Goal: Task Accomplishment & Management: Use online tool/utility

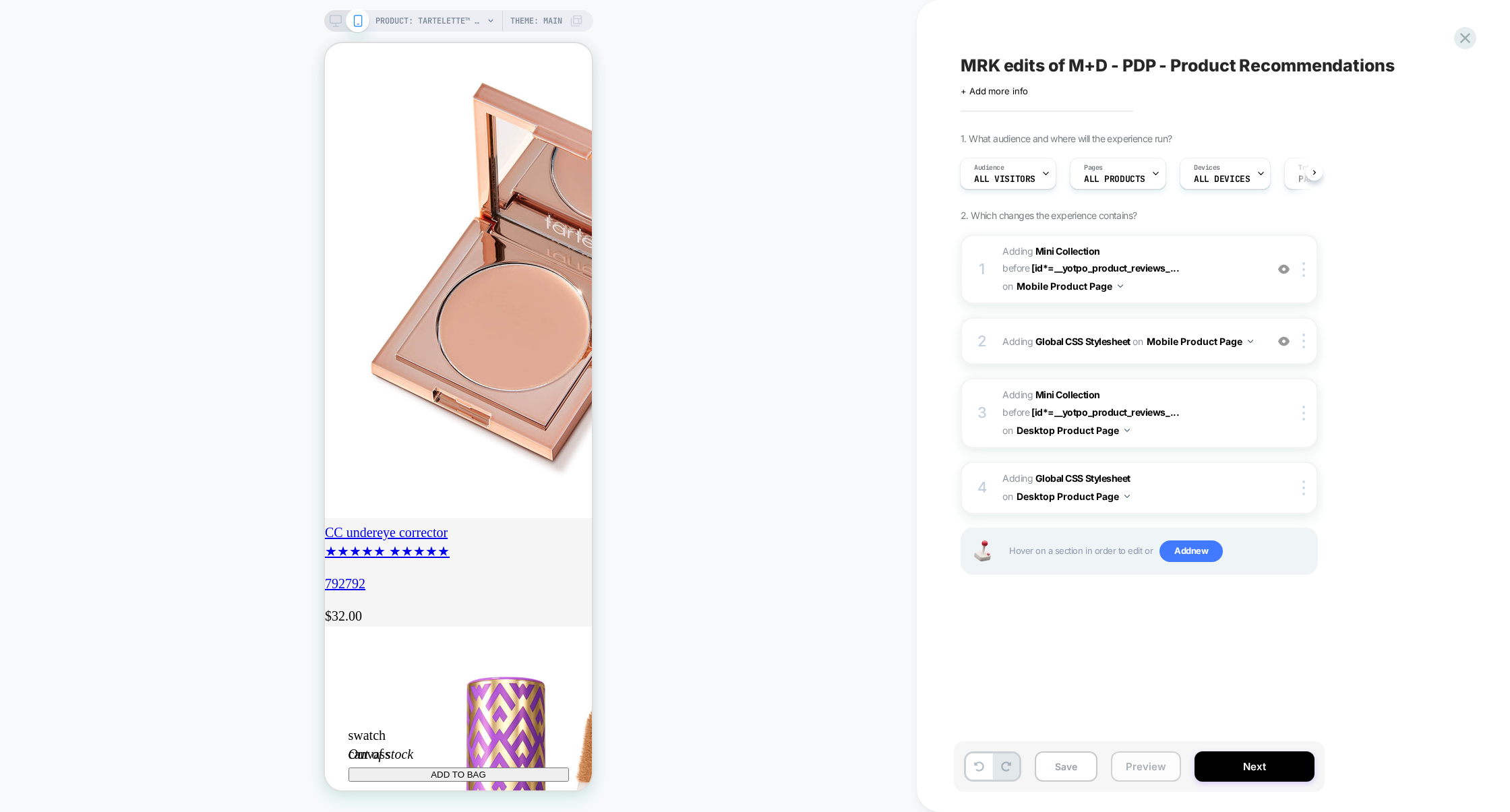
click at [1142, 760] on button "Preview" at bounding box center [1146, 766] width 70 height 30
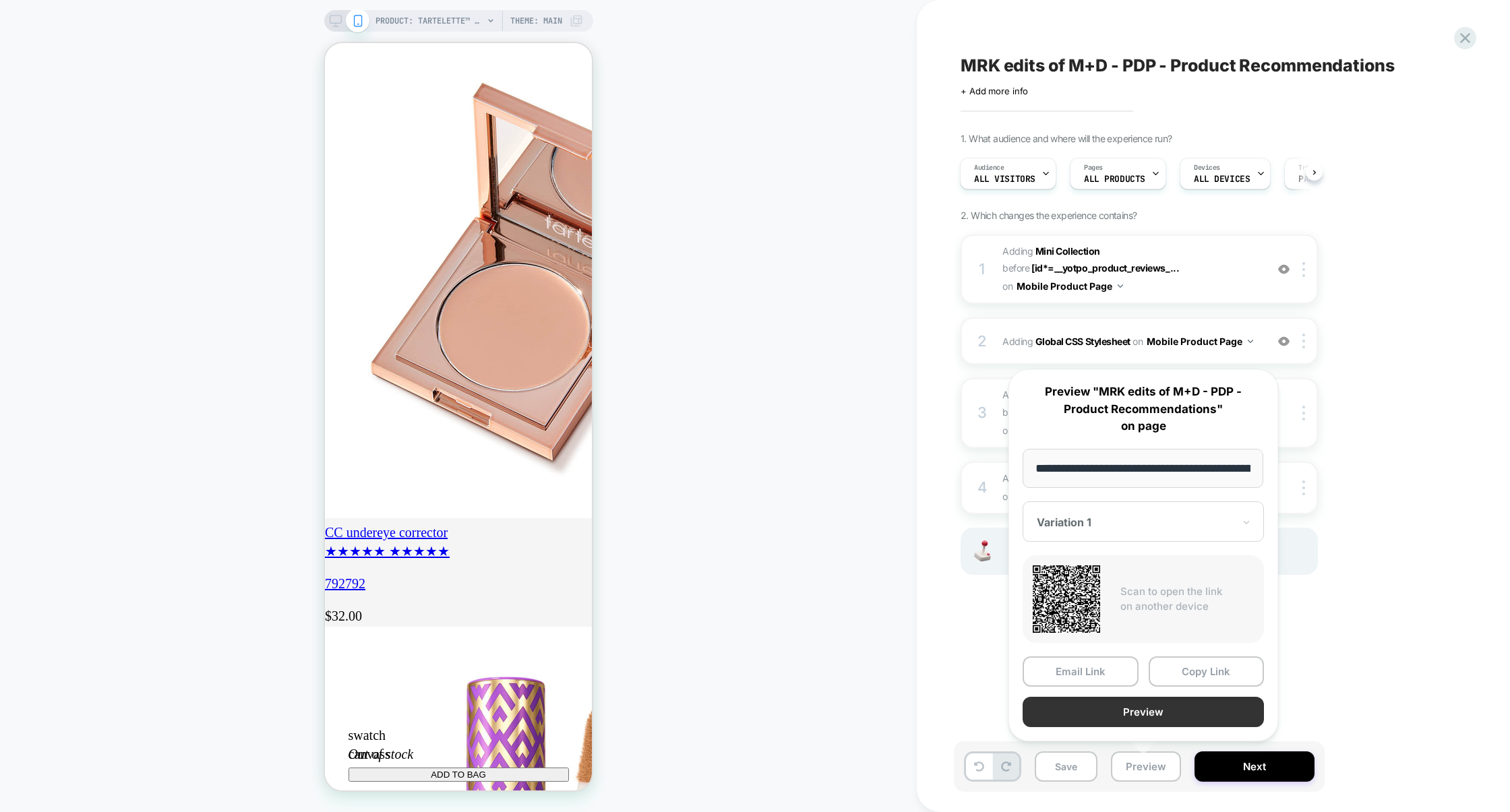
click at [1142, 718] on button "Preview" at bounding box center [1143, 712] width 241 height 30
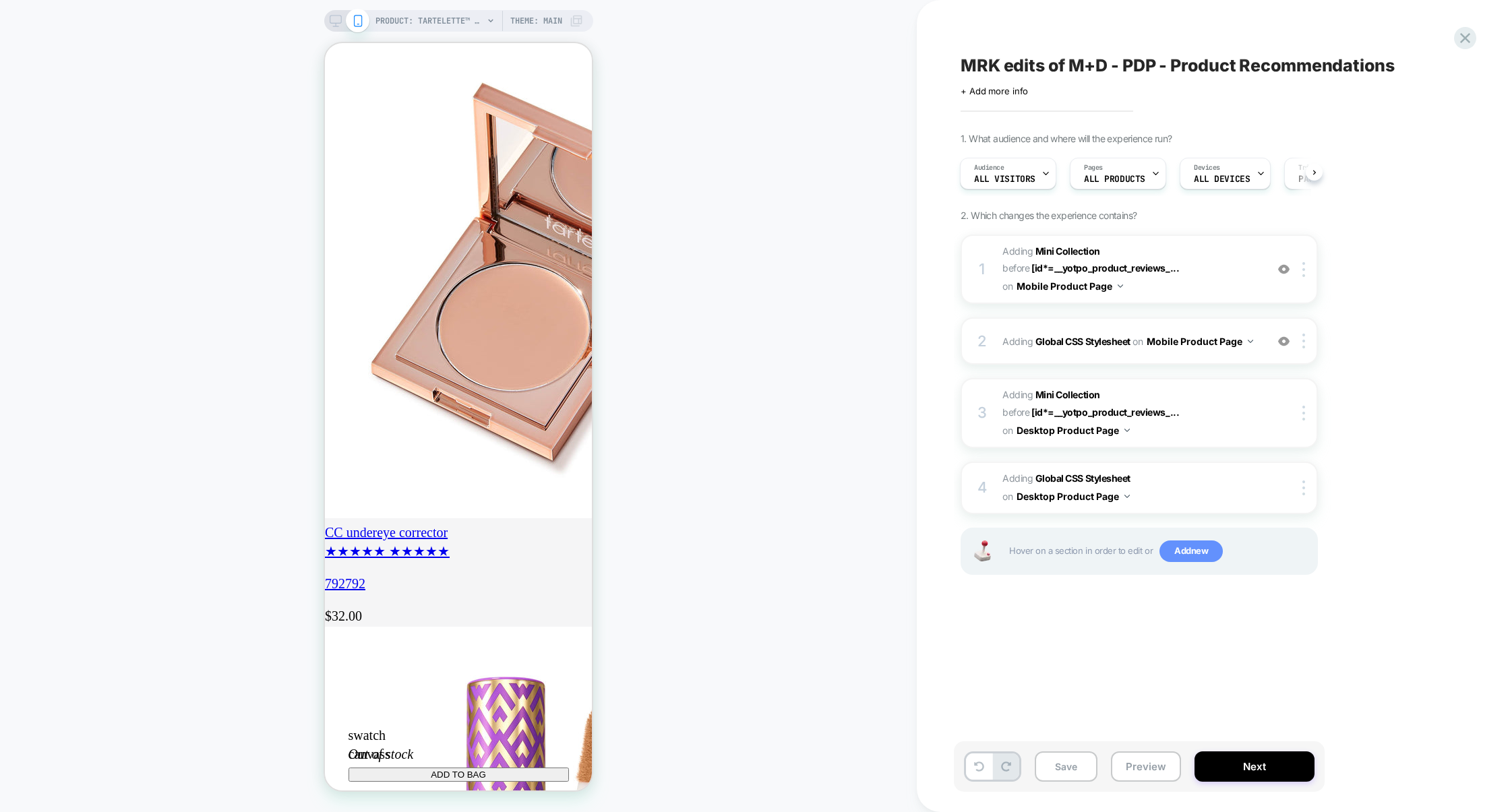
scroll to position [0, 238]
click at [1192, 544] on span "Add new" at bounding box center [1191, 551] width 63 height 22
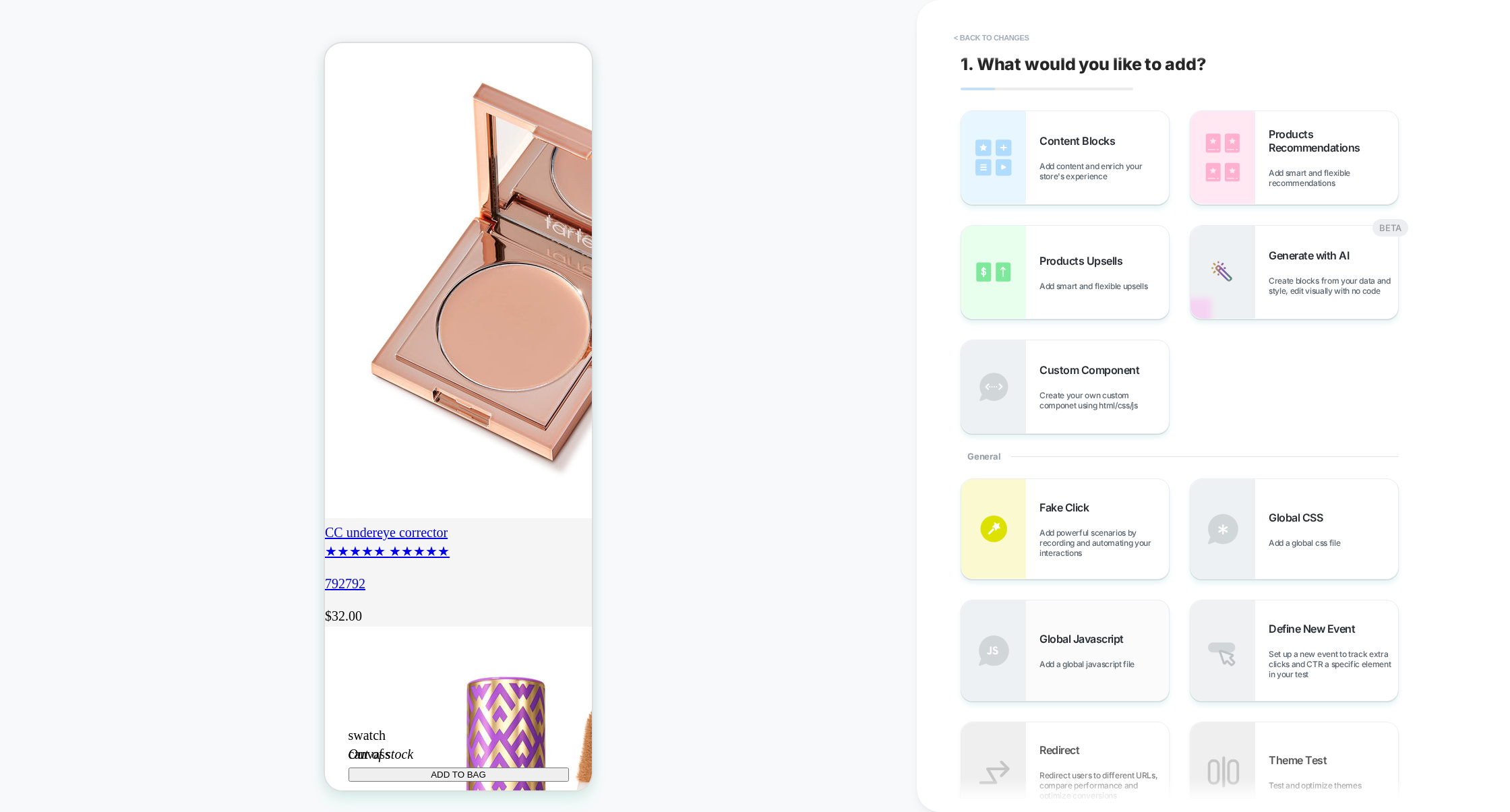
click at [1077, 652] on div "Global Javascript Add a global javascript file" at bounding box center [1104, 650] width 129 height 37
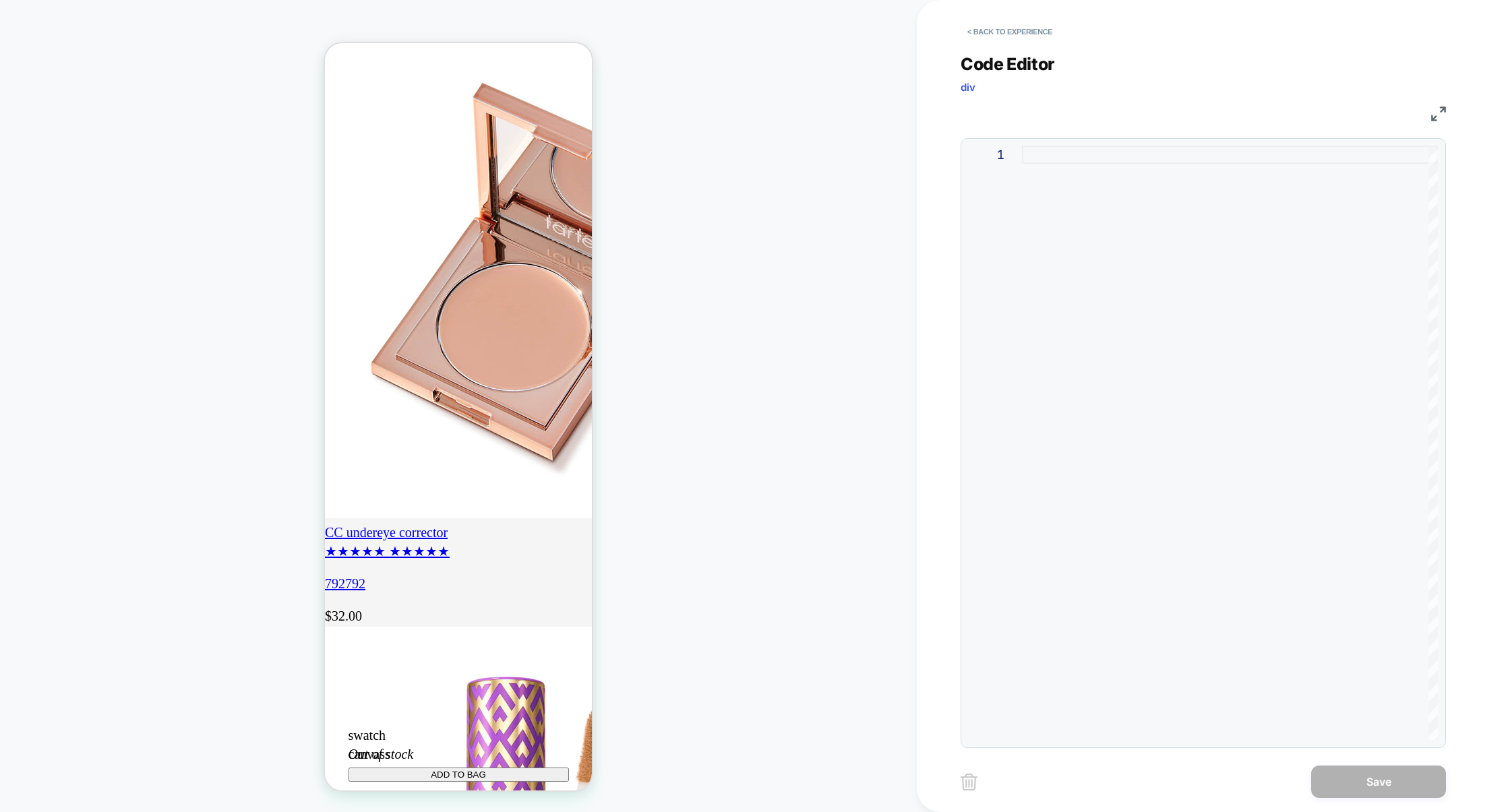
click at [1138, 399] on div at bounding box center [1230, 443] width 416 height 594
click at [1244, 382] on div at bounding box center [1230, 443] width 416 height 594
click at [1180, 297] on div at bounding box center [1230, 443] width 416 height 594
click at [1022, 35] on button "< Back to experience" at bounding box center [1010, 32] width 99 height 22
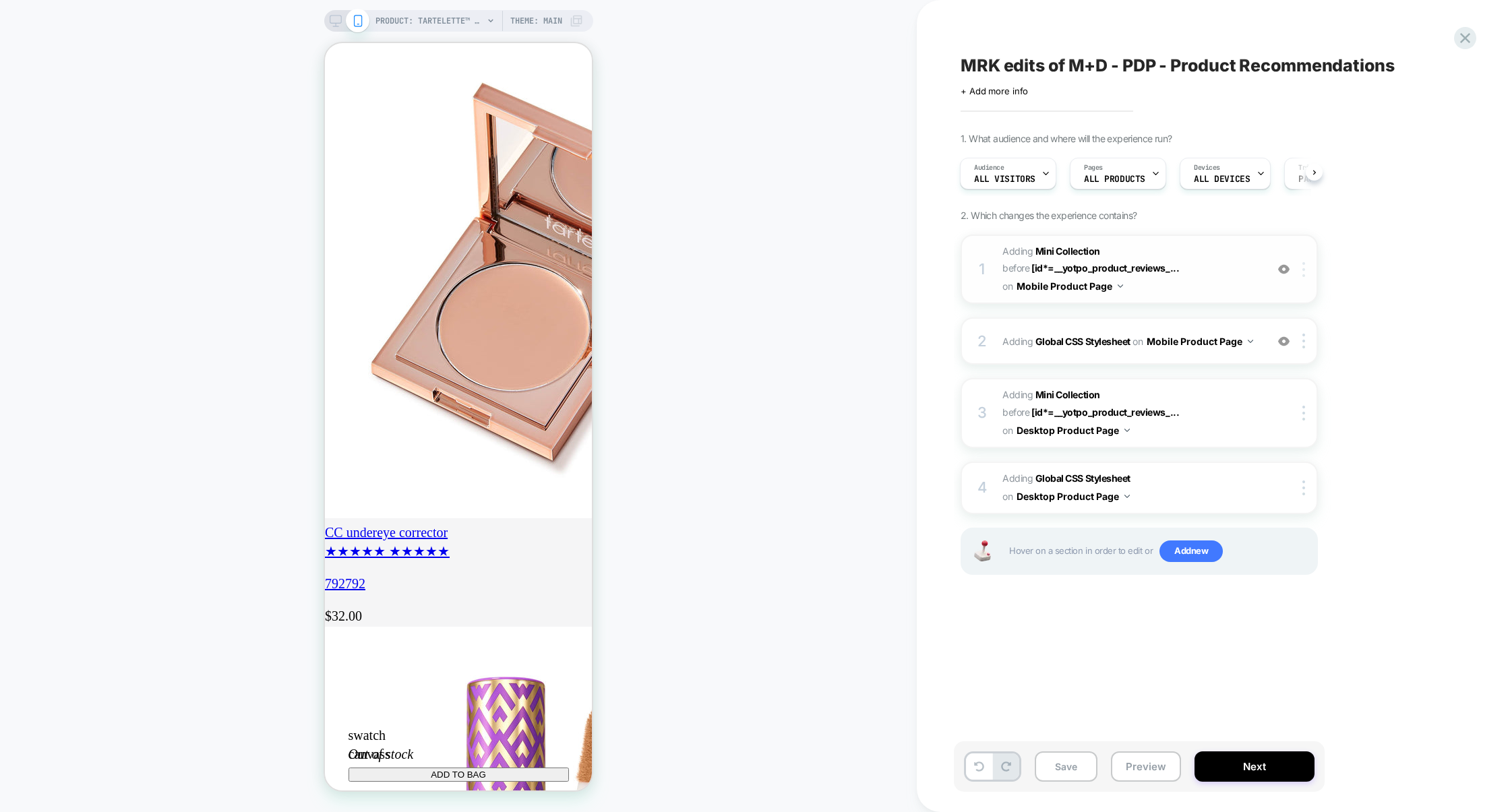
click at [1305, 273] on img at bounding box center [1304, 269] width 3 height 15
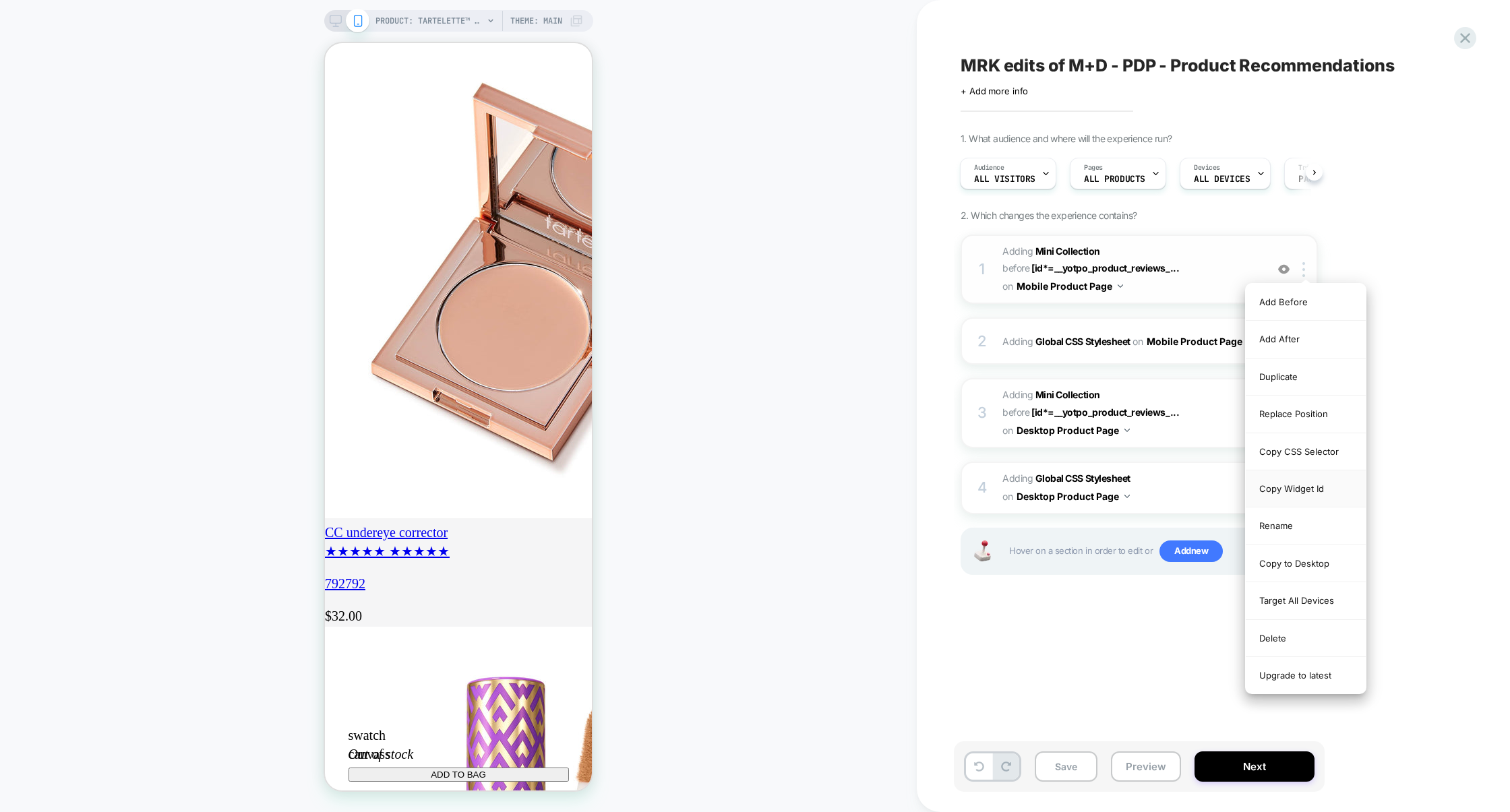
scroll to position [0, 238]
click at [1305, 488] on div "Copy Widget Id" at bounding box center [1305, 488] width 120 height 37
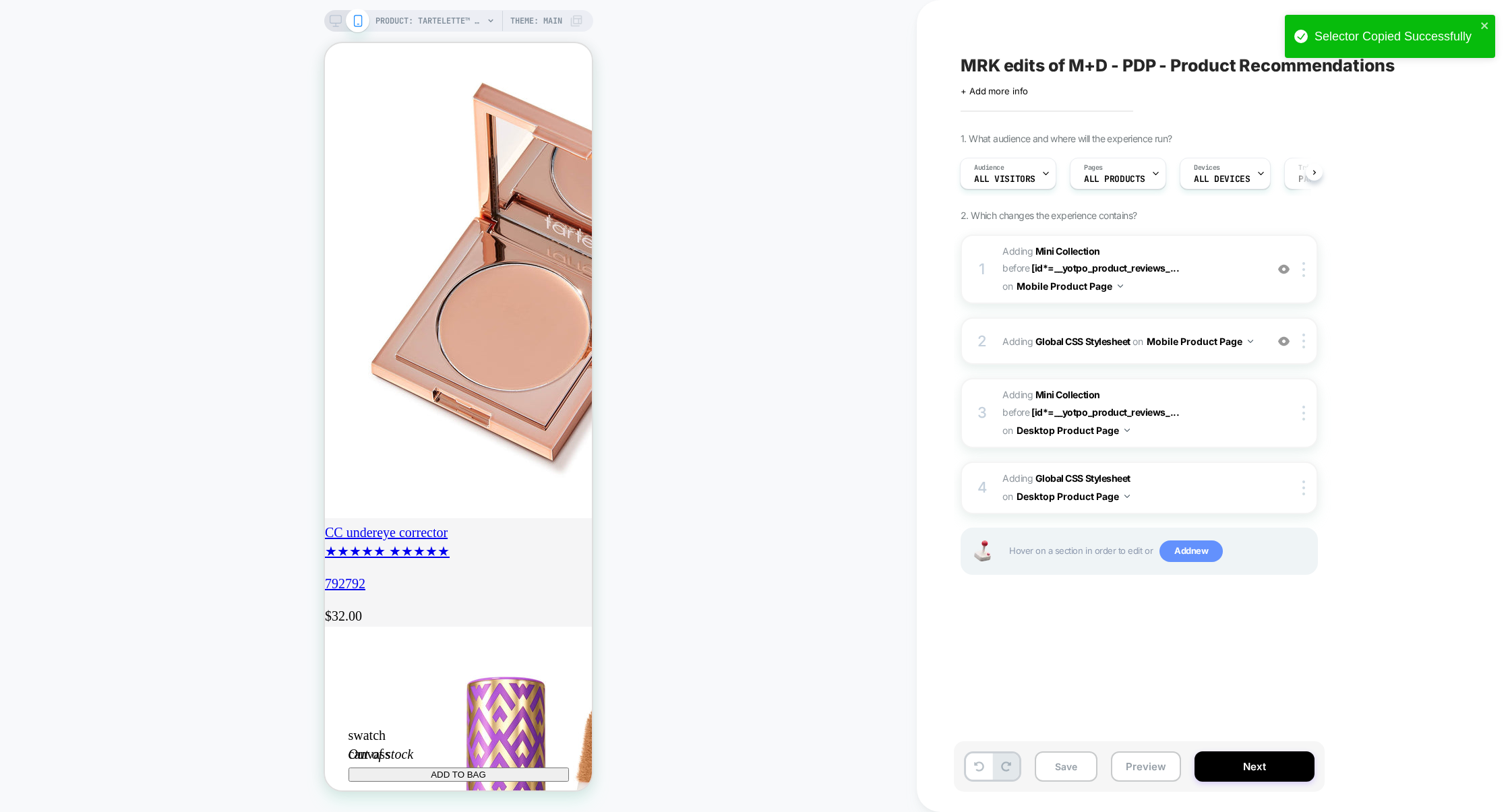
scroll to position [0, 0]
click at [1196, 546] on span "Add new" at bounding box center [1191, 551] width 63 height 22
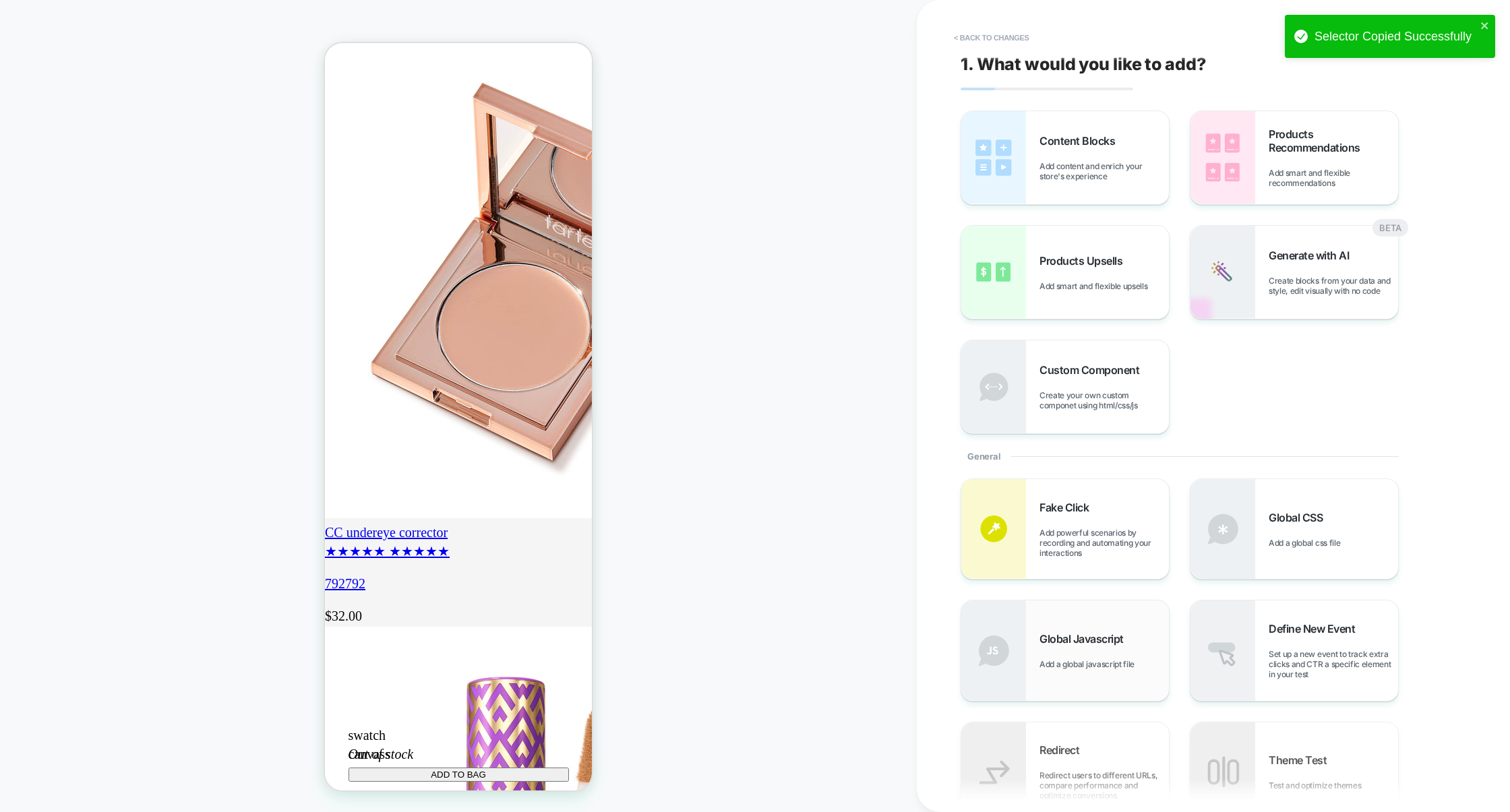
click at [1100, 641] on span "Global Javascript" at bounding box center [1085, 639] width 91 height 14
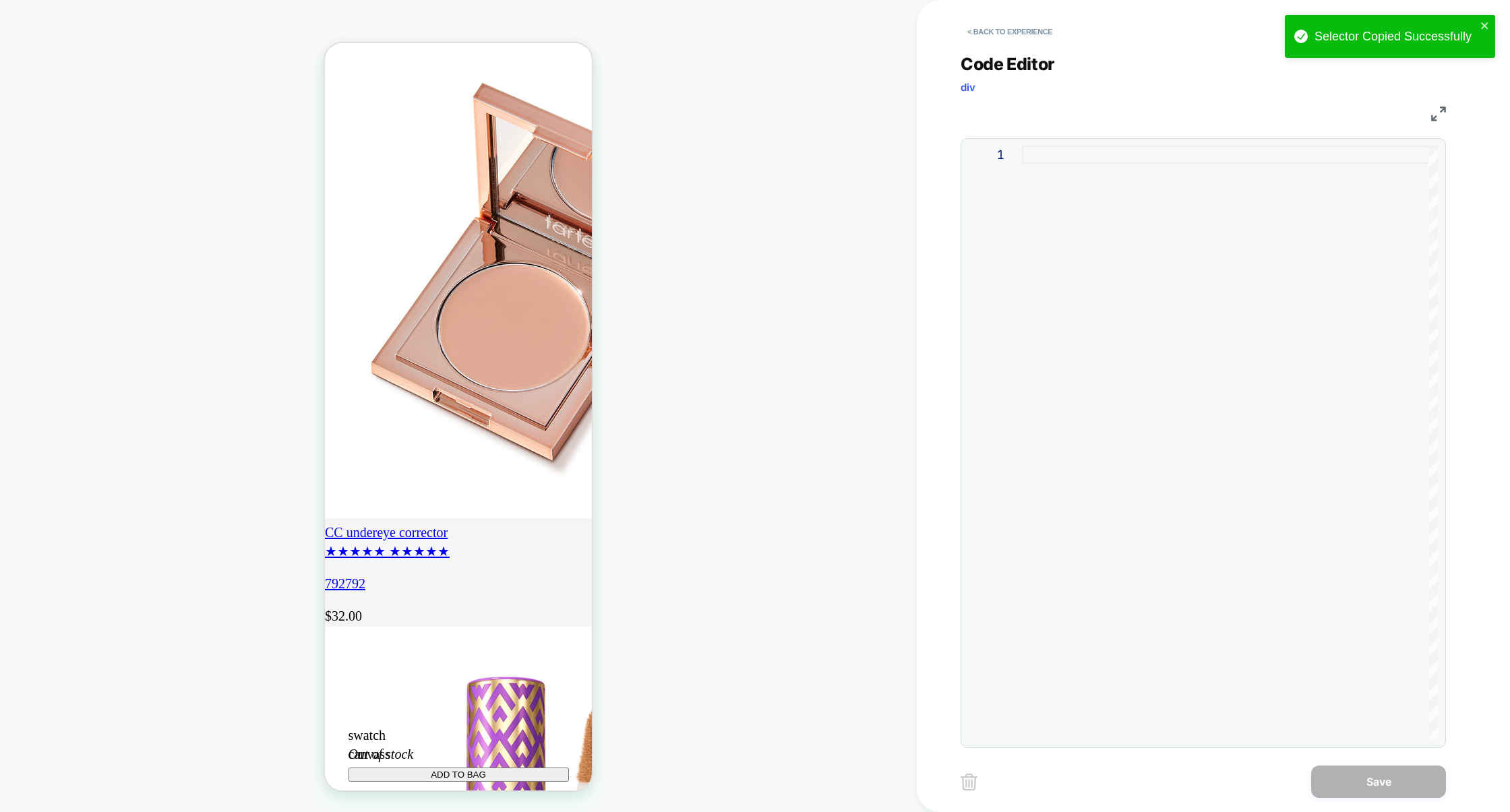
click at [1115, 504] on div at bounding box center [1230, 443] width 416 height 594
type textarea "**********"
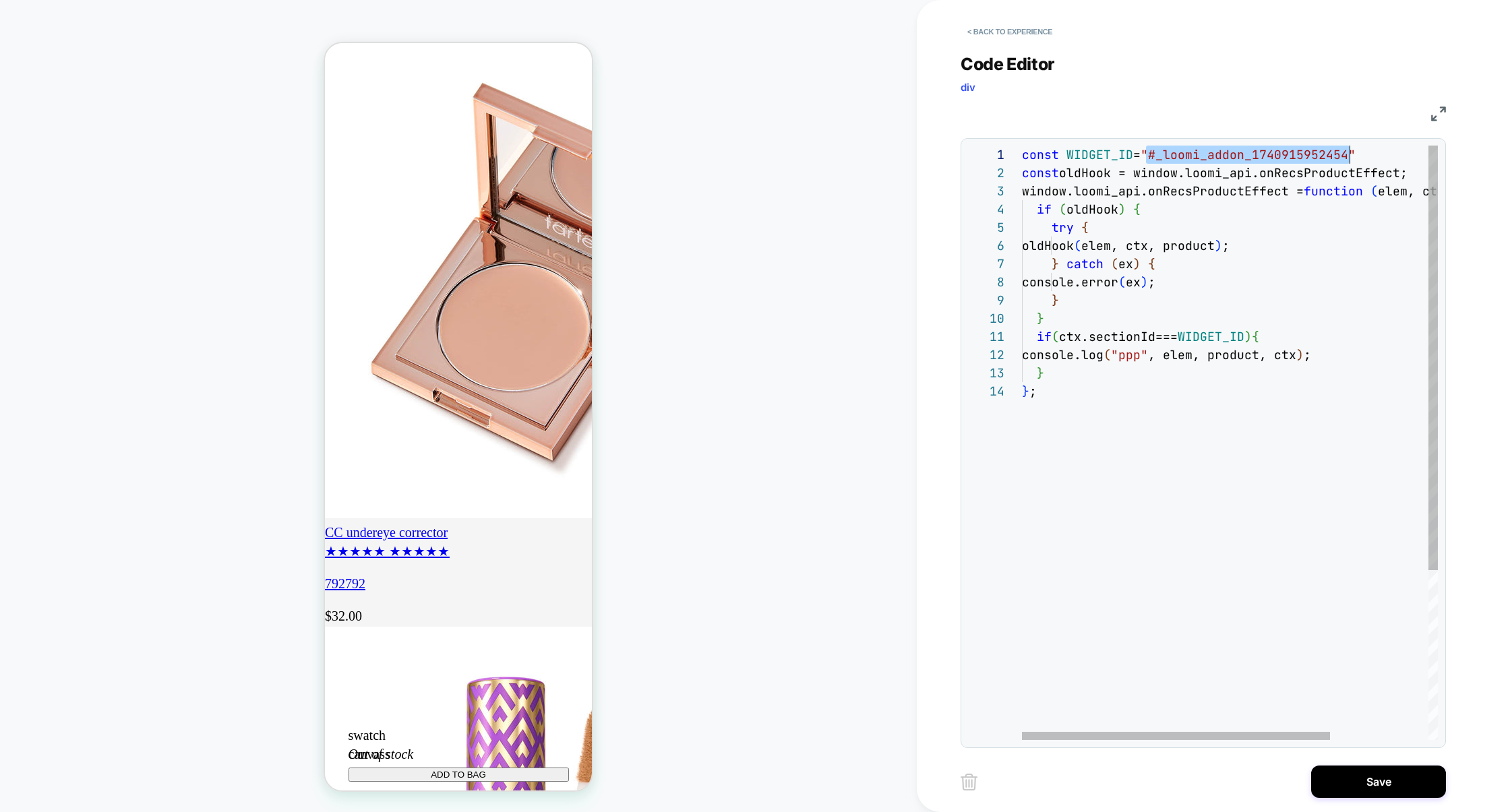
scroll to position [0, 319]
drag, startPoint x: 1145, startPoint y: 153, endPoint x: 1343, endPoint y: 160, distance: 198.1
click at [1343, 160] on div "const WIDGET_ID = "#_loomi_addon_1740915952454" const oldHook = window.loomi_ap…" at bounding box center [1296, 561] width 548 height 831
type textarea "**********"
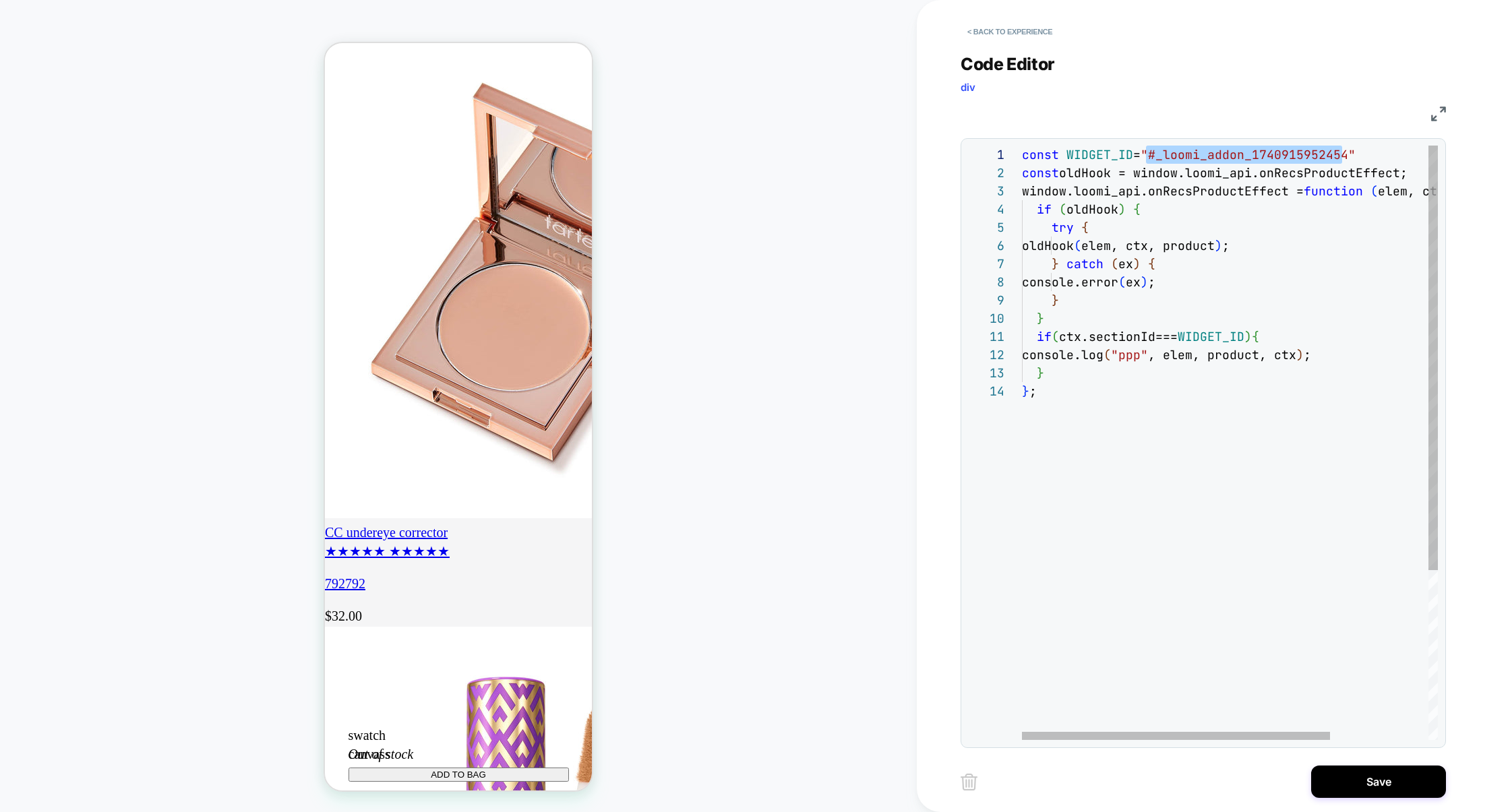
scroll to position [0, 422]
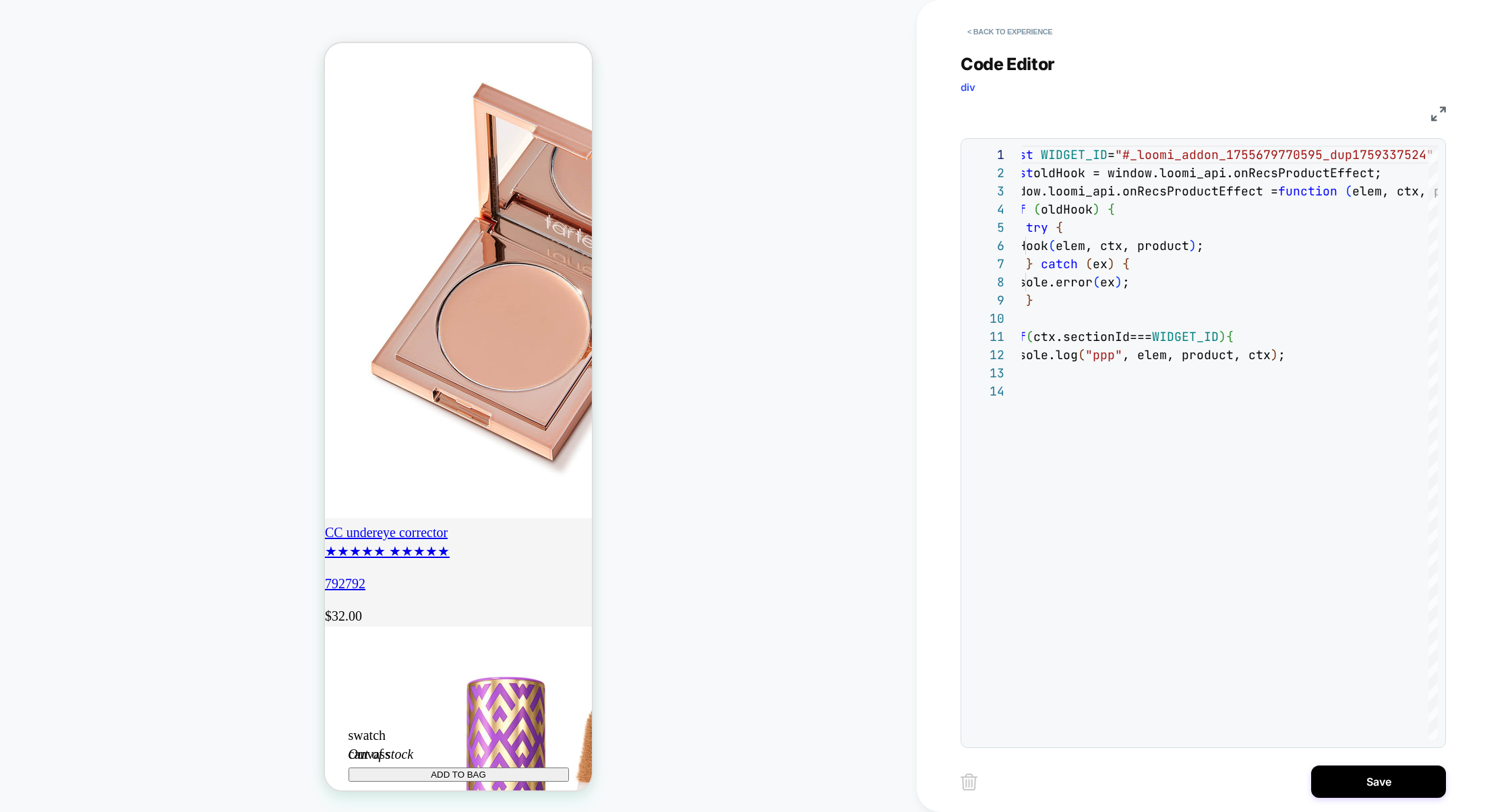
click at [1433, 104] on div "JS" at bounding box center [1203, 112] width 485 height 23
click at [1435, 110] on img at bounding box center [1438, 114] width 15 height 15
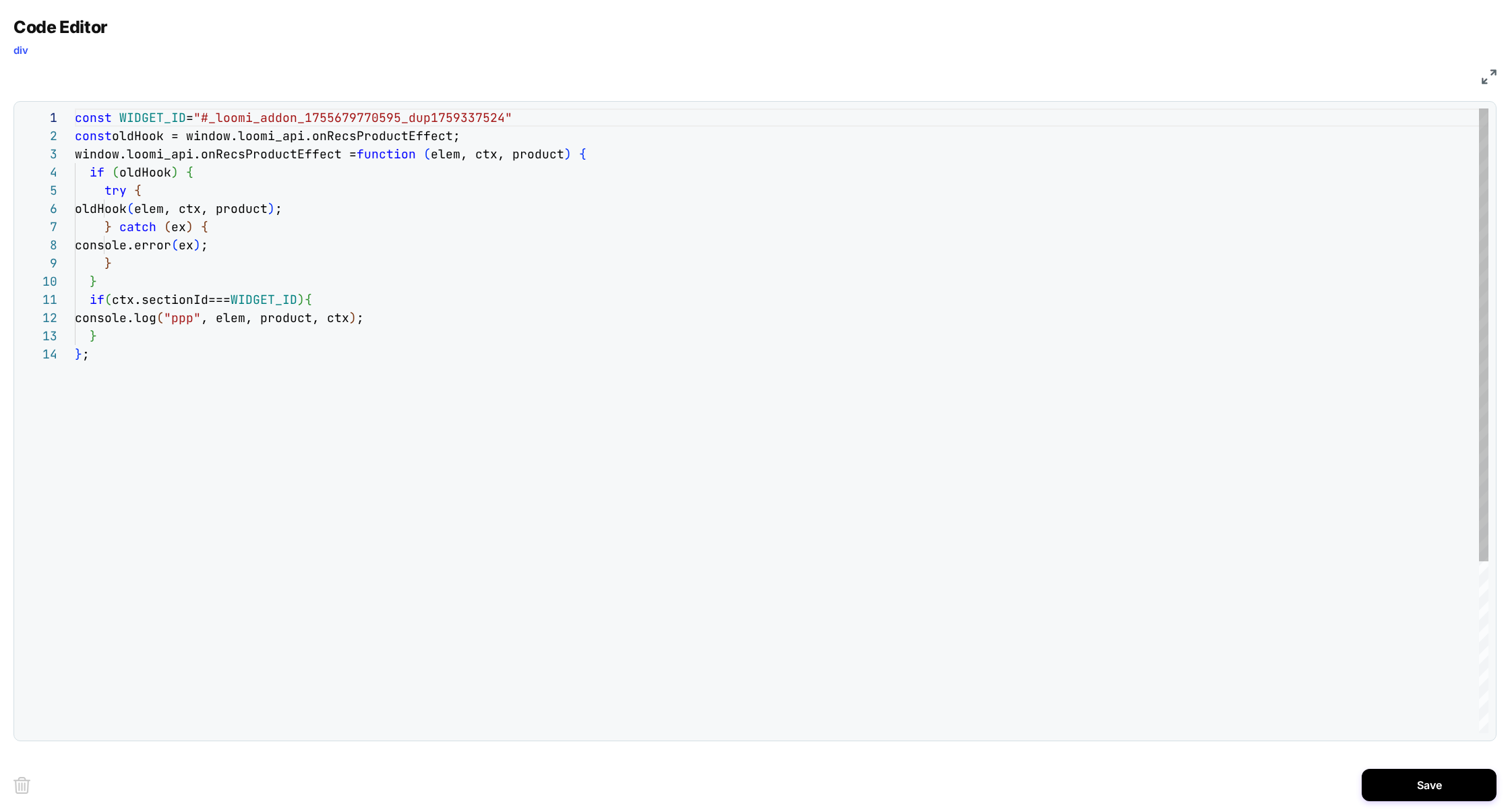
scroll to position [0, 238]
click at [1399, 794] on button "Save" at bounding box center [1429, 784] width 135 height 33
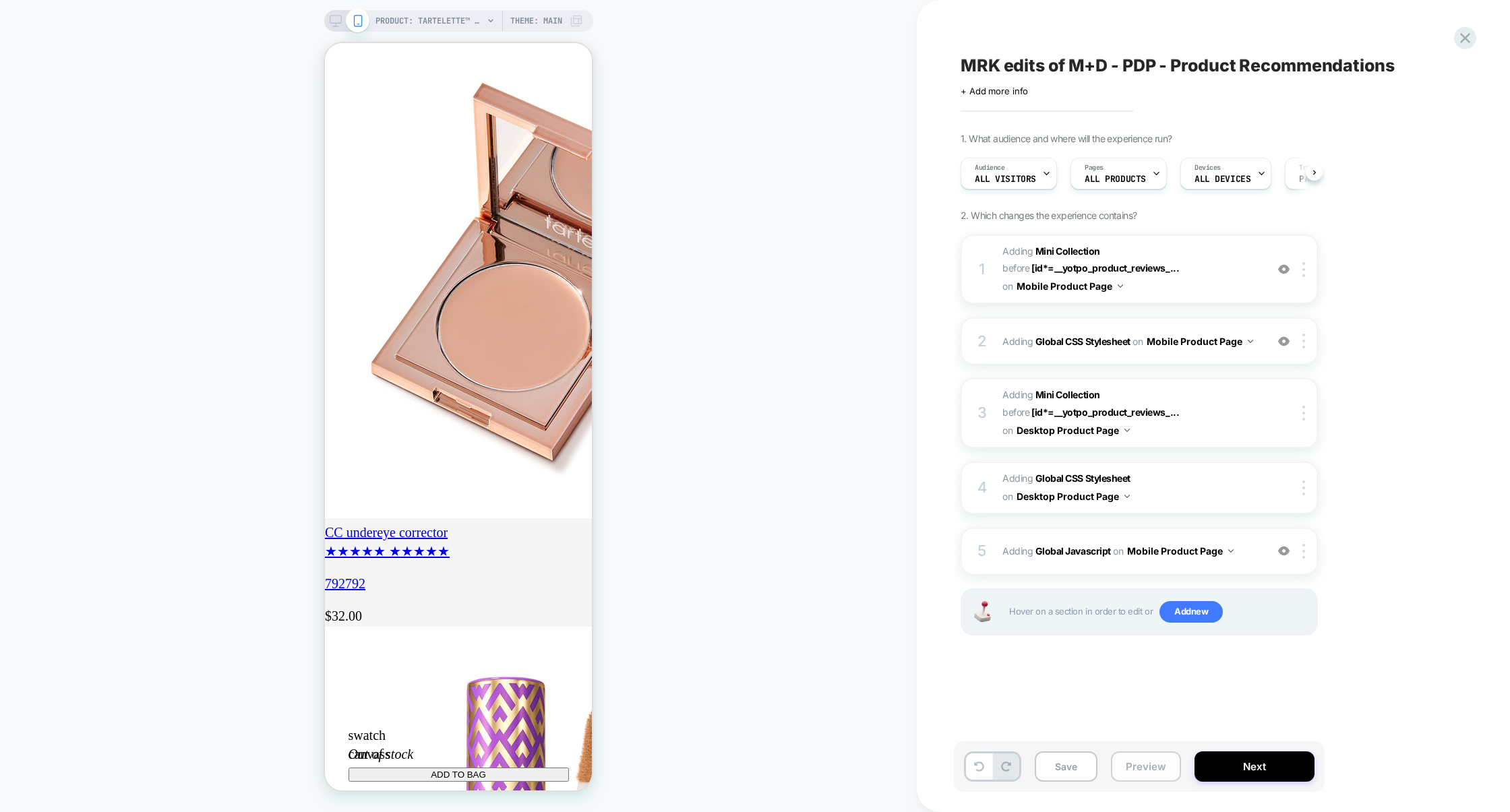
scroll to position [0, 1]
click at [1145, 768] on button "Preview" at bounding box center [1146, 766] width 70 height 30
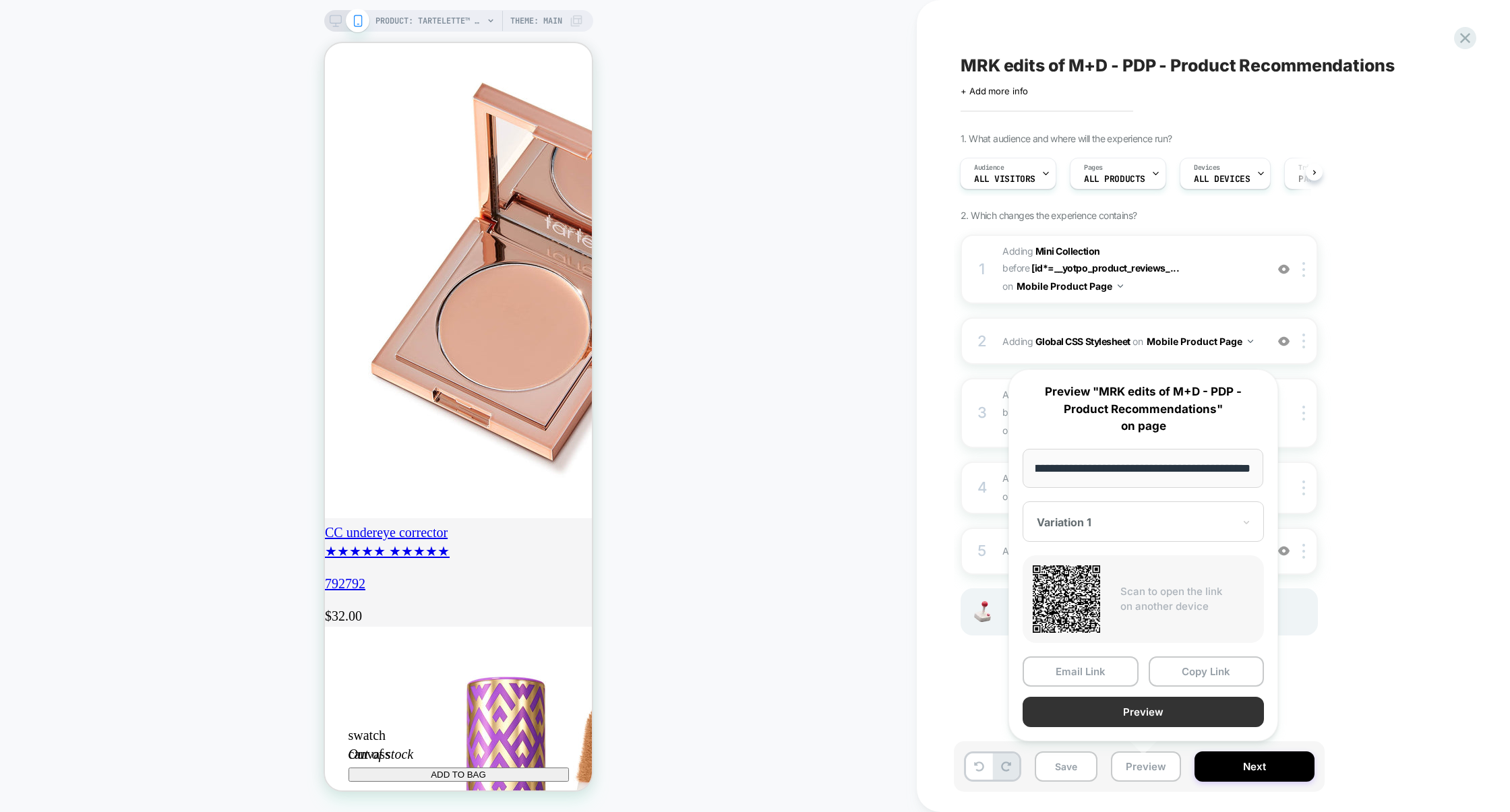
scroll to position [0, 0]
click at [1151, 710] on button "Preview" at bounding box center [1143, 712] width 241 height 30
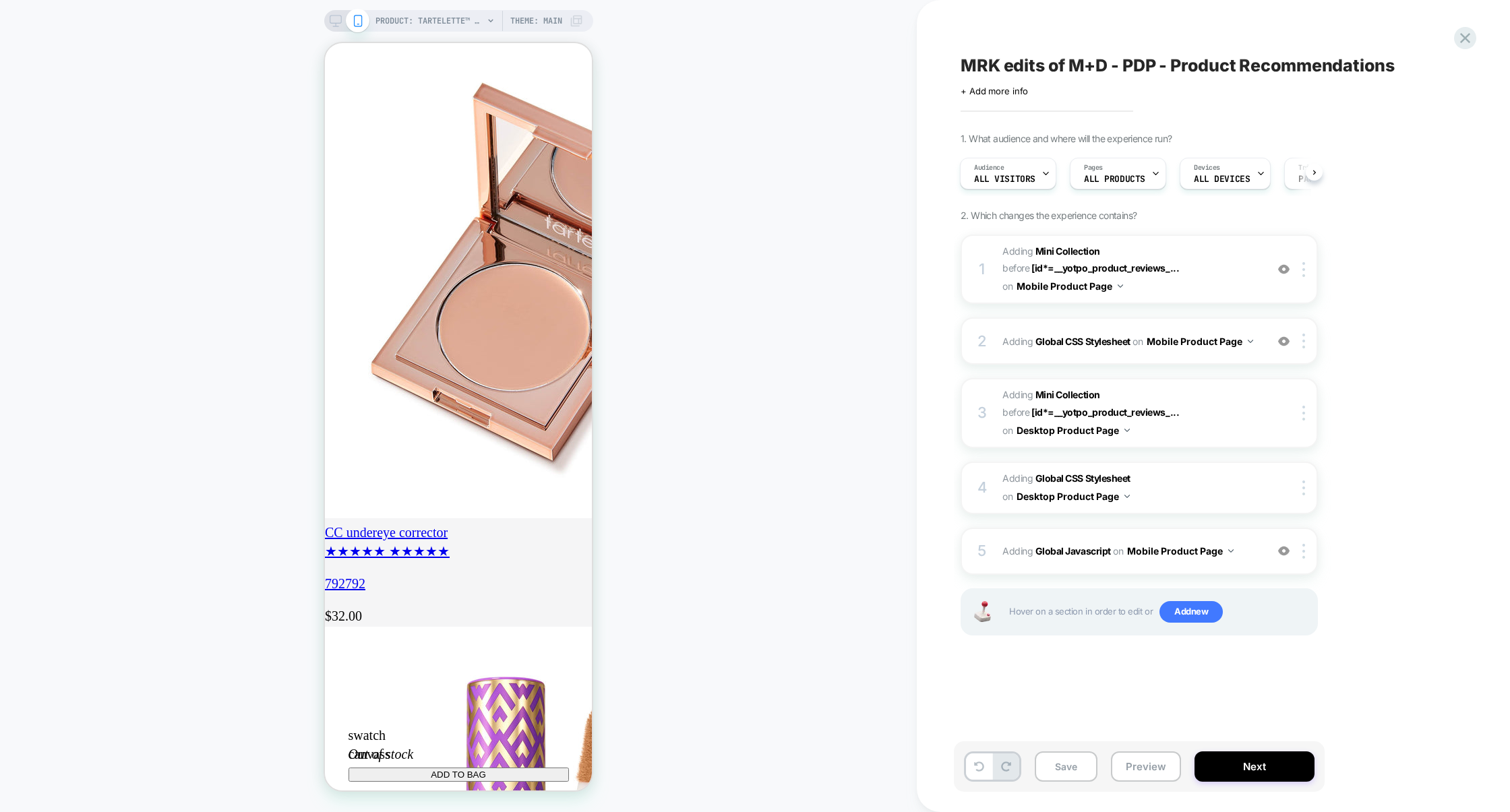
scroll to position [0, 238]
click at [1173, 532] on div "5 Adding Global Javascript on Mobile Product Page Add Before Add After Copy to …" at bounding box center [1139, 551] width 357 height 47
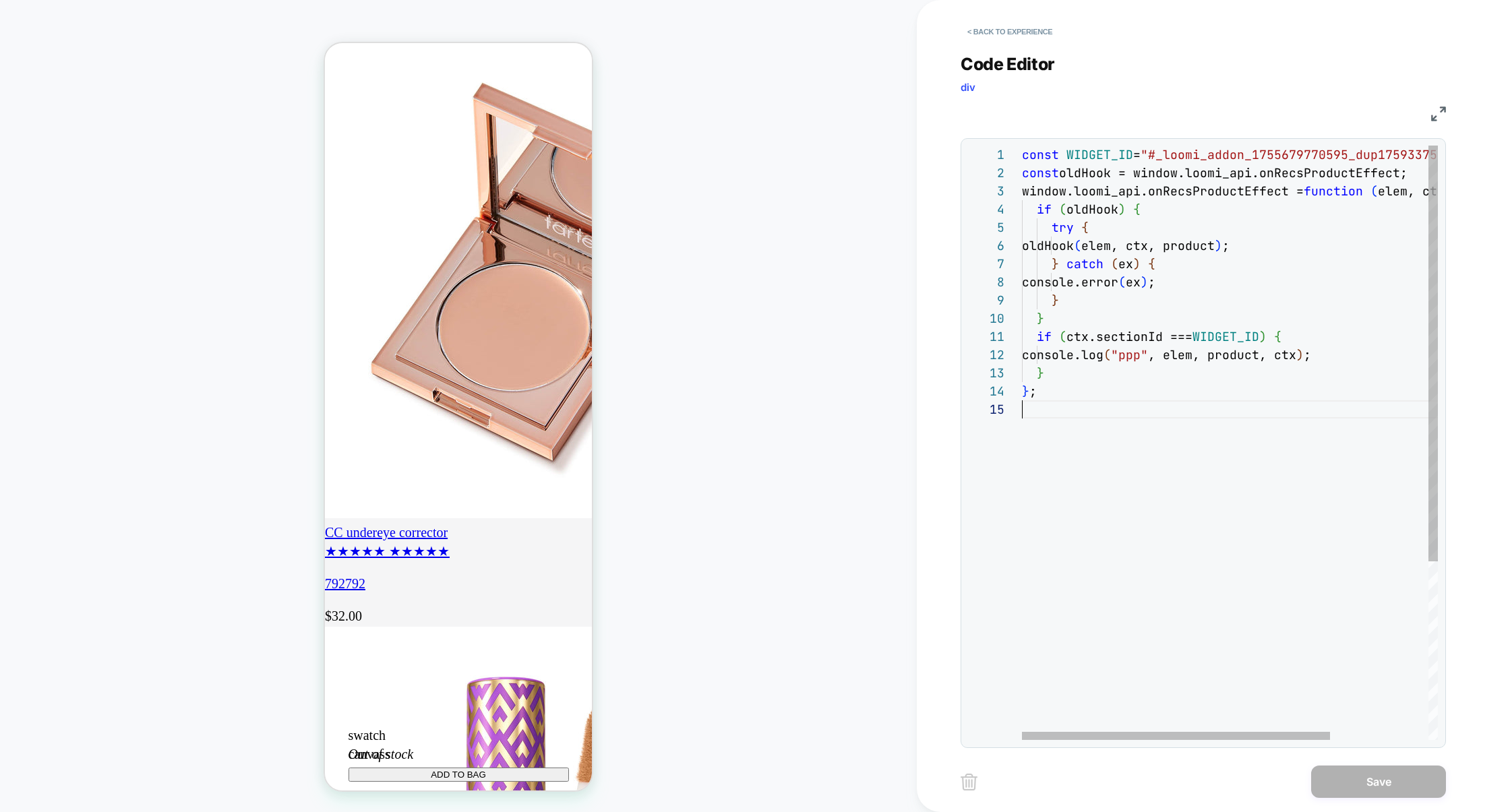
scroll to position [0, 0]
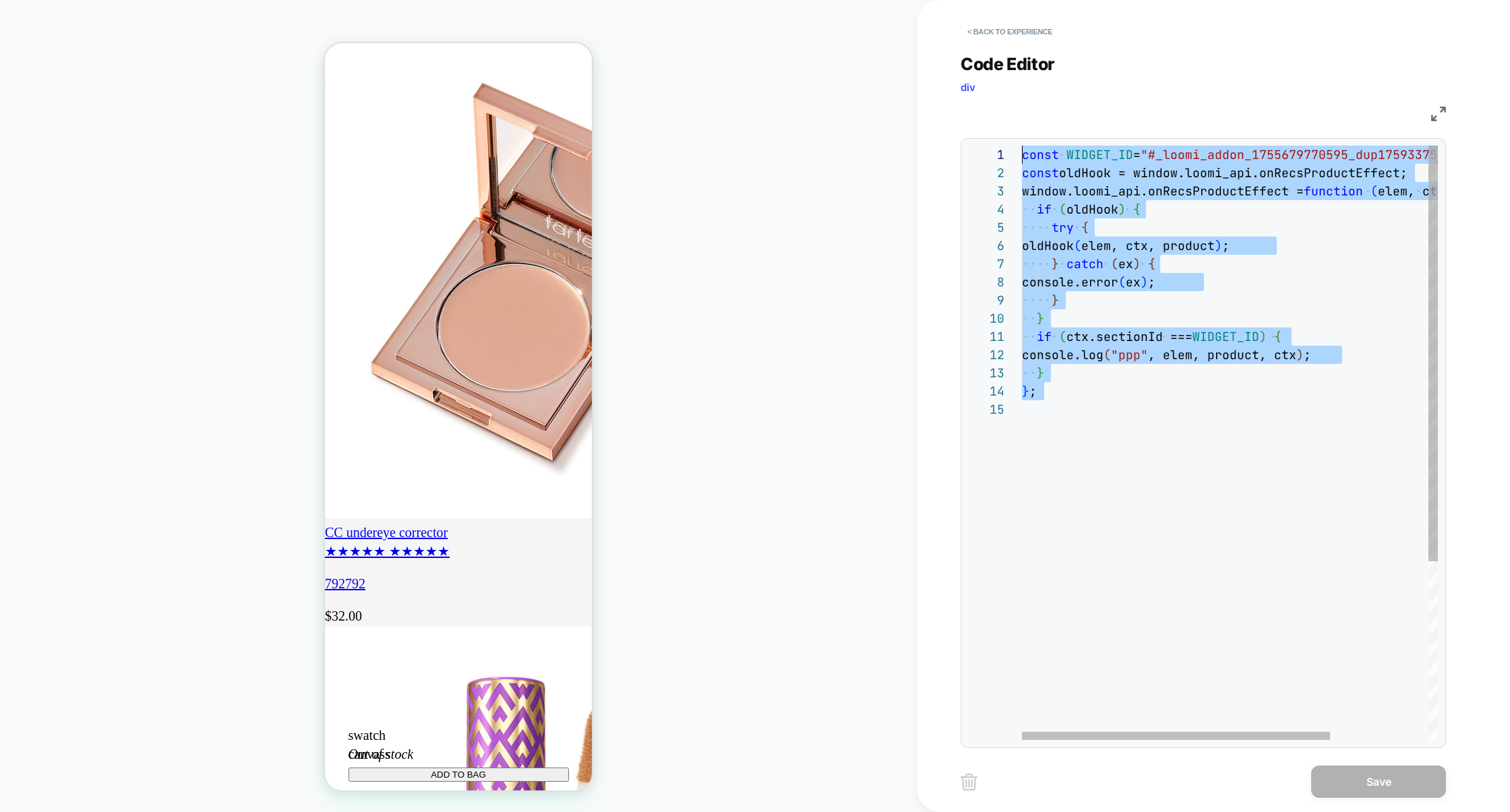
drag, startPoint x: 1146, startPoint y: 430, endPoint x: 829, endPoint y: 65, distance: 483.4
click at [1022, 146] on div "const WIDGET_ID = "#_loomi_addon_1755679770595_dup1759337524" ; const oldHook =…" at bounding box center [1296, 570] width 548 height 849
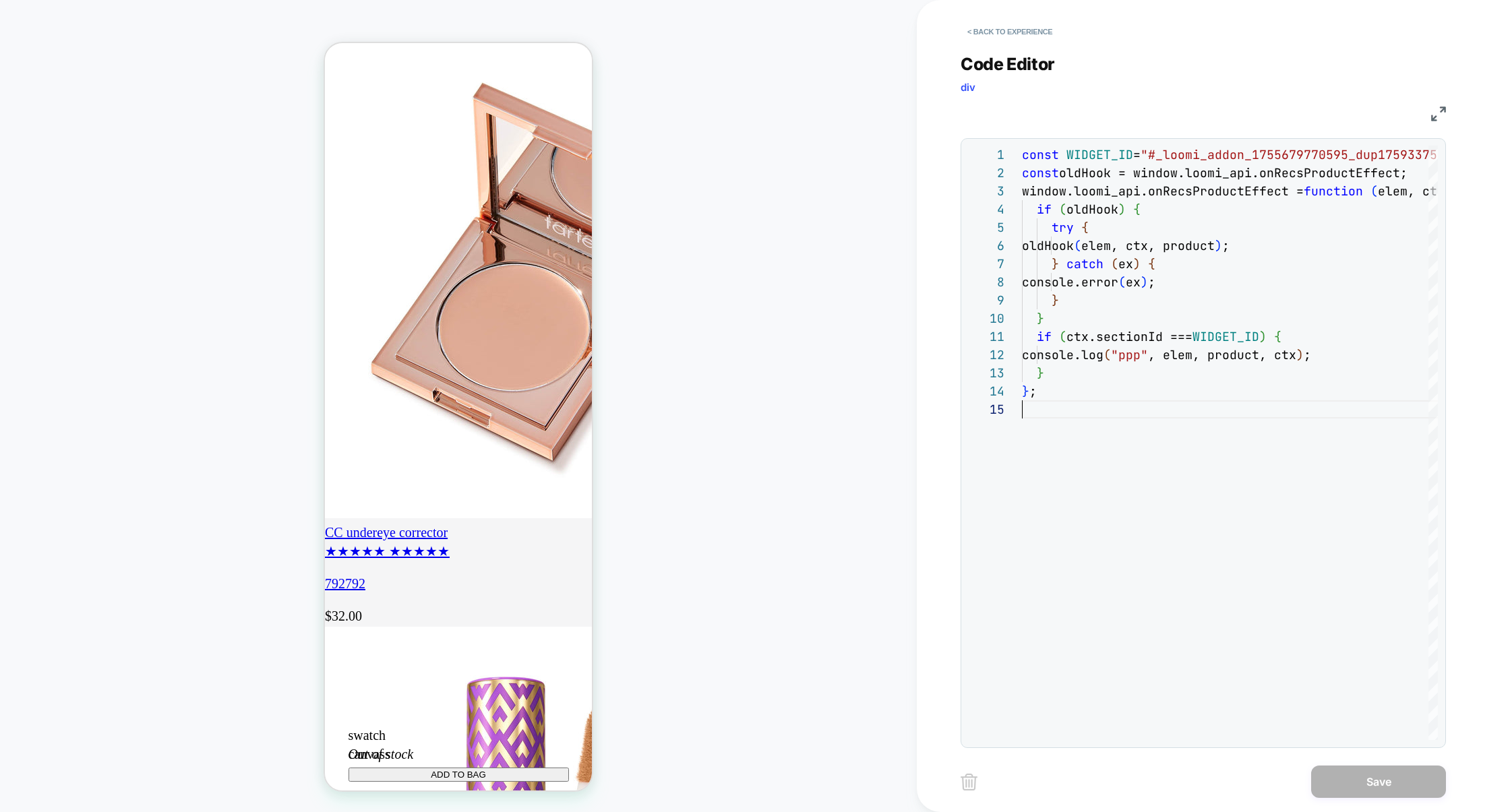
click at [1437, 119] on img at bounding box center [1438, 114] width 15 height 15
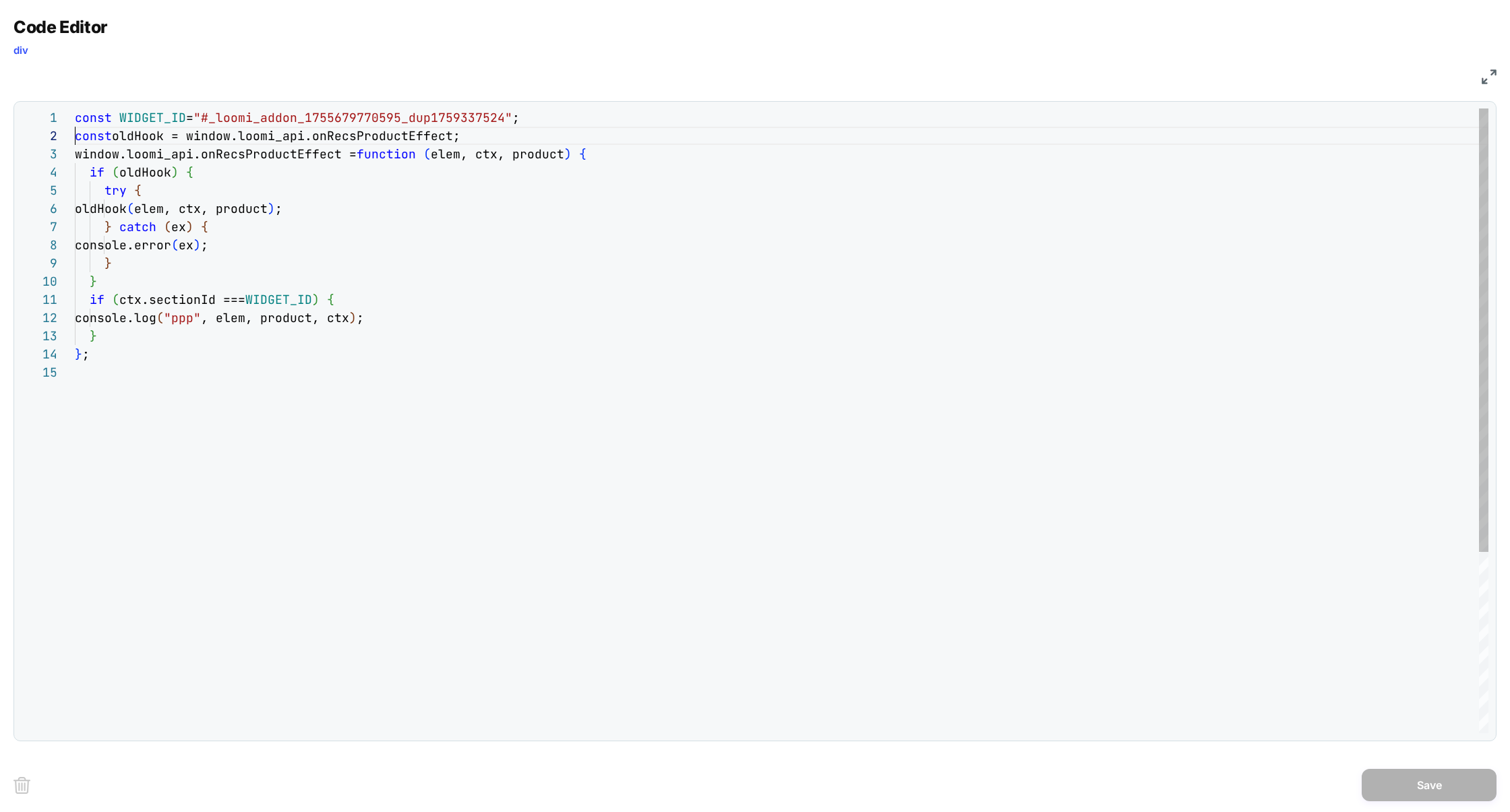
click at [76, 136] on div "const WIDGET_ID = "#_loomi_addon_1755679770595_dup1759337524" ; const oldHook =…" at bounding box center [781, 548] width 1413 height 879
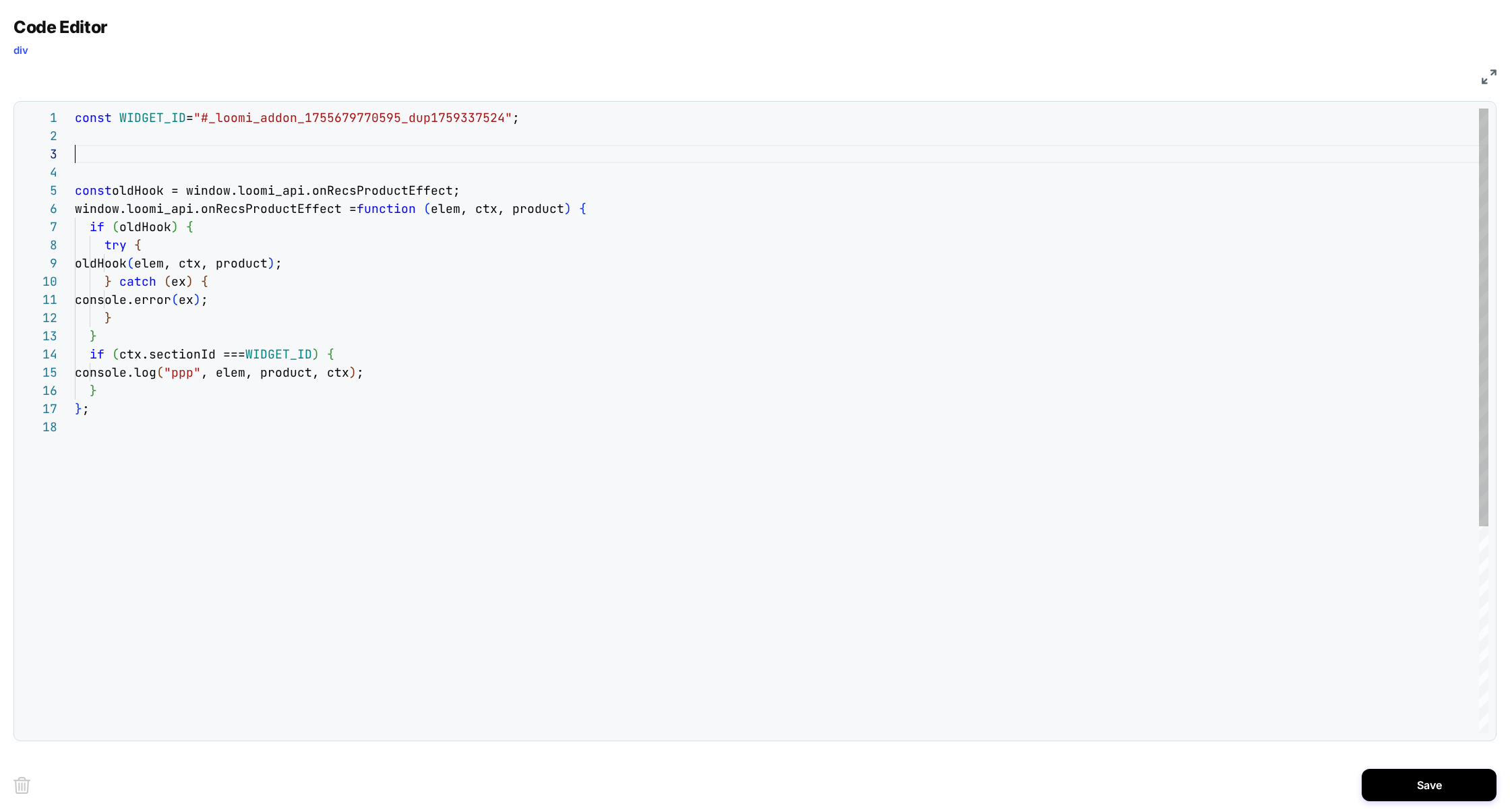
click at [160, 462] on div "const WIDGET_ID = "#_loomi_addon_1755679770595_dup1759337524" ; window.loomi_ap…" at bounding box center [781, 575] width 1413 height 934
click at [157, 161] on div "const WIDGET_ID = "#_loomi_addon_1755679770595_dup1759337524" ; window.loomi_ap…" at bounding box center [781, 575] width 1413 height 934
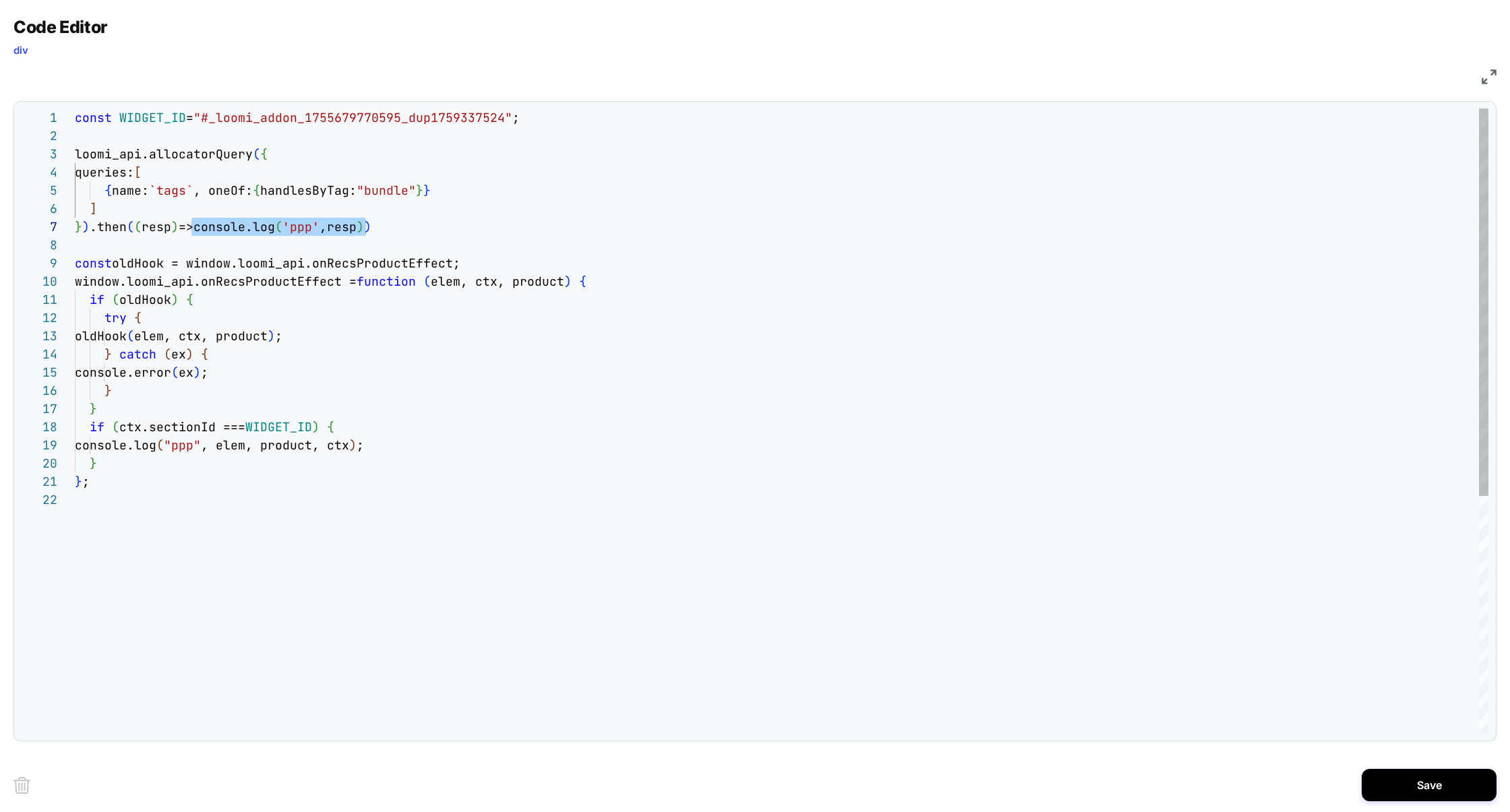
scroll to position [109, 284]
drag, startPoint x: 191, startPoint y: 226, endPoint x: 359, endPoint y: 224, distance: 168.0
click at [359, 224] on div "const WIDGET_ID = "#_loomi_addon_1755679770595_dup1759337524" ; window.loomi_ap…" at bounding box center [781, 611] width 1413 height 1006
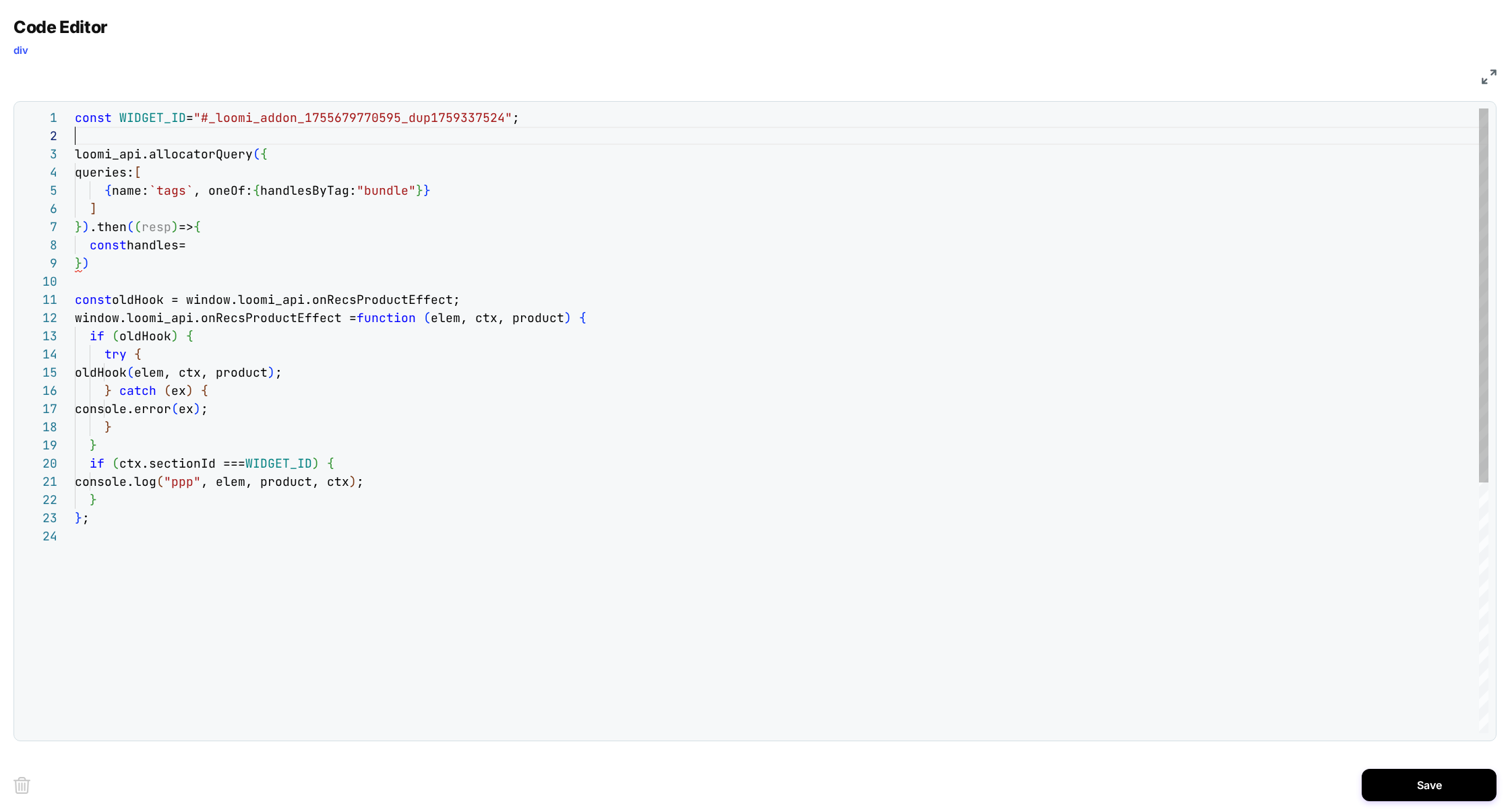
scroll to position [17, 0]
click at [87, 136] on div "const WIDGET_ID = "#_loomi_addon_1755679770595_dup1759337524" ; window.loomi_ap…" at bounding box center [781, 629] width 1413 height 1043
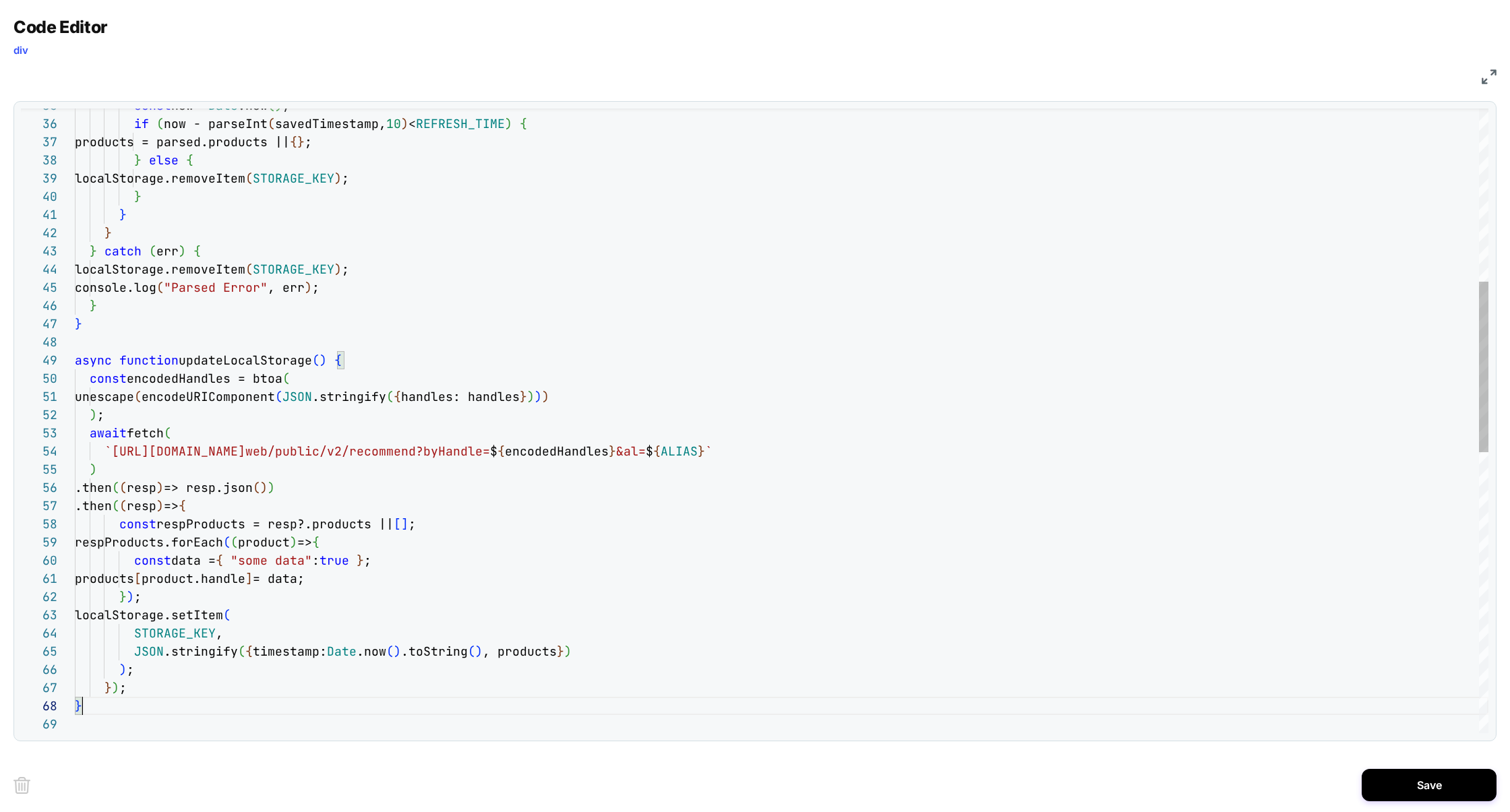
scroll to position [0, 238]
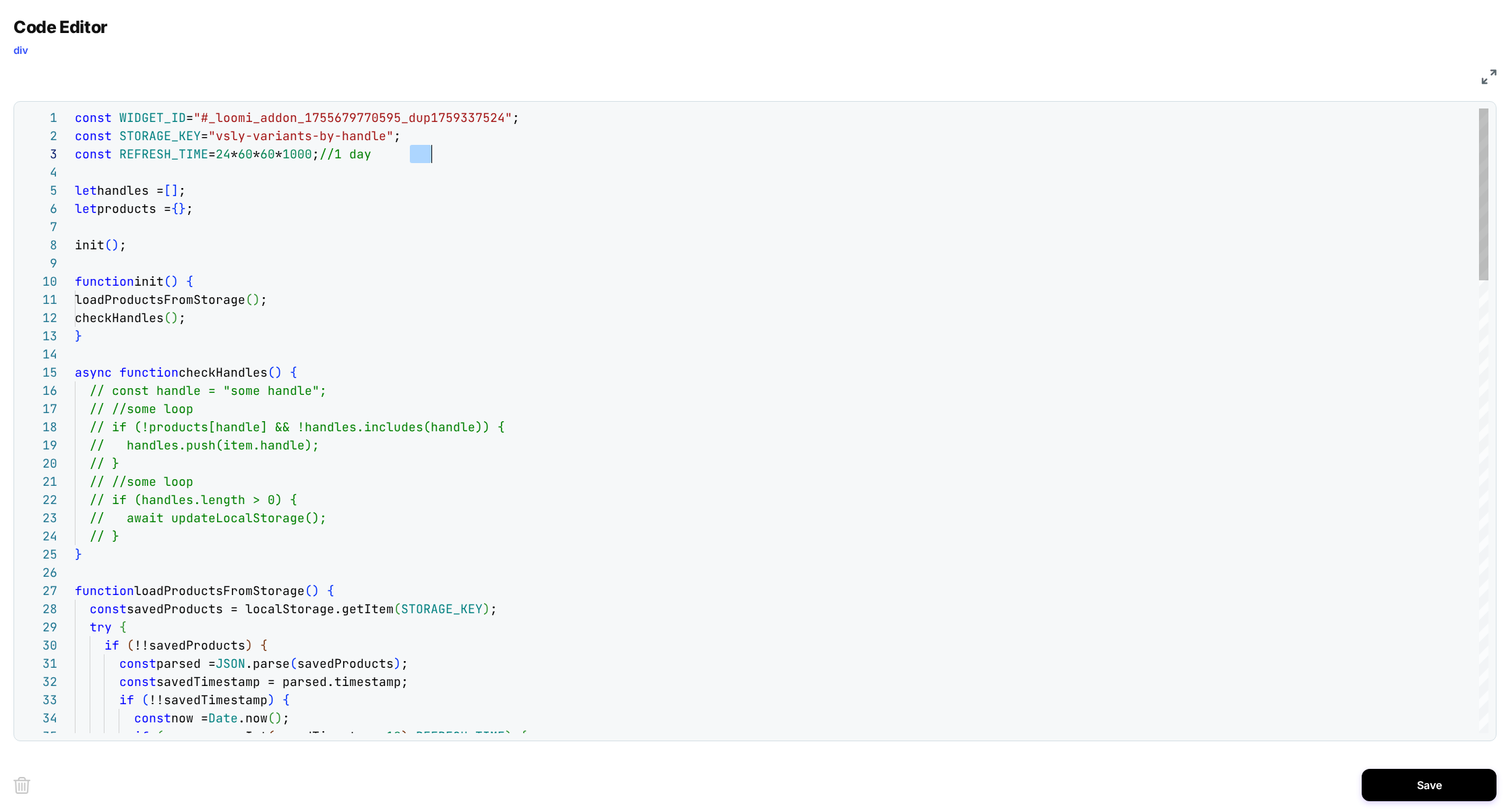
drag, startPoint x: 410, startPoint y: 156, endPoint x: 475, endPoint y: 156, distance: 65.0
click at [477, 156] on div "const REFRESH_TIME = 24 * 60 * 60 * 1000 ; //1 day" at bounding box center [781, 154] width 1413 height 18
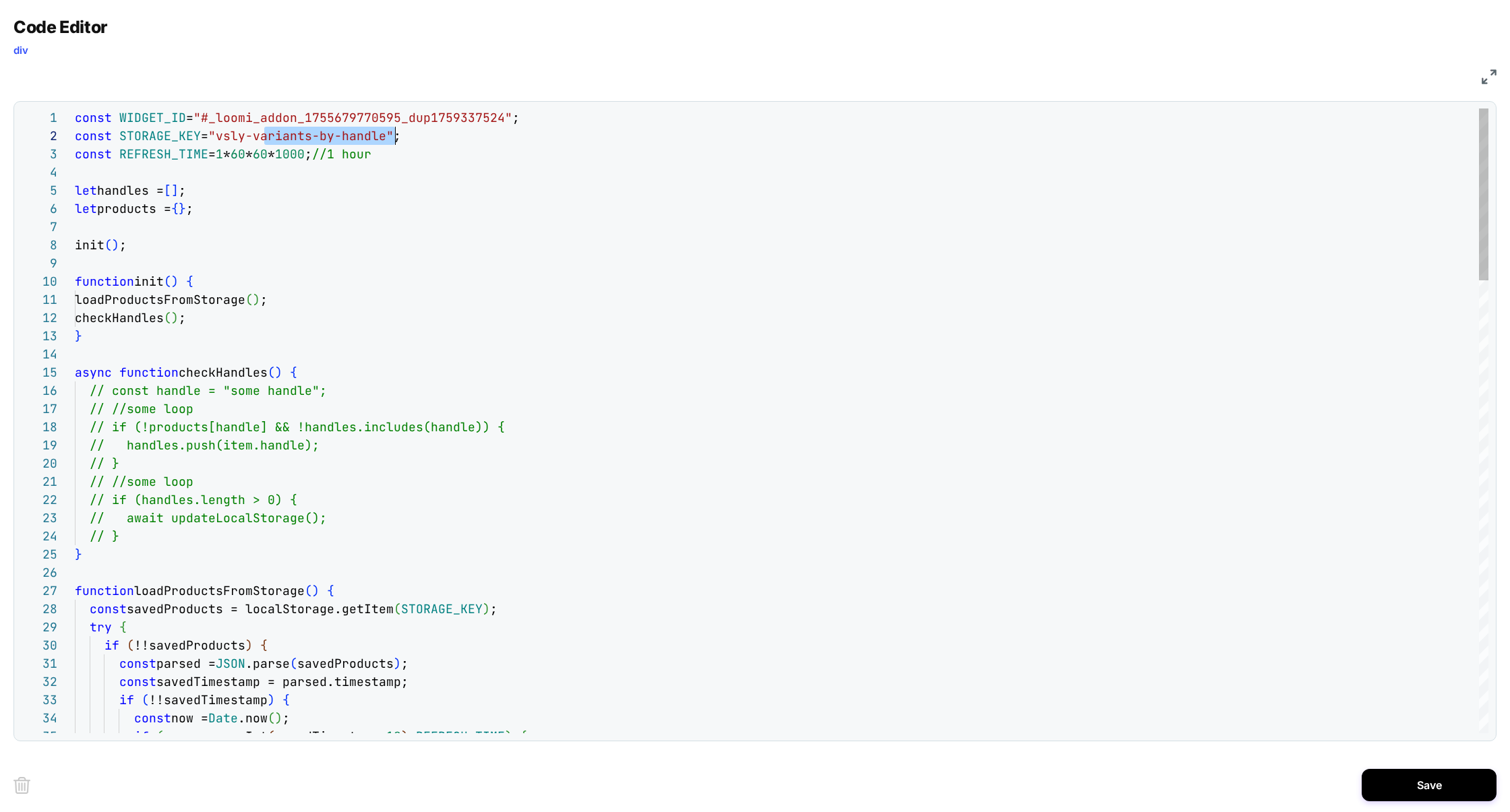
drag, startPoint x: 267, startPoint y: 138, endPoint x: 395, endPoint y: 128, distance: 128.4
drag, startPoint x: 225, startPoint y: 212, endPoint x: 20, endPoint y: 208, distance: 205.0
click at [21, 208] on div "34 33 32 31 30 29 28 27 26 25 24 23 22 21 35 20 19 18 15 16 17 14 13 12 11 10 9…" at bounding box center [754, 420] width 1467 height 625
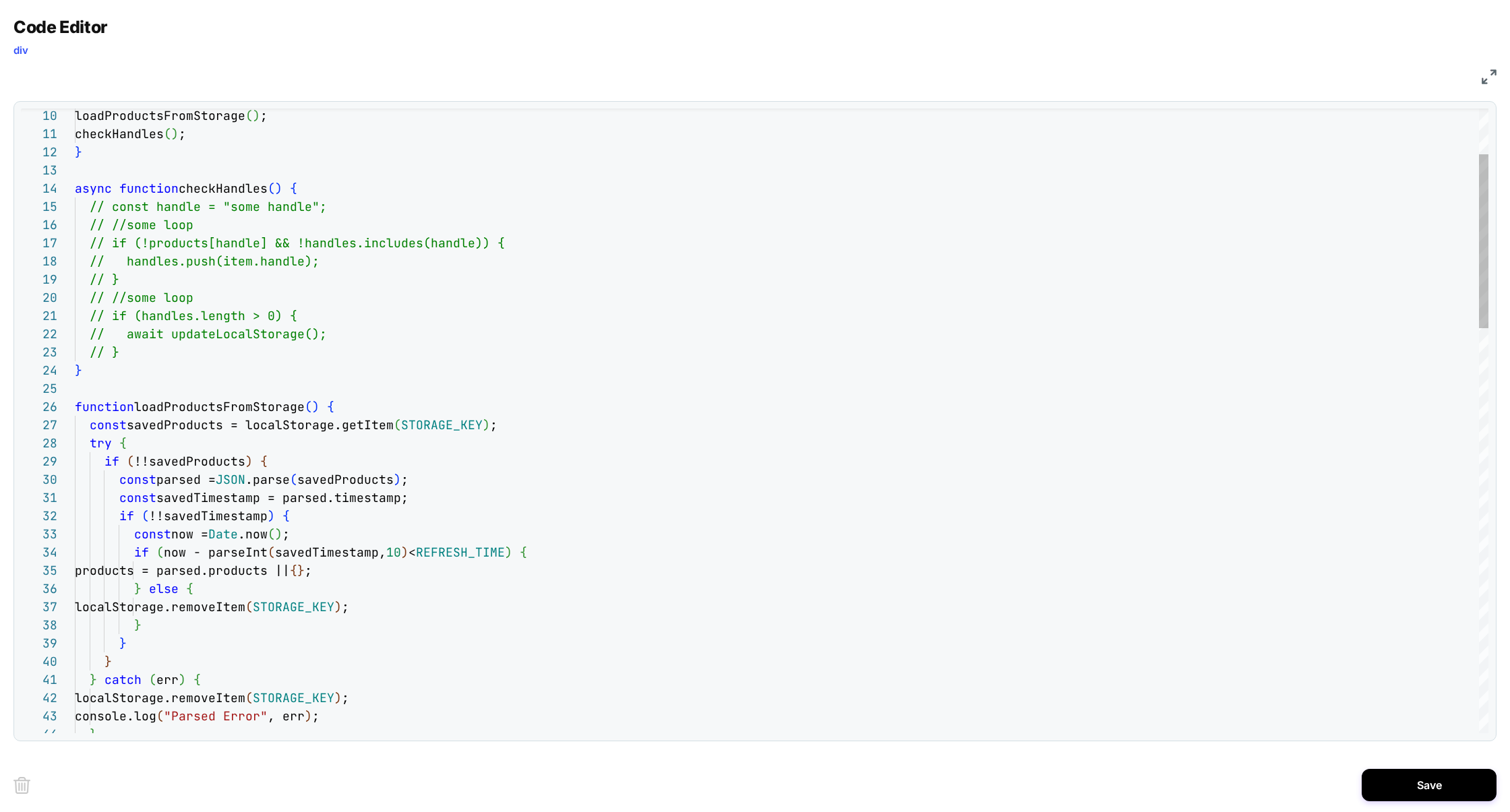
scroll to position [90, 262]
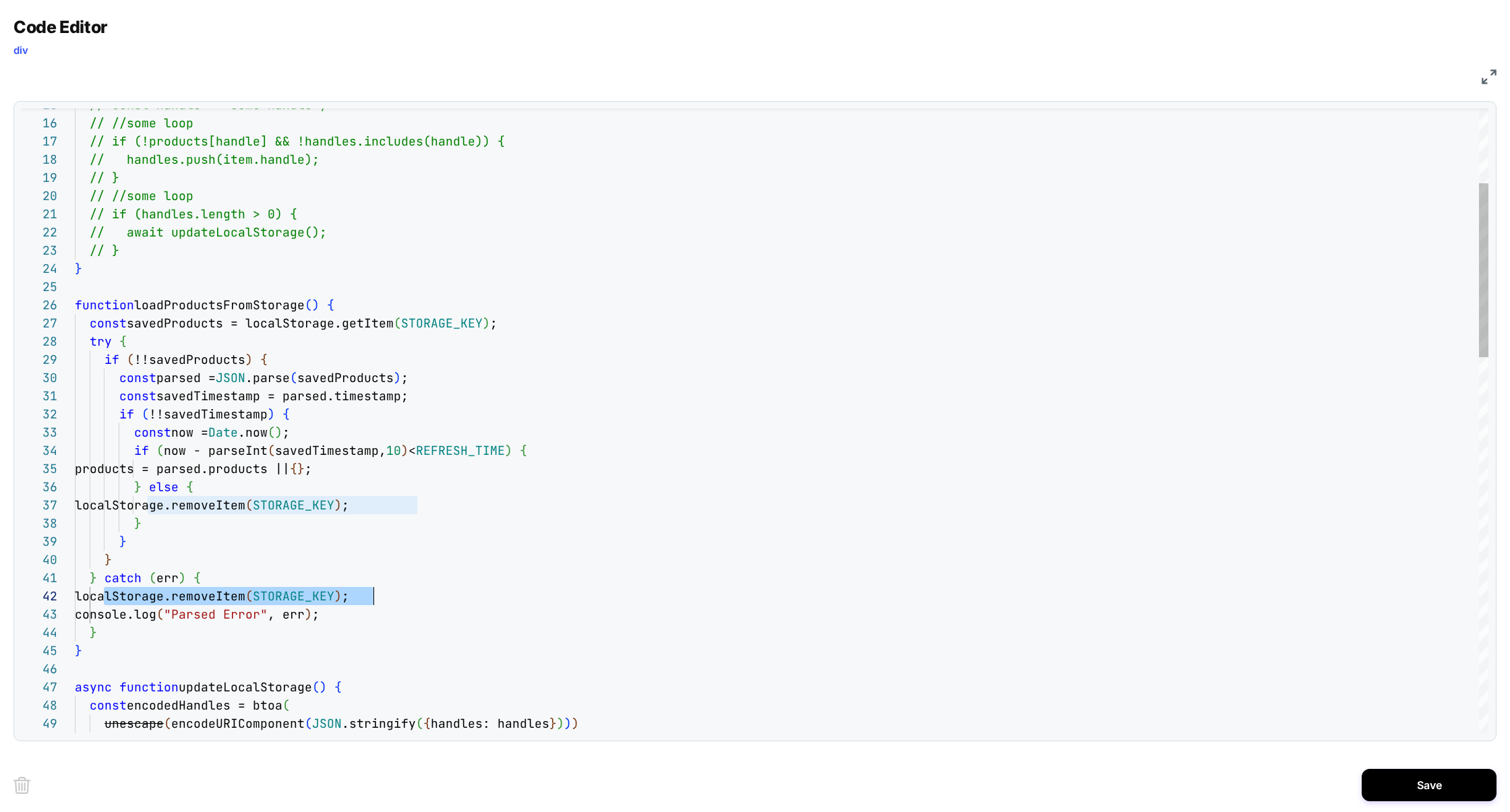
scroll to position [17, 298]
drag, startPoint x: 104, startPoint y: 597, endPoint x: 399, endPoint y: 596, distance: 295.0
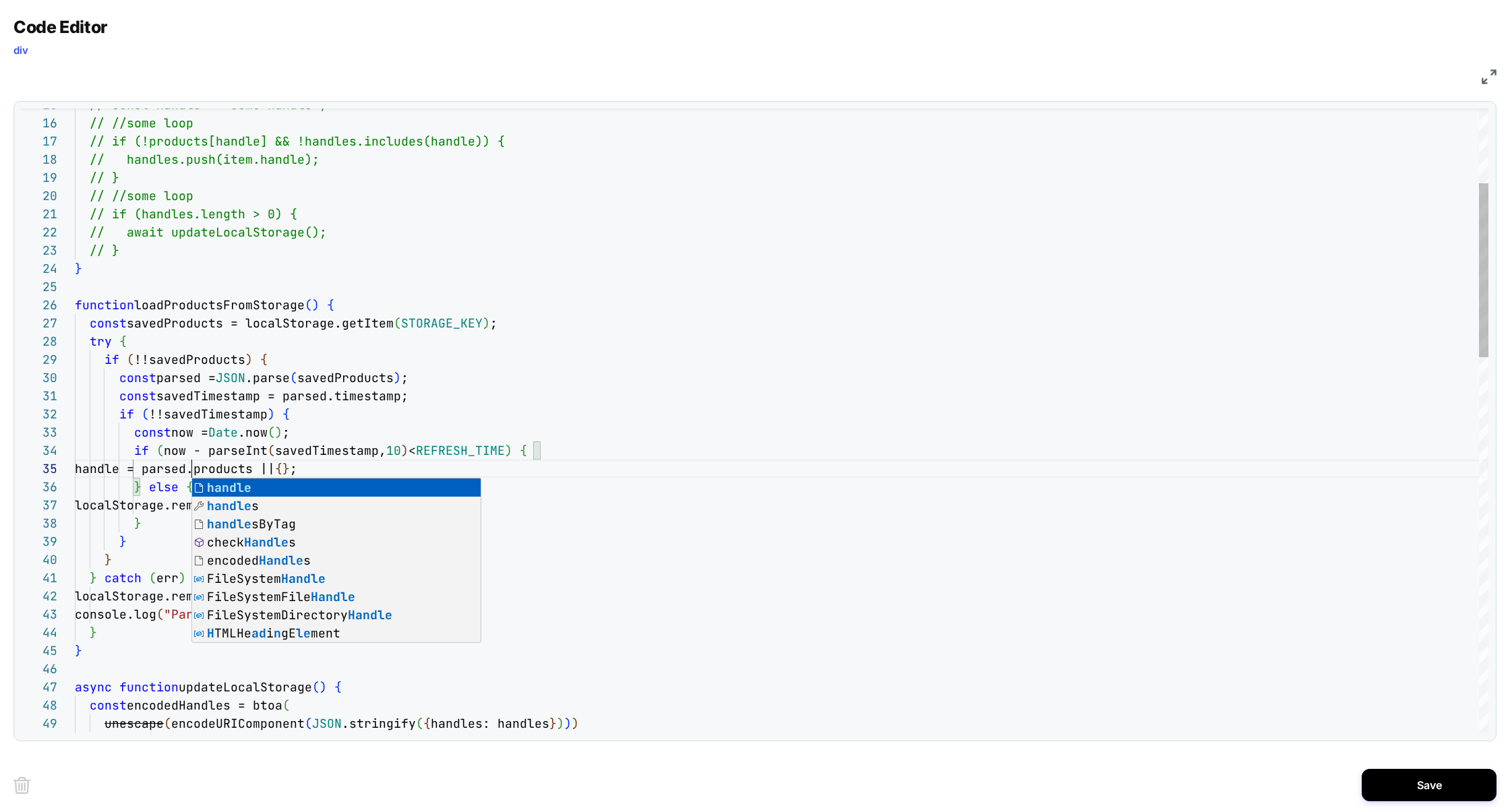
scroll to position [73, 124]
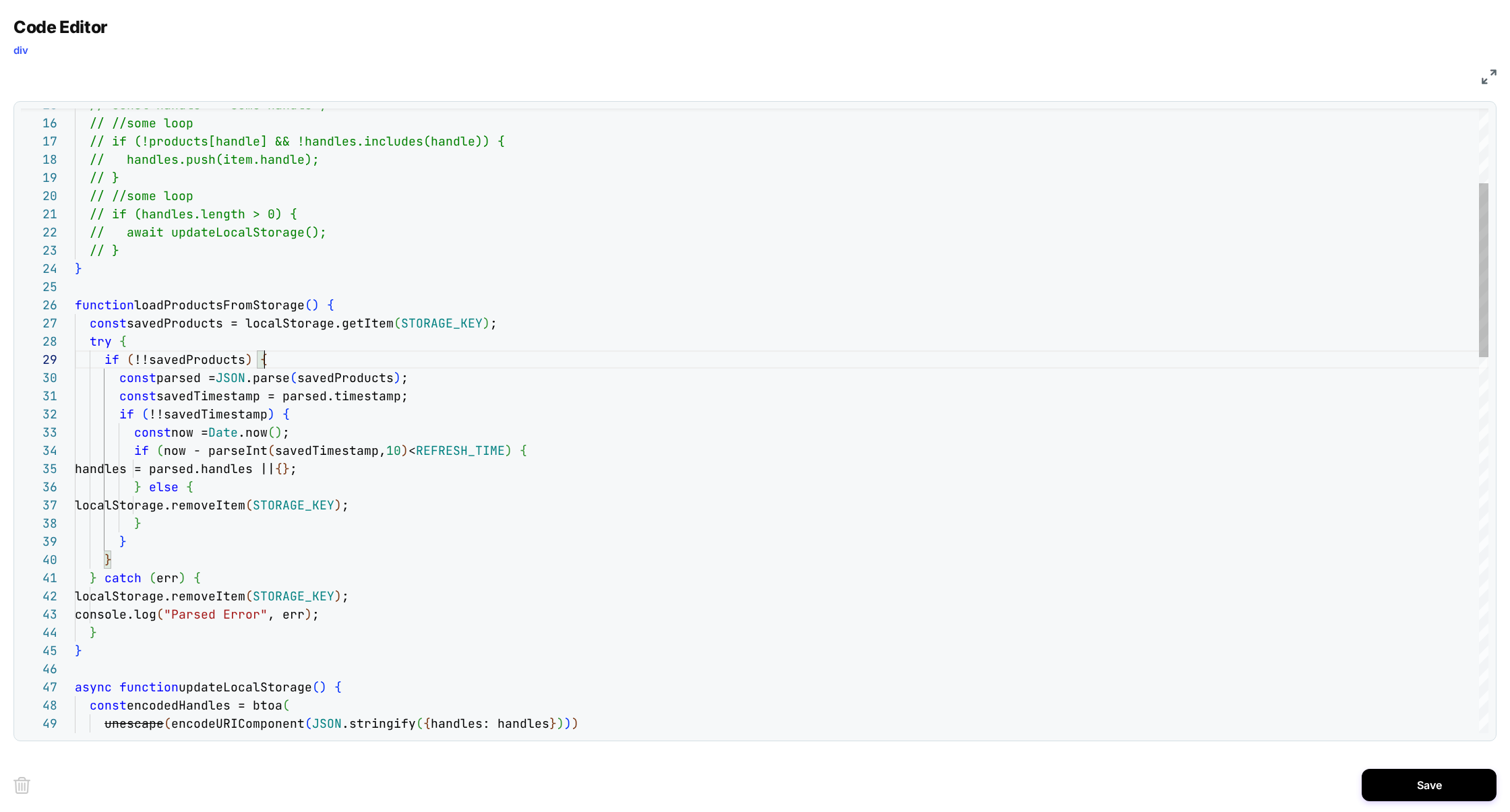
scroll to position [0, 0]
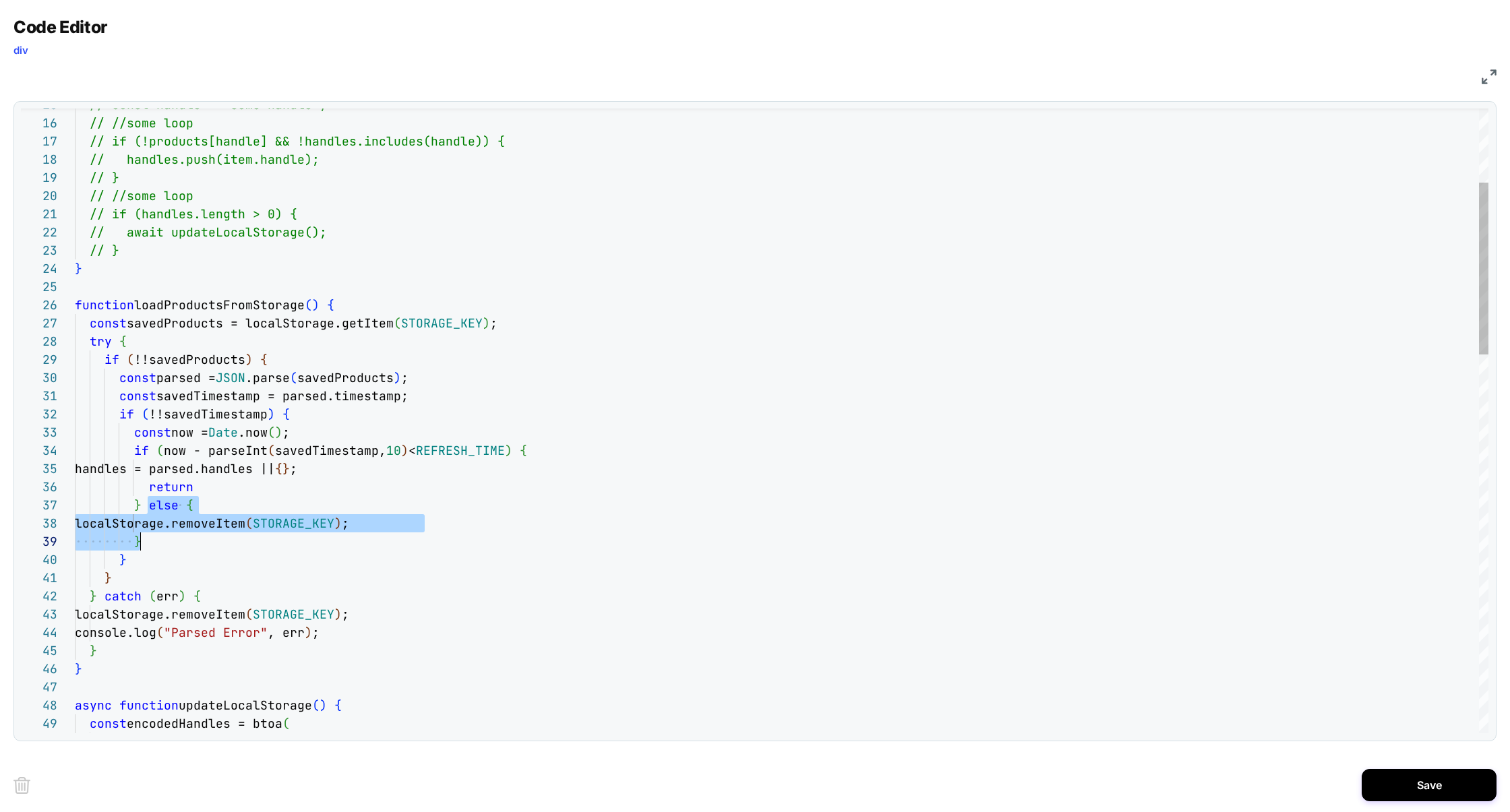
scroll to position [109, 65]
drag, startPoint x: 149, startPoint y: 512, endPoint x: 155, endPoint y: 538, distance: 26.7
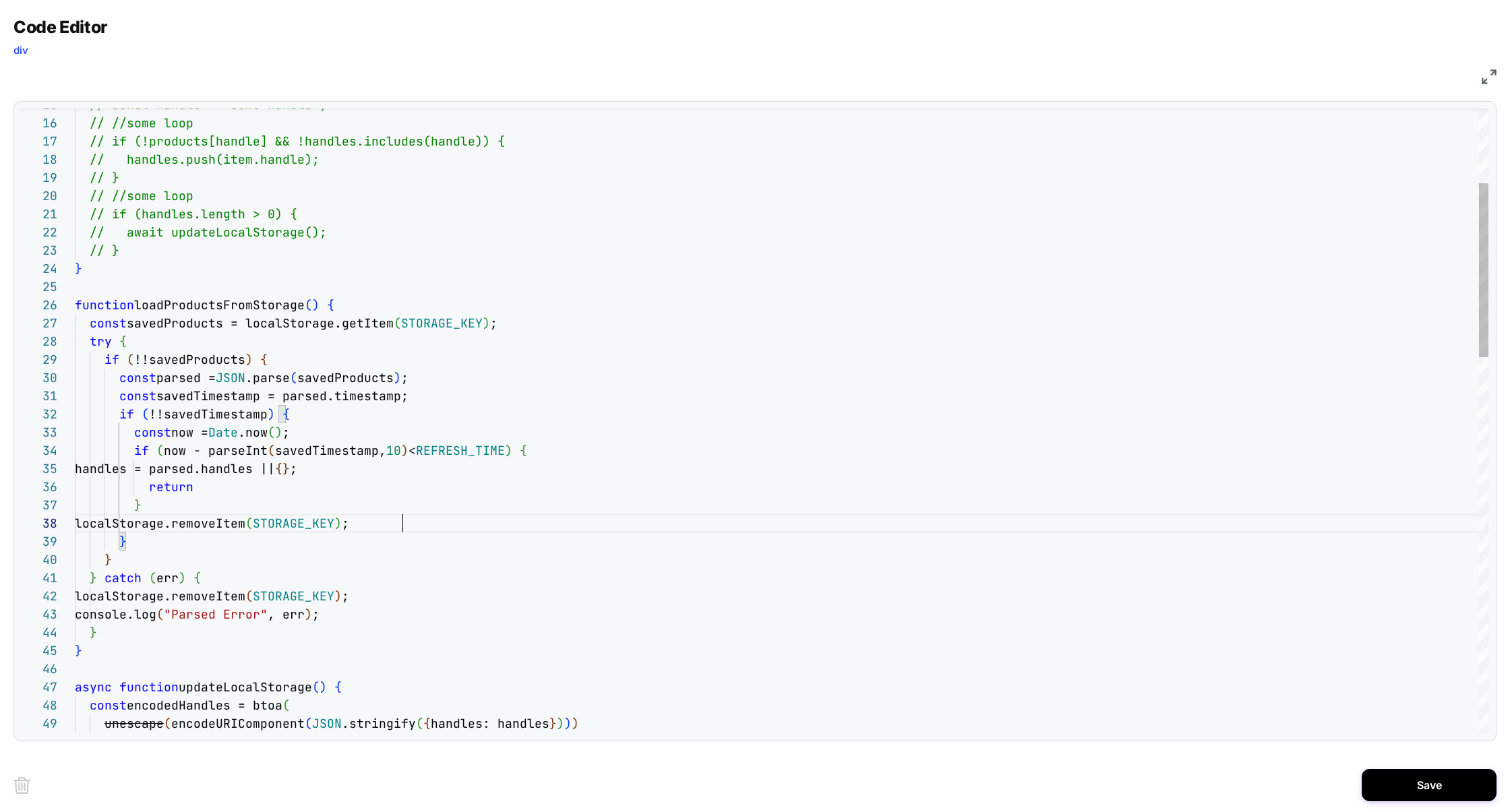
scroll to position [127, 327]
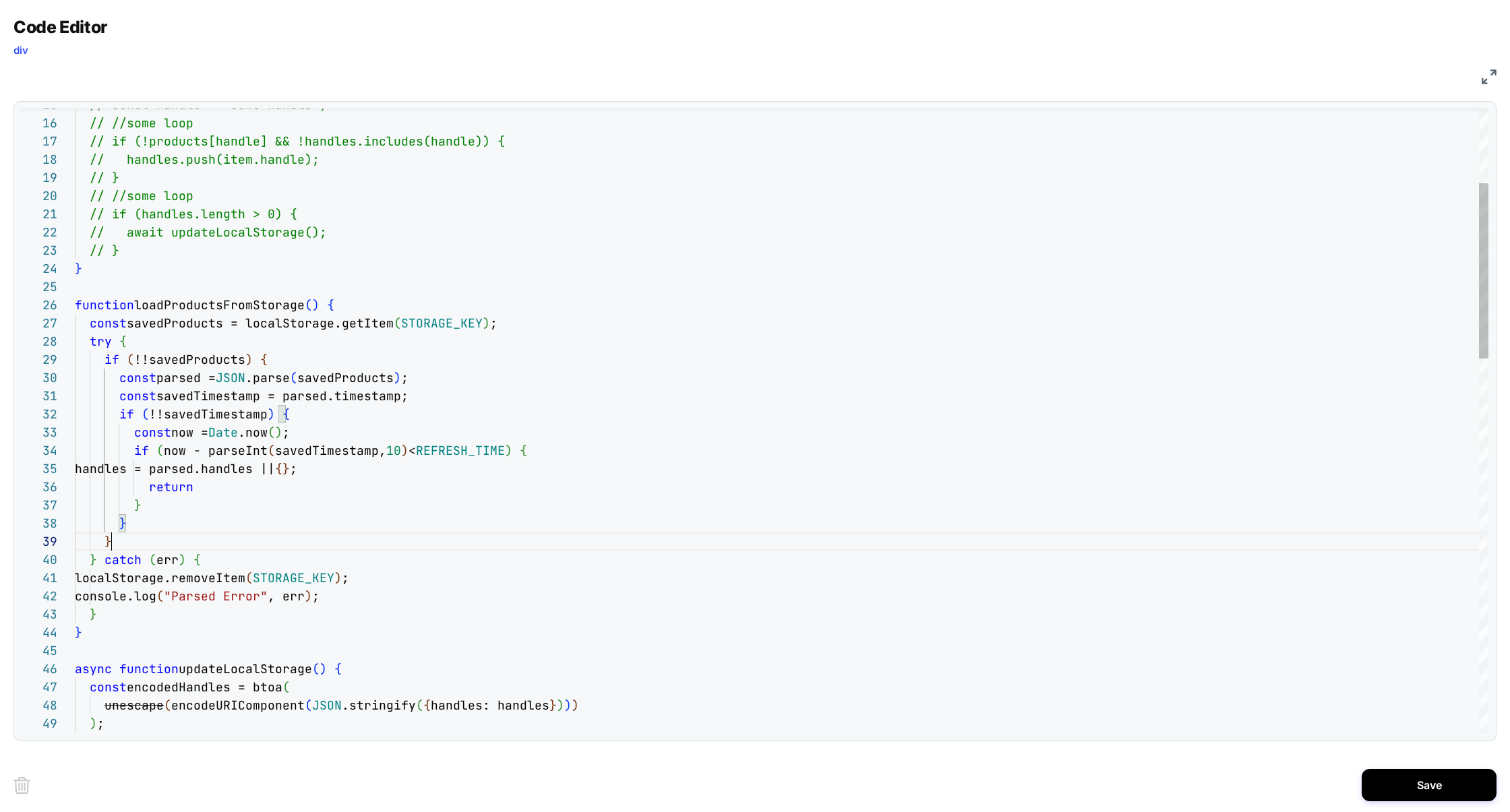
scroll to position [146, 36]
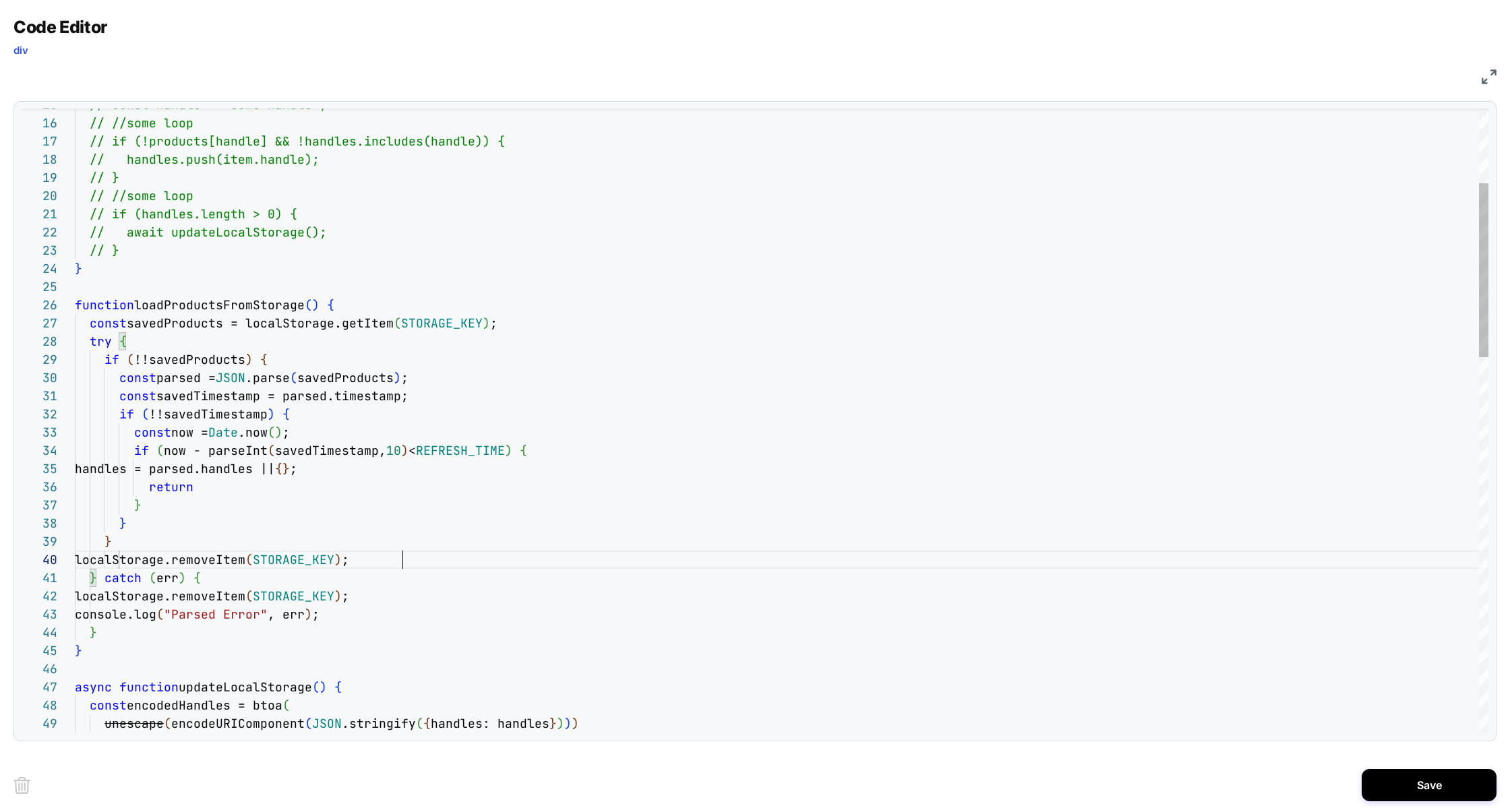
scroll to position [0, 238]
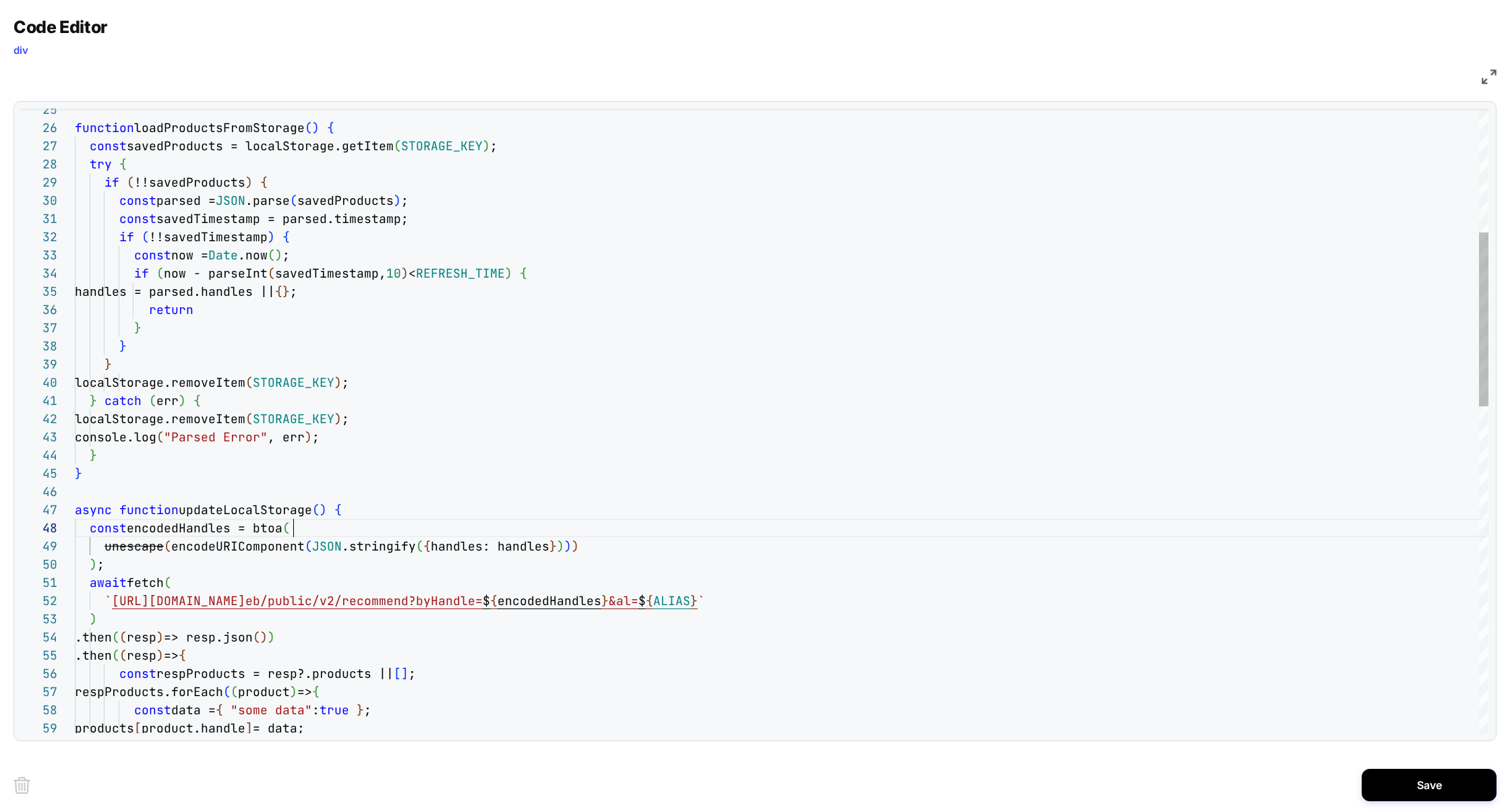
click at [356, 522] on div "const now = Date .now ( ) ; if ( !!savedTimestamp ) { const savedTimestamp = pa…" at bounding box center [781, 786] width 1413 height 2244
click at [356, 514] on div "const now = Date .now ( ) ; if ( !!savedTimestamp ) { const savedTimestamp = pa…" at bounding box center [781, 786] width 1413 height 2244
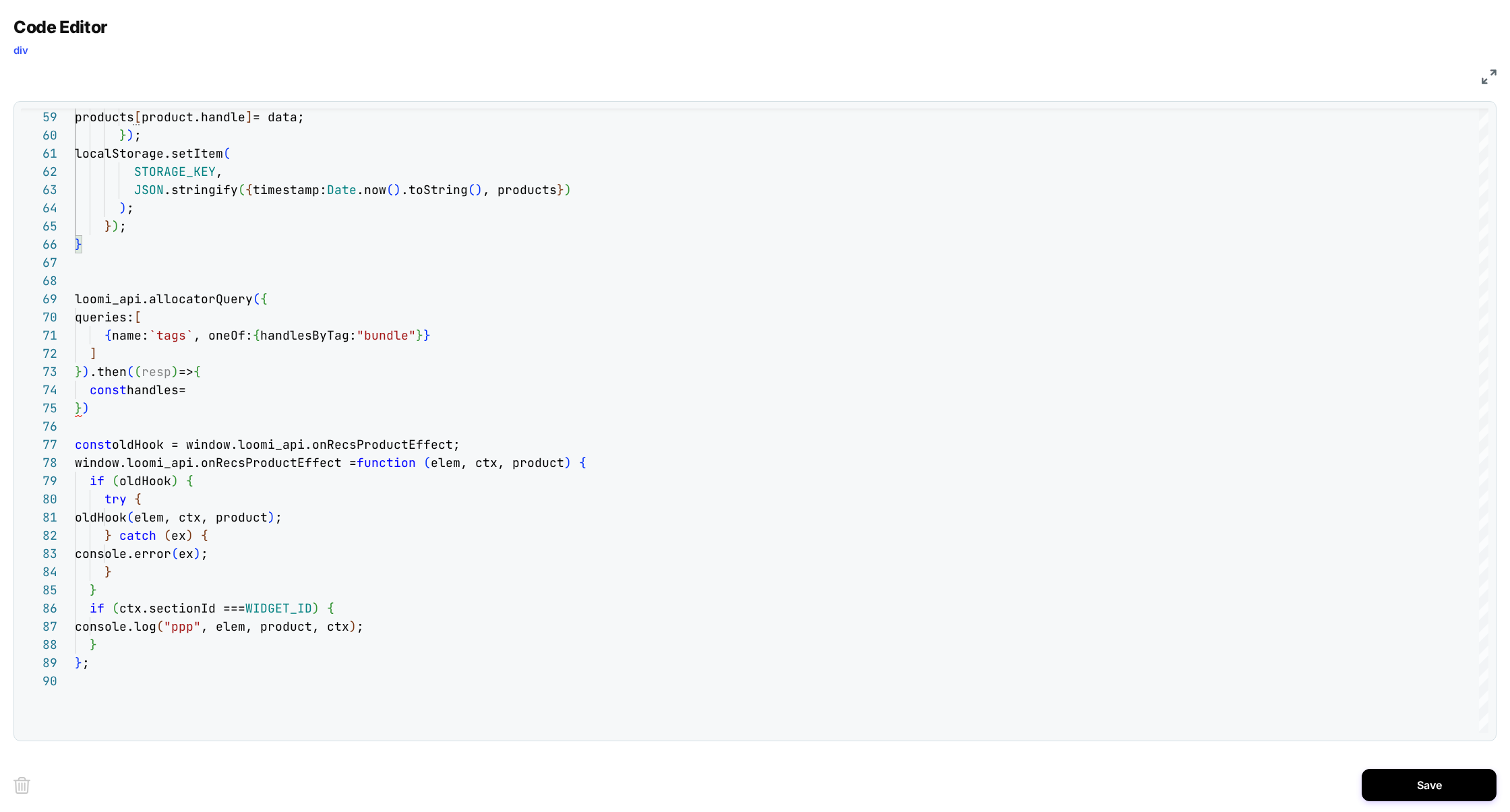
scroll to position [0, 0]
click at [223, 392] on div "} ) ; } loomi_api.allocatorQuery ( { queries: [ { name: `tags` , oneOf: { handl…" at bounding box center [781, 175] width 1413 height 2244
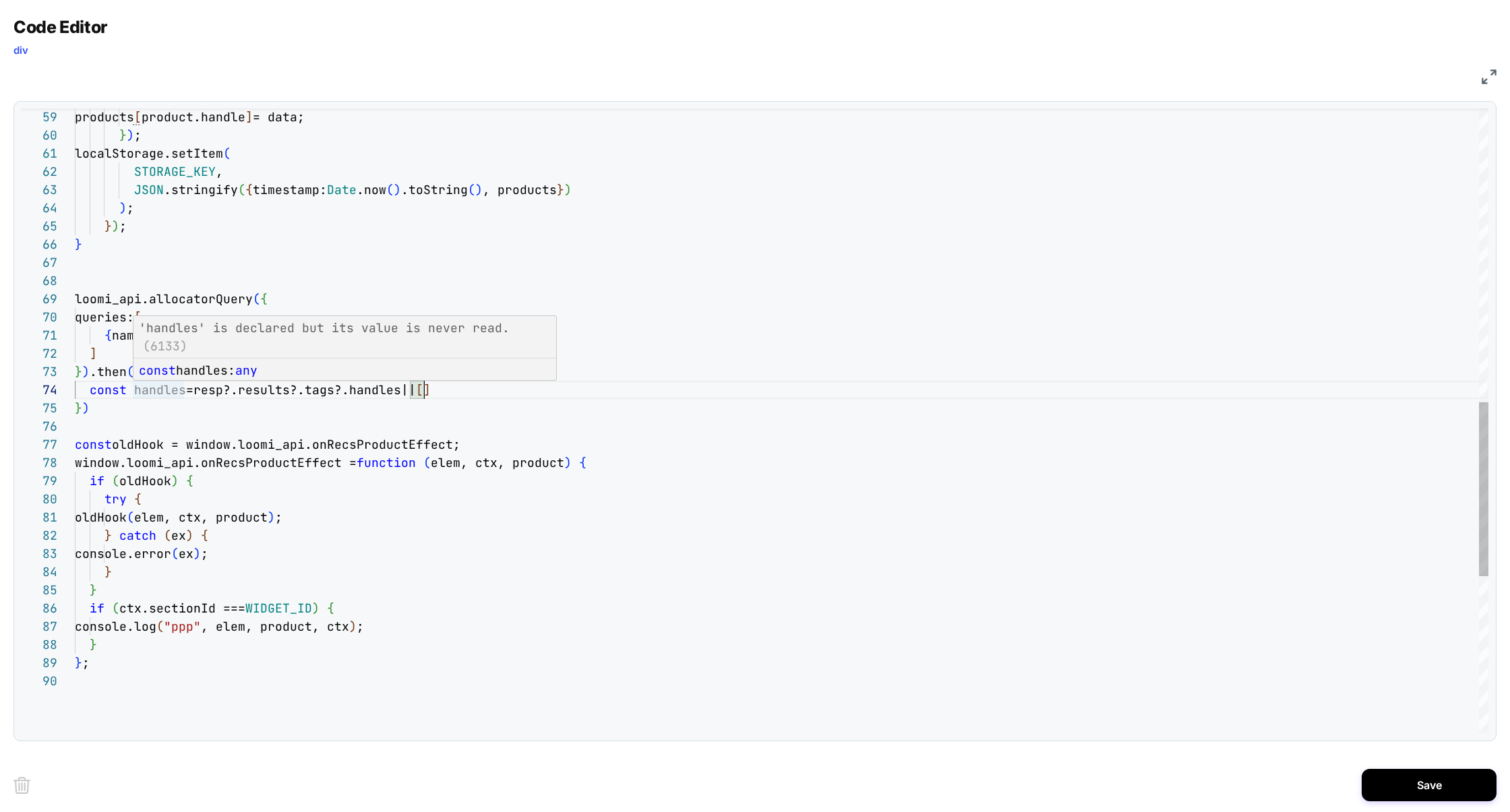
click at [165, 388] on div "} ) ; } loomi_api.allocatorQuery ( { queries: [ { name: `tags` , oneOf: { handl…" at bounding box center [781, 175] width 1413 height 2244
click at [208, 369] on div "} ) ; } loomi_api.allocatorQuery ( { queries: [ { name: `tags` , oneOf: { handl…" at bounding box center [781, 175] width 1413 height 2244
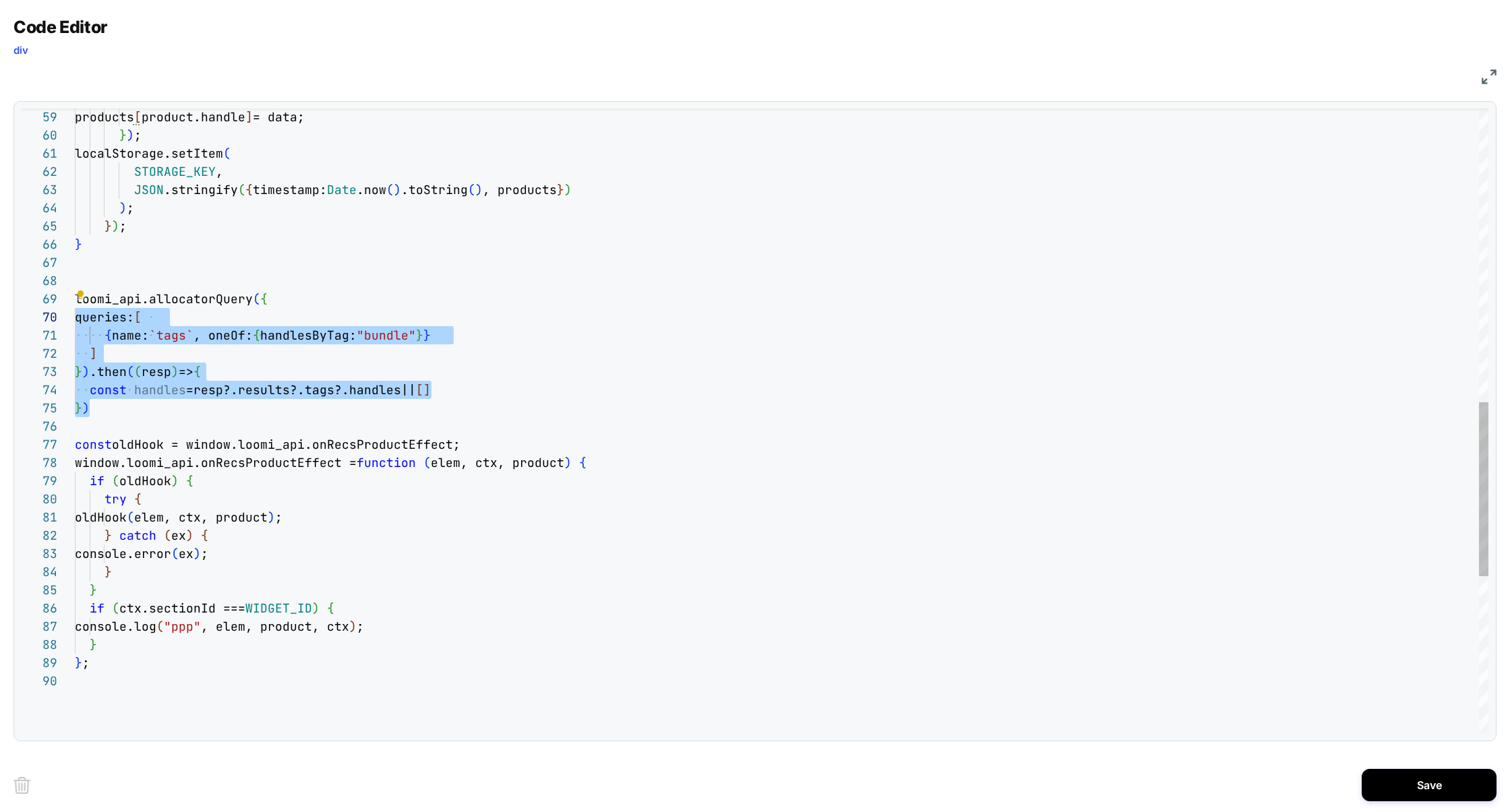
scroll to position [146, 0]
drag, startPoint x: 131, startPoint y: 412, endPoint x: 55, endPoint y: 306, distance: 130.4
click at [75, 306] on div "} ) ; } loomi_api.allocatorQuery ( { queries: [ { name: `tags` , oneOf: { handl…" at bounding box center [781, 175] width 1413 height 2244
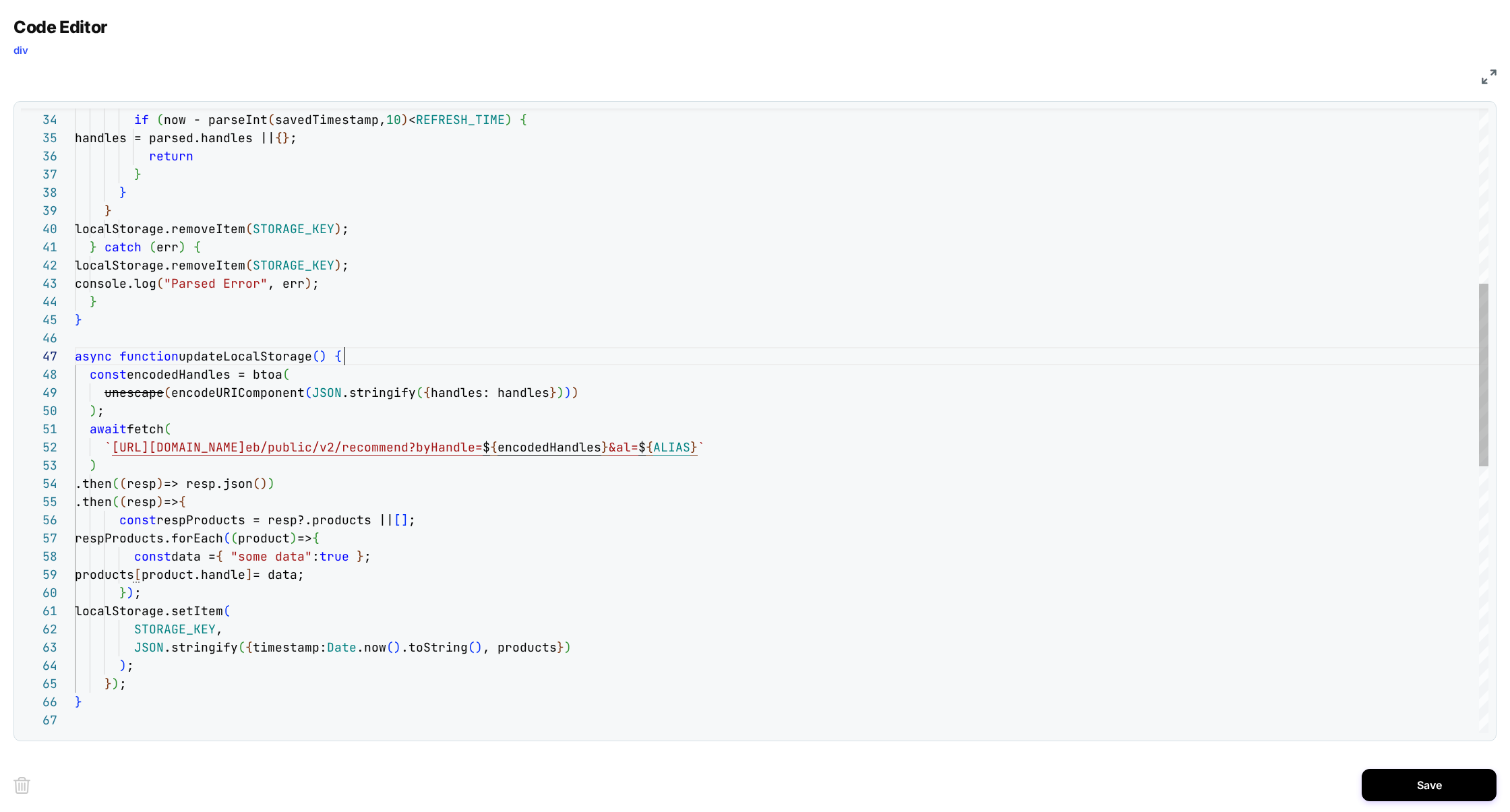
scroll to position [109, 269]
click at [367, 356] on div "} ) ; } ) ; JSON .stringify ( { timestamp: Date .now ( ) .toString ( ) , produc…" at bounding box center [781, 577] width 1413 height 2134
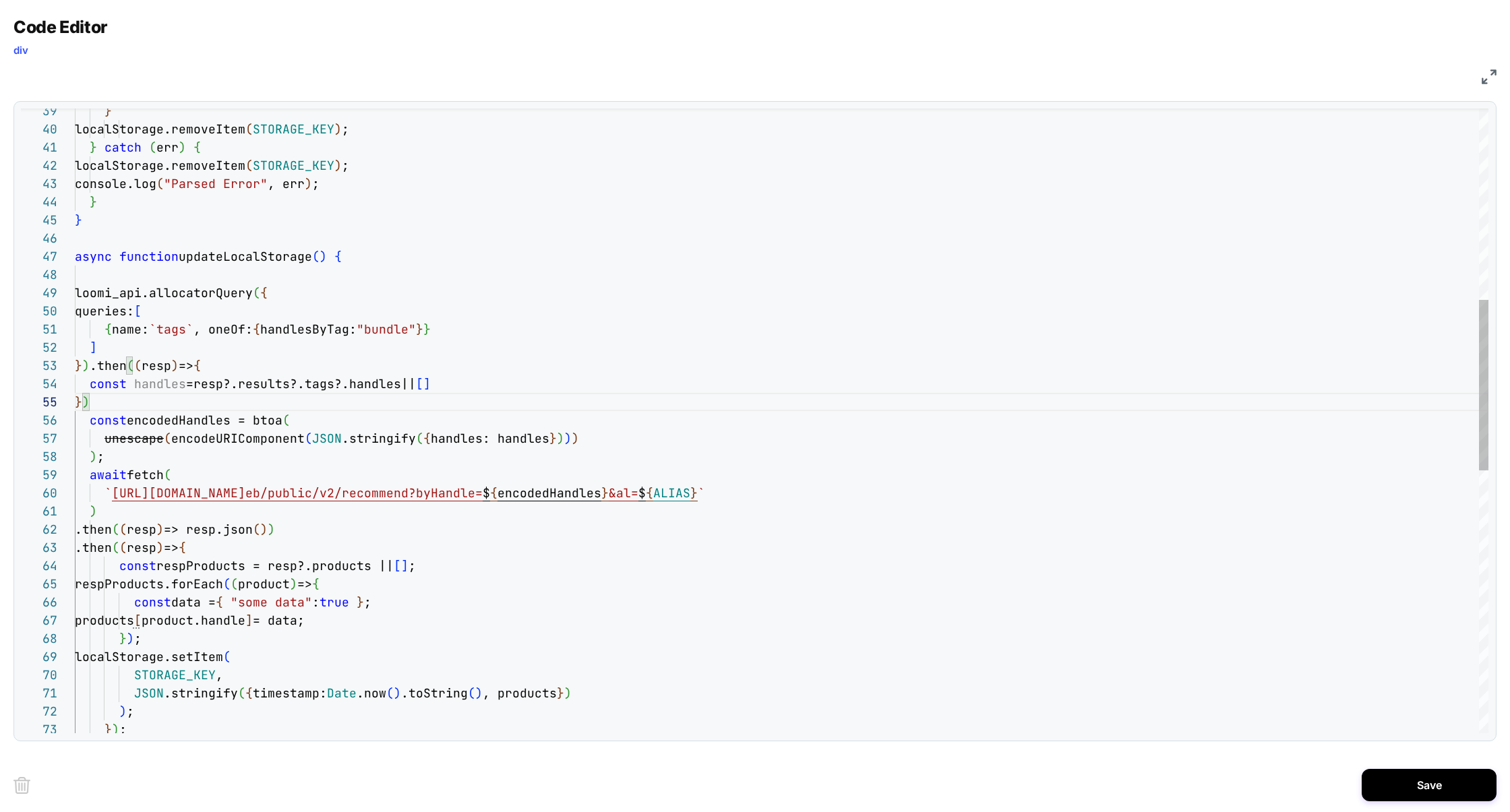
scroll to position [146, 197]
click at [290, 653] on div "JSON .stringify ( { timestamp: Date .now ( ) .toString ( ) , products } ) STORA…" at bounding box center [781, 551] width 1413 height 2280
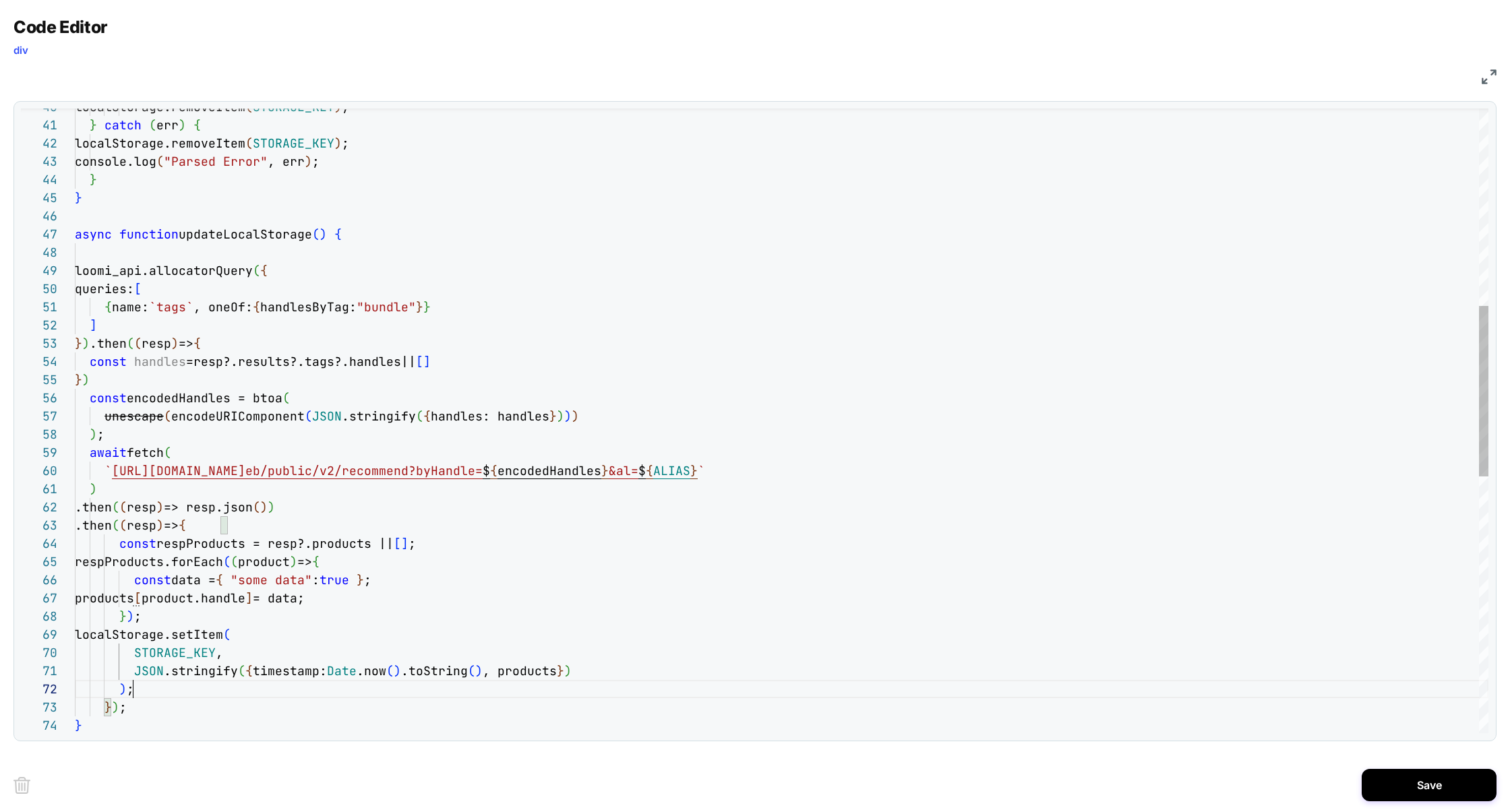
scroll to position [17, 58]
drag, startPoint x: 178, startPoint y: 690, endPoint x: 118, endPoint y: 673, distance: 62.4
click at [118, 673] on div "JSON .stringify ( { timestamp: Date .now ( ) .toString ( ) , products } ) STORA…" at bounding box center [781, 528] width 1413 height 2280
click at [173, 691] on div "JSON .stringify ( { timestamp: Date .now ( ) .toString ( ) , products } ) STORA…" at bounding box center [781, 528] width 1413 height 2280
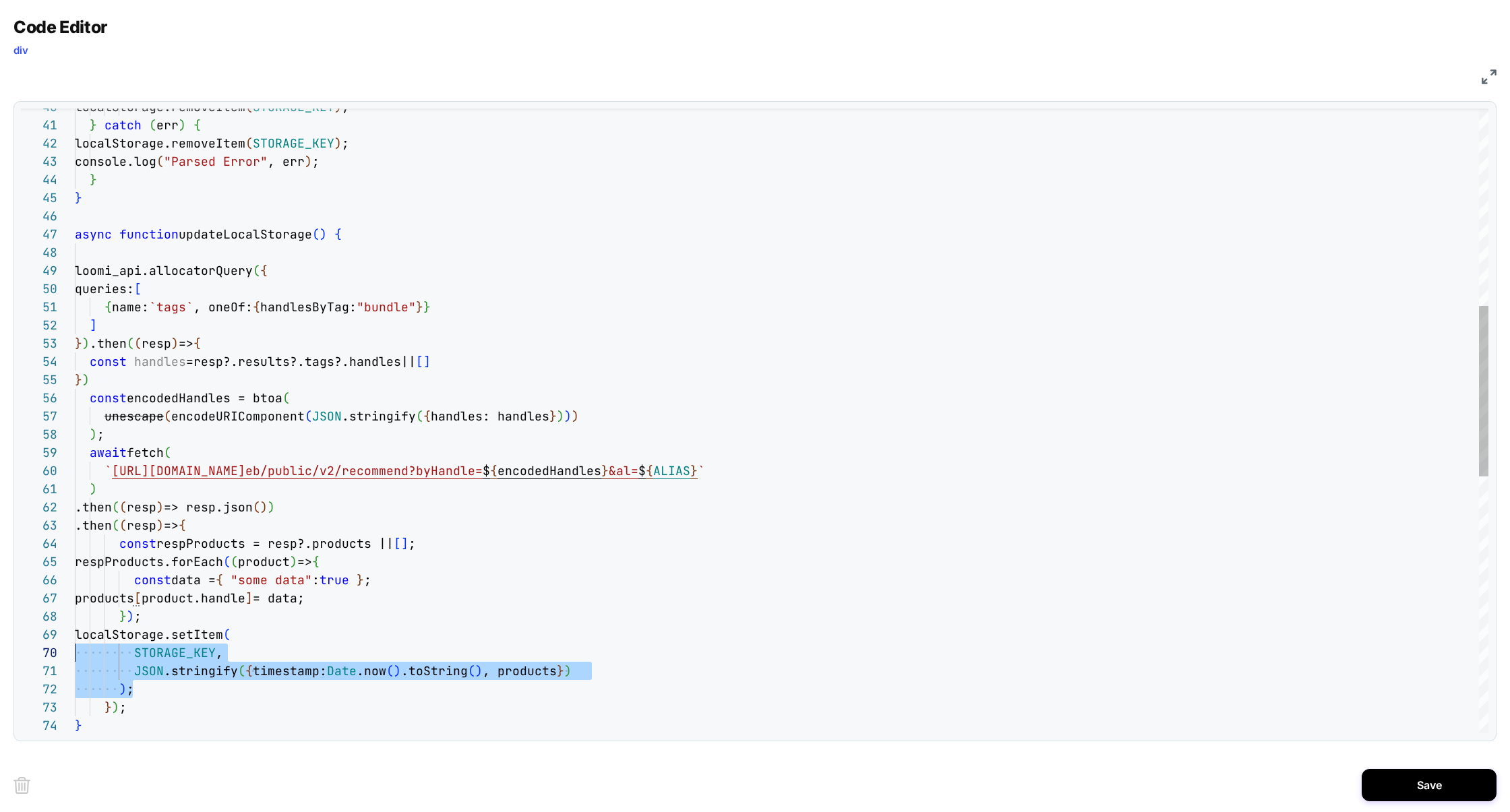
scroll to position [146, 0]
drag, startPoint x: 173, startPoint y: 691, endPoint x: 12, endPoint y: 636, distance: 170.1
click at [12, 636] on div "Code Editor div JS 71 70 69 68 67 66 64 65 56 57 58 59 60 61 62 63 47 46 45 44 …" at bounding box center [755, 406] width 1510 height 812
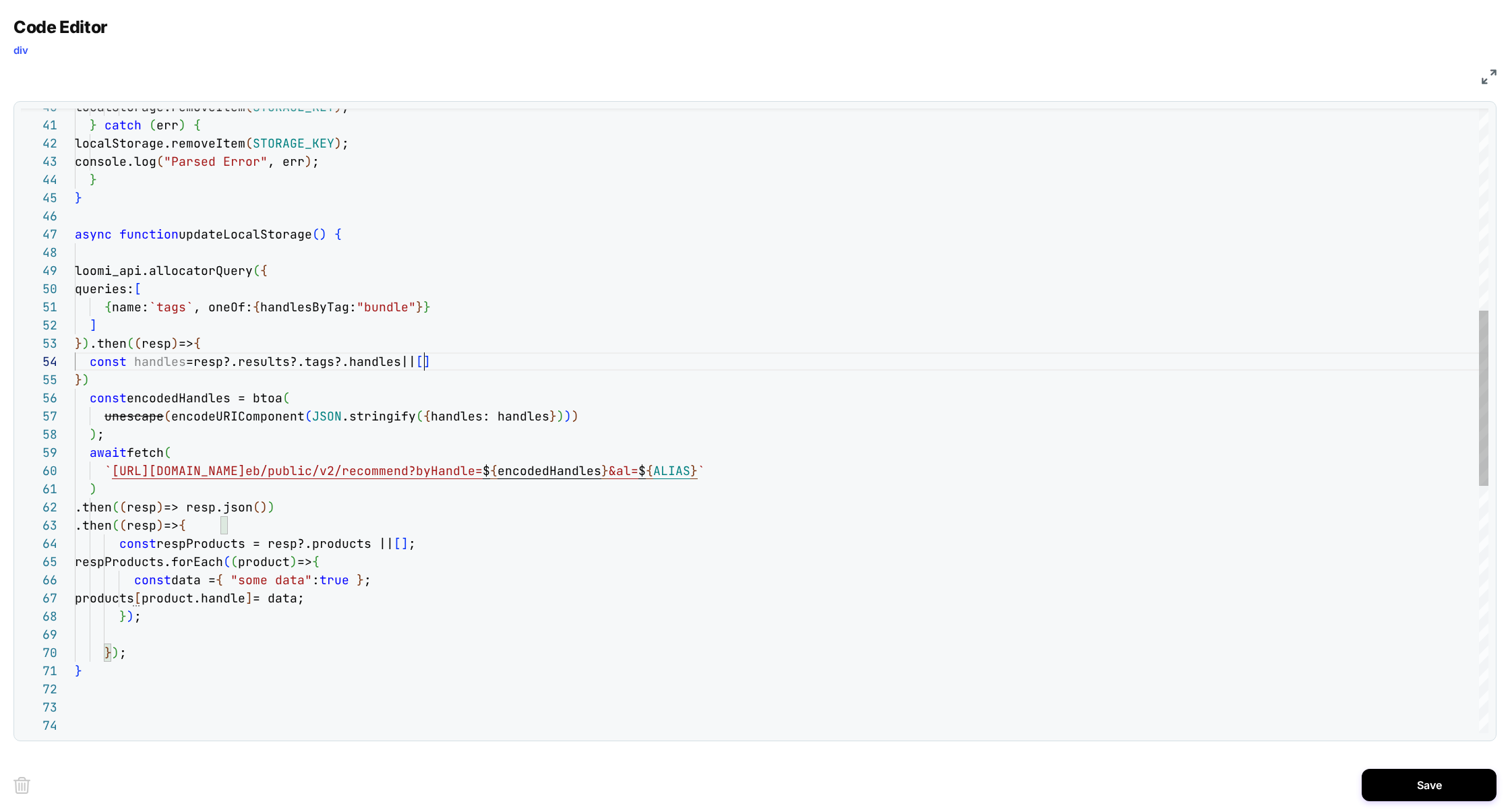
click at [439, 363] on div "} ) ; products [ product.handle ] = data; const data = { "some data" : true } ;…" at bounding box center [781, 501] width 1413 height 2226
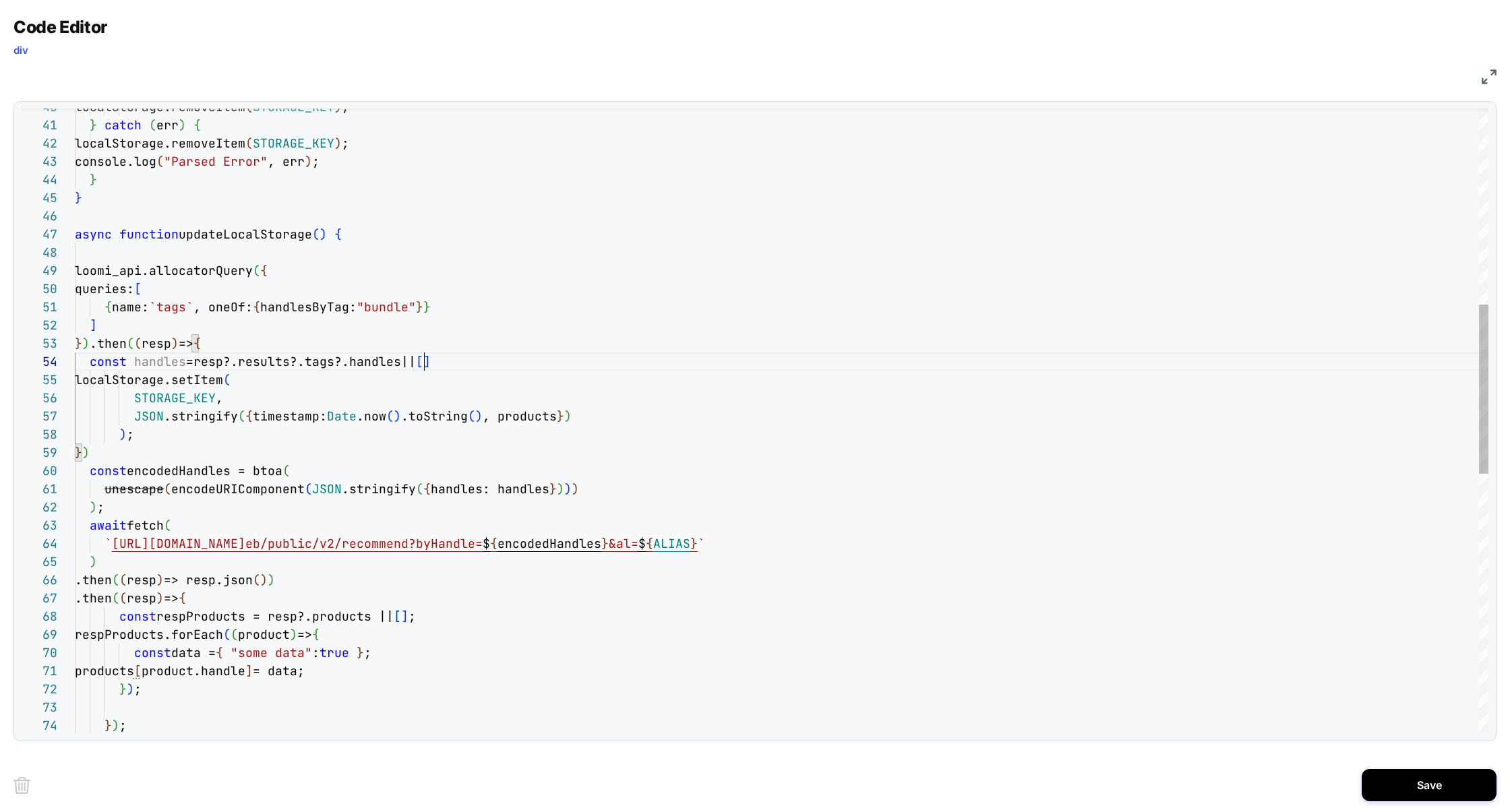
scroll to position [54, 349]
click at [476, 364] on div "} ) ; products [ product.handle ] = data; const data = { "some data" : true } ;…" at bounding box center [781, 537] width 1413 height 2298
click at [173, 361] on div "} ) ; products [ product.handle ] = data; const data = { "some data" : true } ;…" at bounding box center [781, 537] width 1413 height 2298
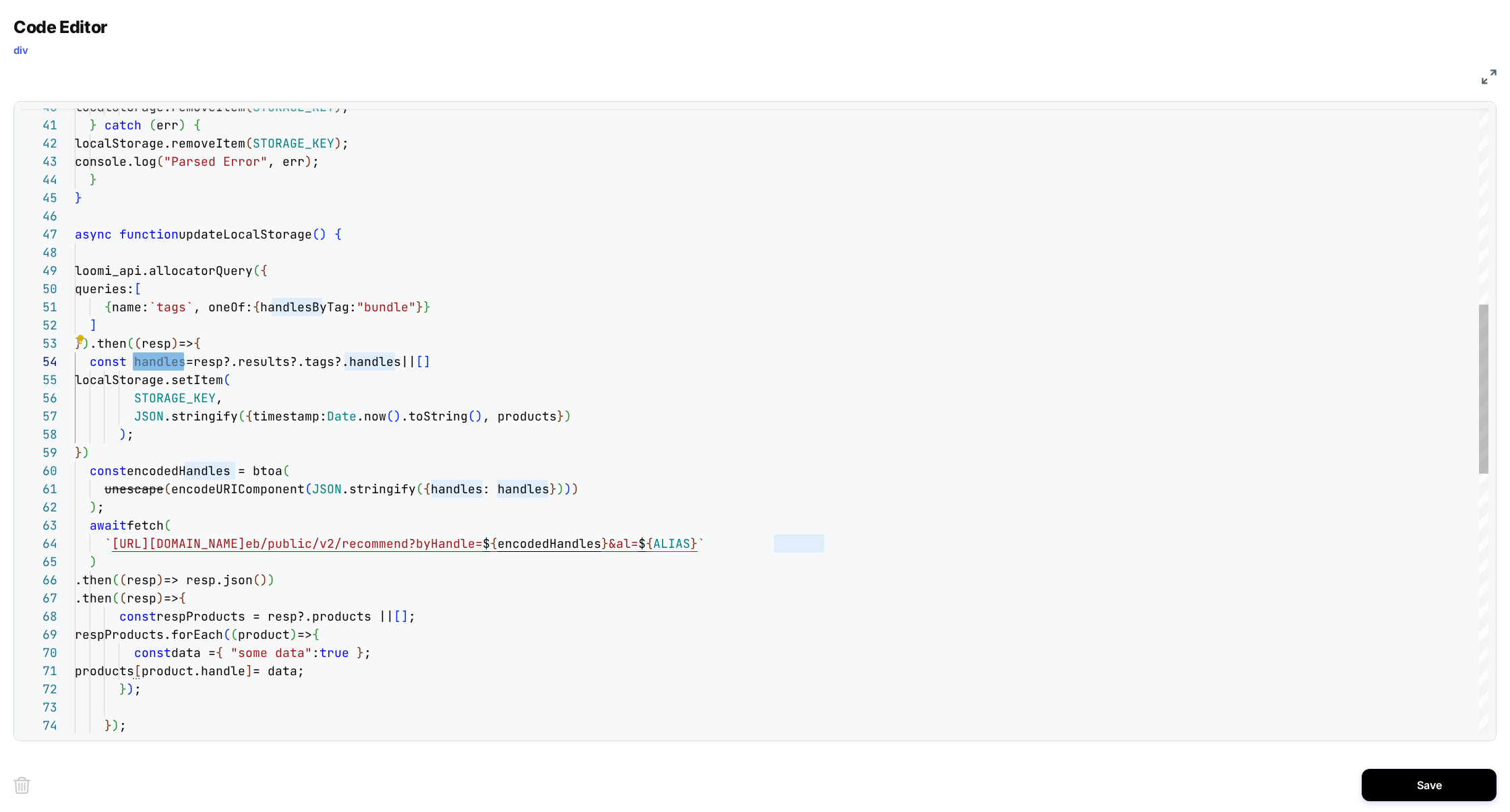
click at [528, 417] on div "} ) ; products [ product.handle ] = data; const data = { "some data" : true } ;…" at bounding box center [781, 537] width 1413 height 2298
click at [107, 360] on div "} ) ; products [ product.handle ] = data; const data = { "some data" : true } ;…" at bounding box center [781, 537] width 1413 height 2298
click at [105, 367] on div "} ) ; products [ product.handle ] = data; const data = { "some data" : true } ;…" at bounding box center [781, 537] width 1413 height 2298
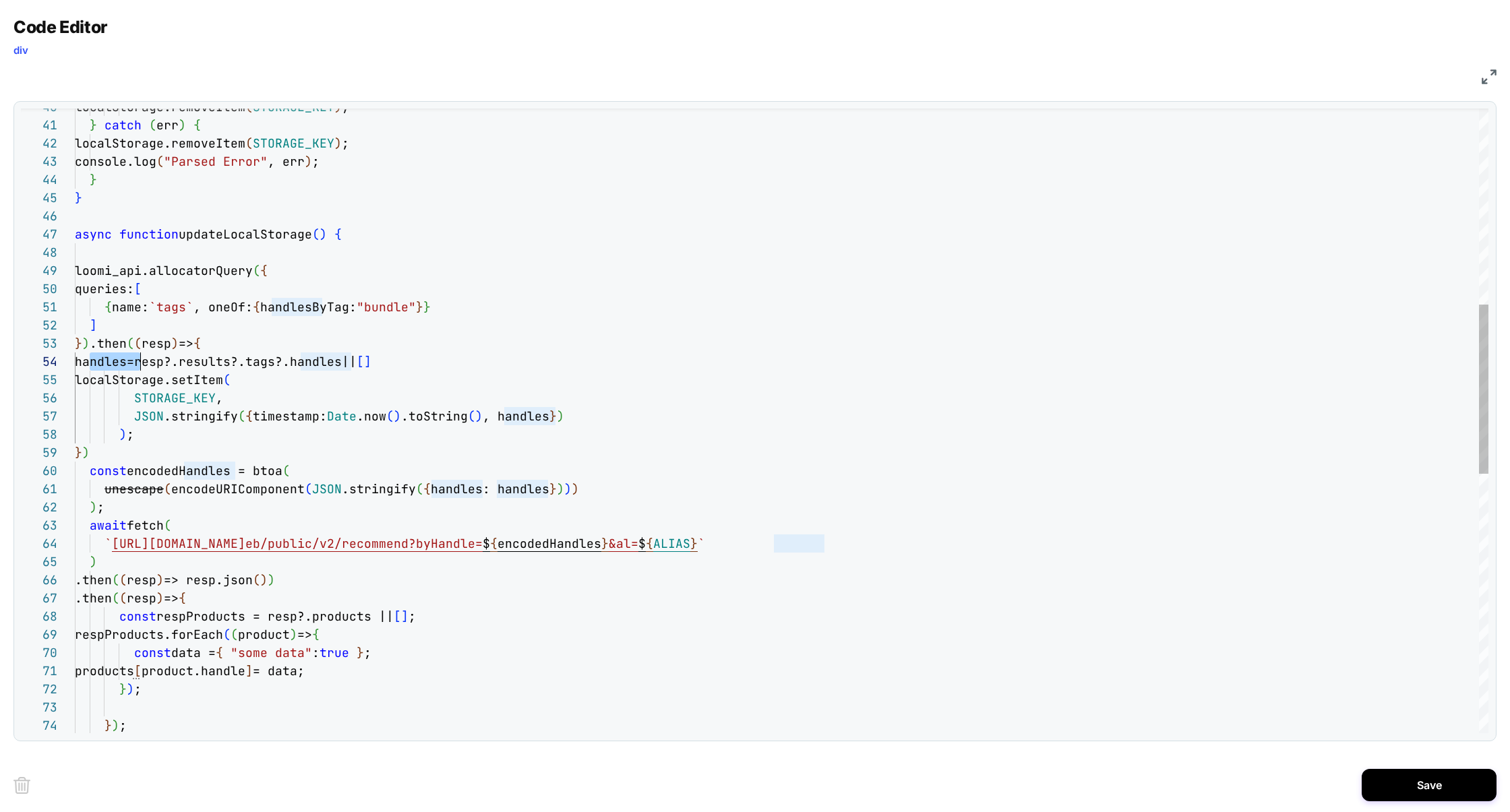
click at [105, 367] on div "} ) ; products [ product.handle ] = data; const data = { "some data" : true } ;…" at bounding box center [781, 537] width 1413 height 2298
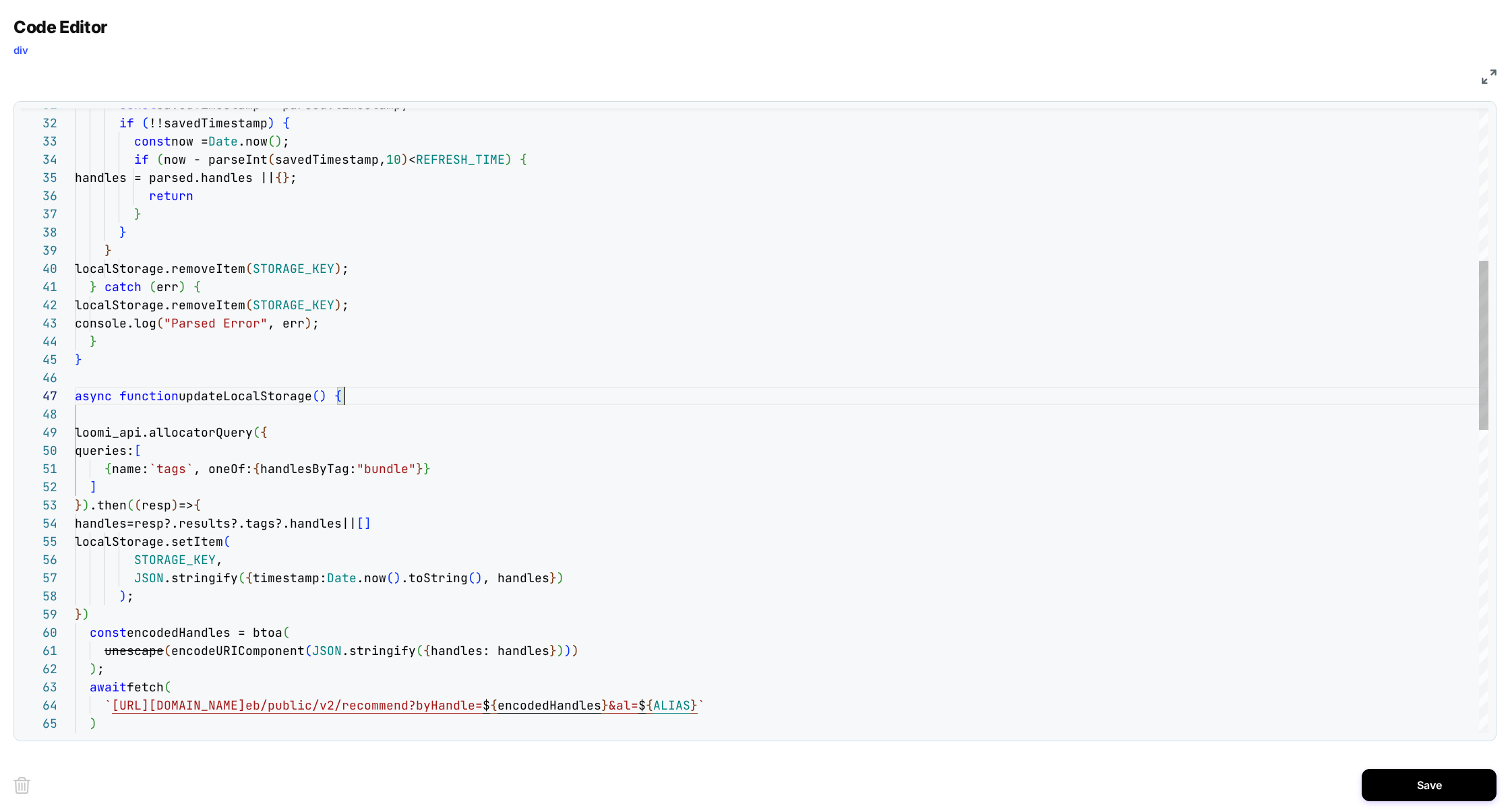
click at [356, 400] on div "handles = parsed.handles || { } ; const now = Date .now ( ) ; if ( now - parseI…" at bounding box center [781, 699] width 1413 height 2298
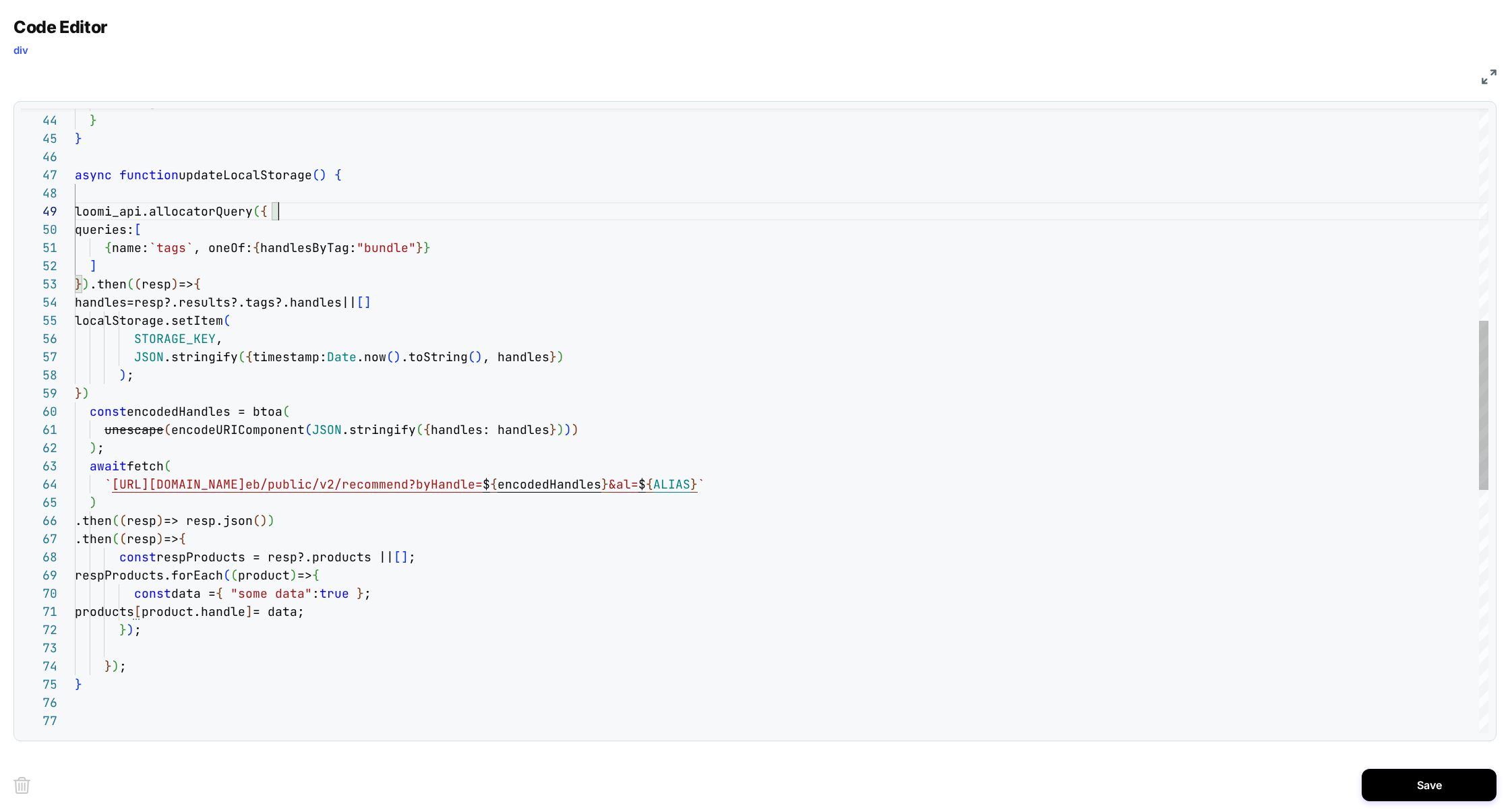
click at [298, 213] on div "console.log ( "Parsed Error" , err ) ; } } async function updateLocalStorage ( …" at bounding box center [781, 477] width 1413 height 2298
click at [207, 287] on div "console.log ( "Parsed Error" , err ) ; } } async function updateLocalStorage ( …" at bounding box center [781, 477] width 1413 height 2298
click at [131, 388] on div "console.log ( "Parsed Error" , err ) ; } } async function updateLocalStorage ( …" at bounding box center [781, 477] width 1413 height 2298
click at [320, 411] on div "console.log ( "Parsed Error" , err ) ; } } async function updateLocalStorage ( …" at bounding box center [781, 477] width 1413 height 2298
click at [200, 467] on div "console.log ( "Parsed Error" , err ) ; } } async function updateLocalStorage ( …" at bounding box center [781, 477] width 1413 height 2298
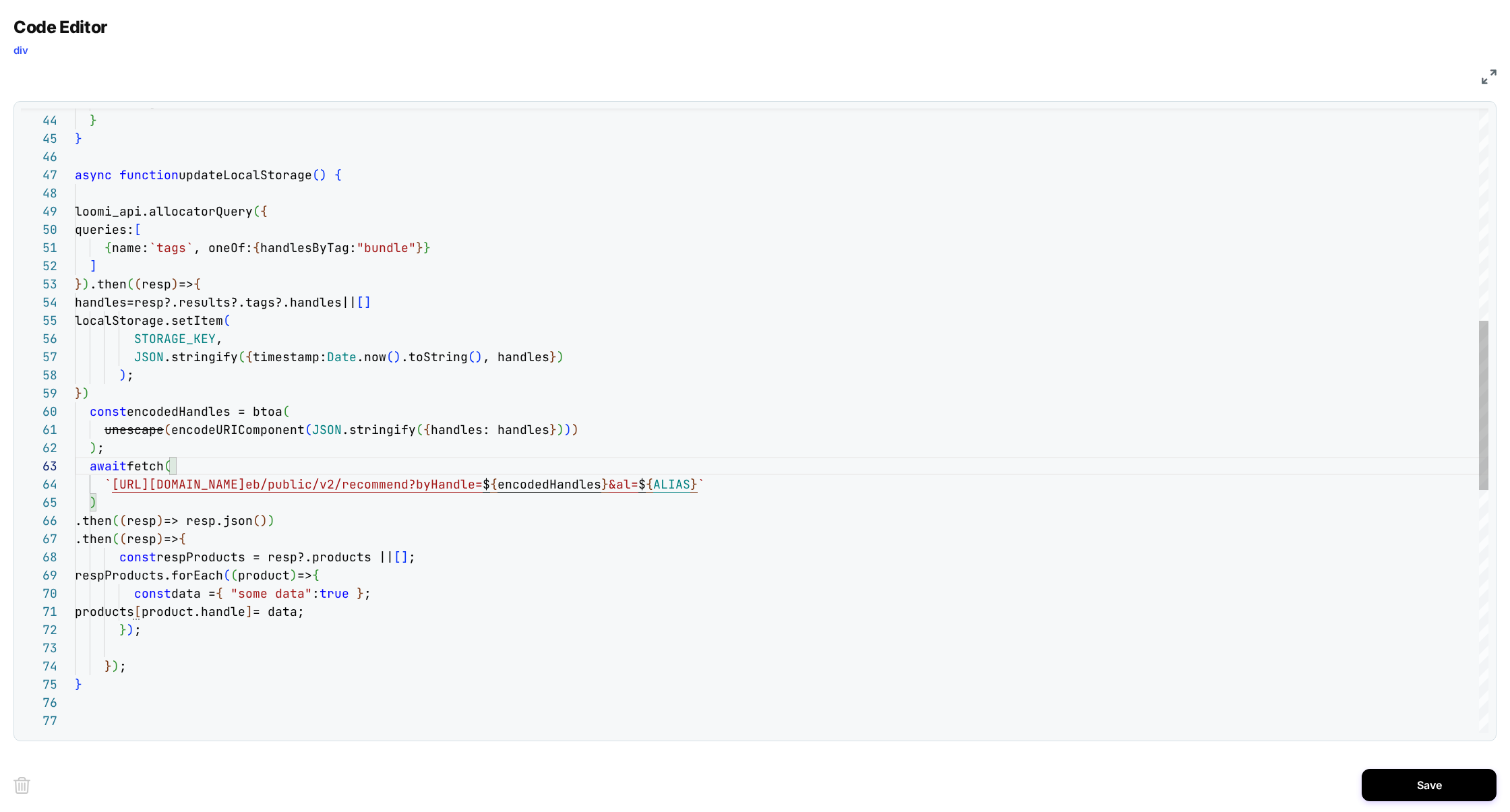
click at [82, 691] on div "console.log ( "Parsed Error" , err ) ; } } async function updateLocalStorage ( …" at bounding box center [781, 477] width 1413 height 2298
click at [105, 665] on div "console.log ( "Parsed Error" , err ) ; } } async function updateLocalStorage ( …" at bounding box center [781, 477] width 1413 height 2298
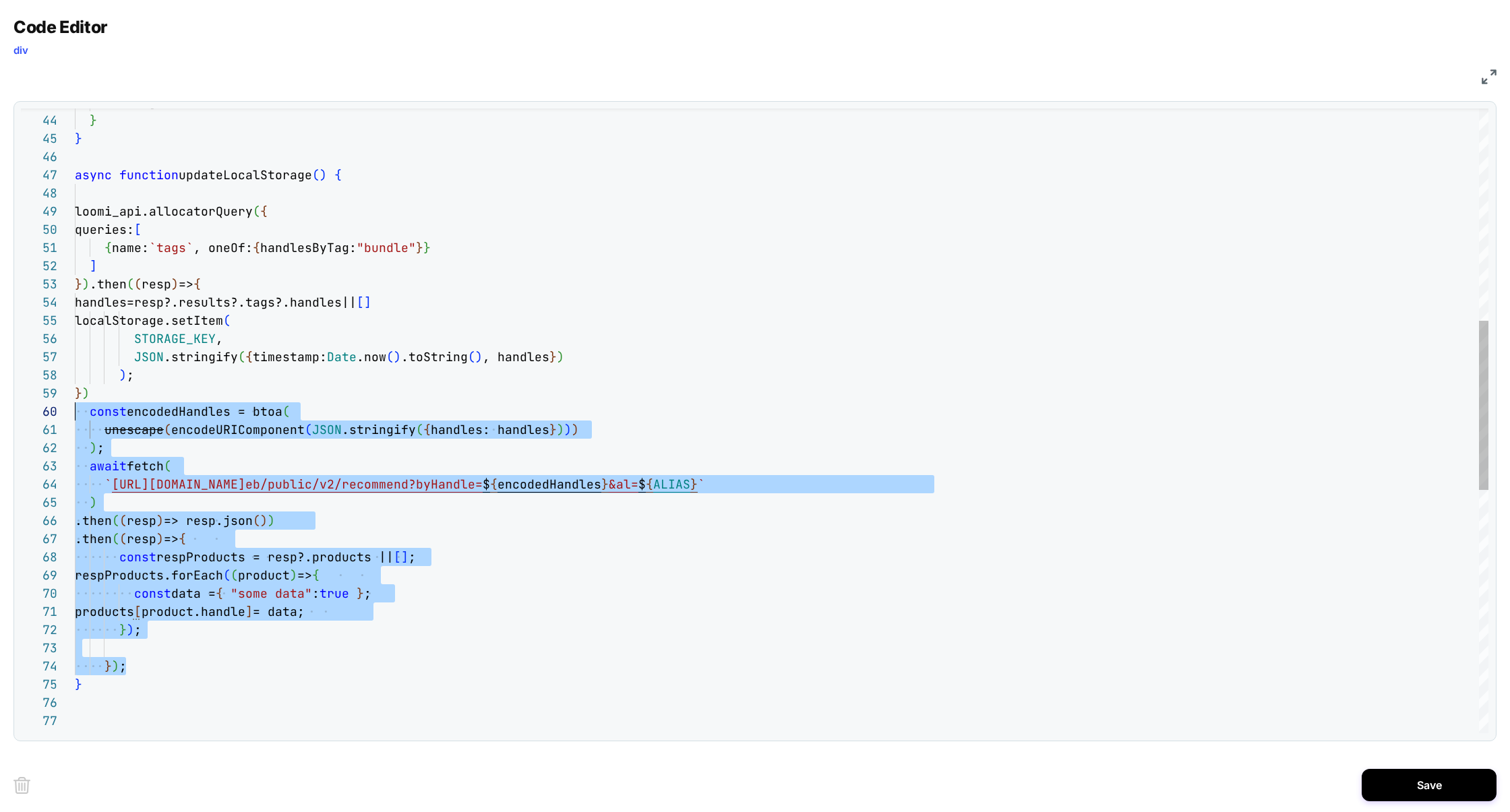
drag, startPoint x: 139, startPoint y: 664, endPoint x: 42, endPoint y: 411, distance: 271.0
click at [42, 411] on div "43 44 45 46 47 48 49 50 51 52 53 54 55 56 57 58 59 60 61 62 63 64 65 66 67 68 6…" at bounding box center [754, 420] width 1467 height 625
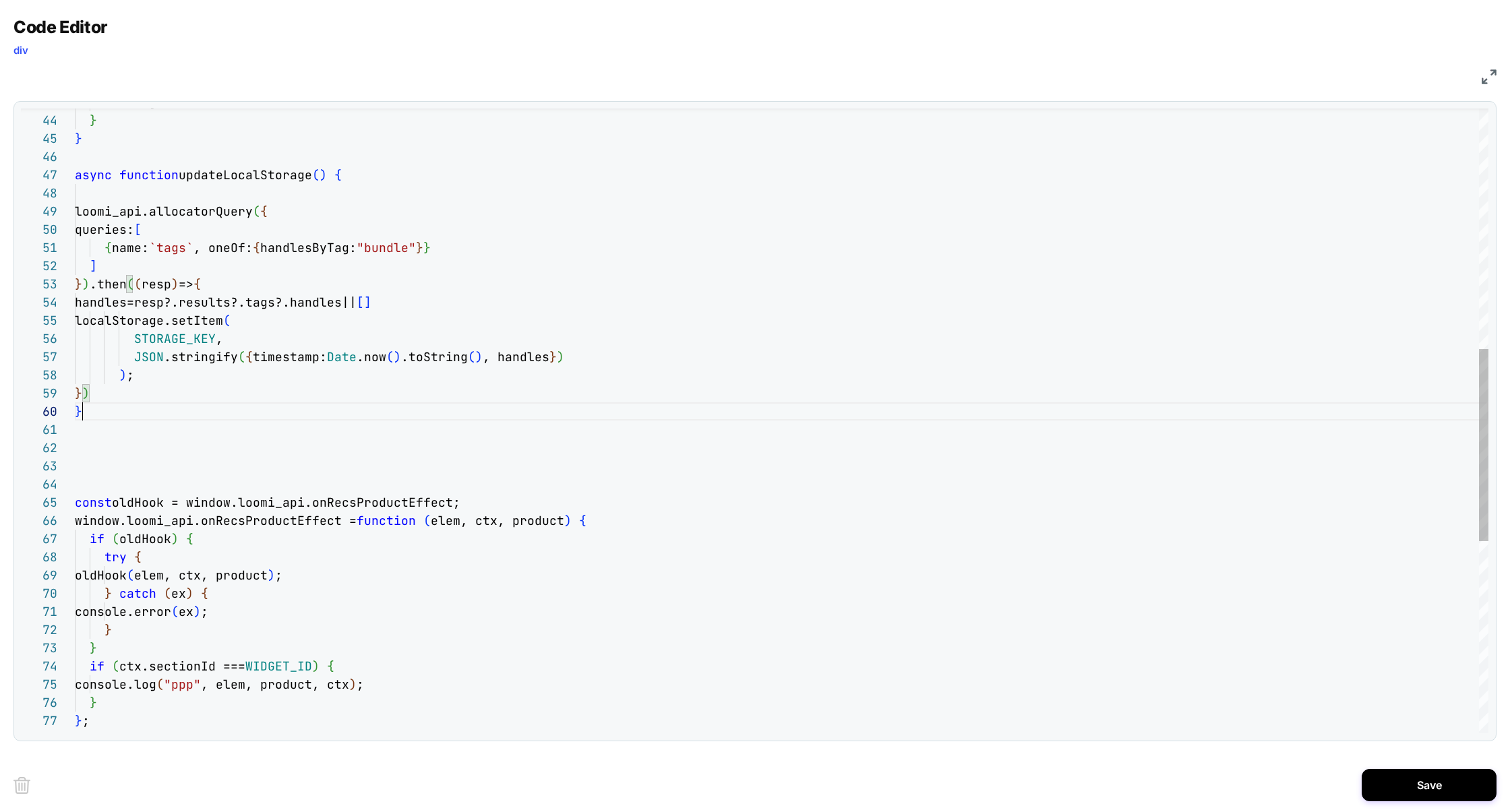
click at [111, 417] on div "console.log ( "Parsed Error" , err ) ; } } async function updateLocalStorage ( …" at bounding box center [781, 341] width 1413 height 2025
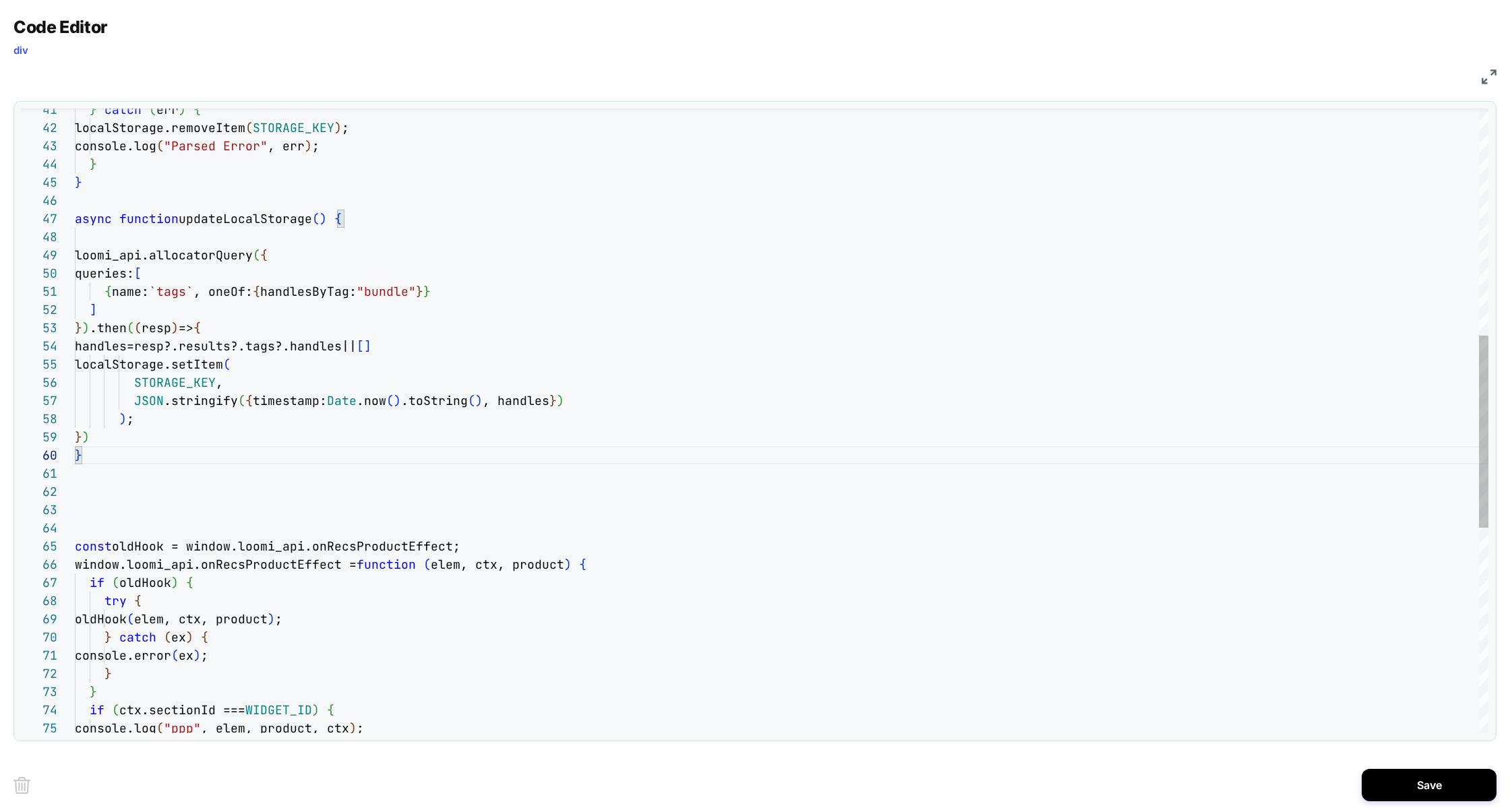
click at [396, 295] on div "console.log ( "Parsed Error" , err ) ; } } async function updateLocalStorage ( …" at bounding box center [781, 385] width 1413 height 2025
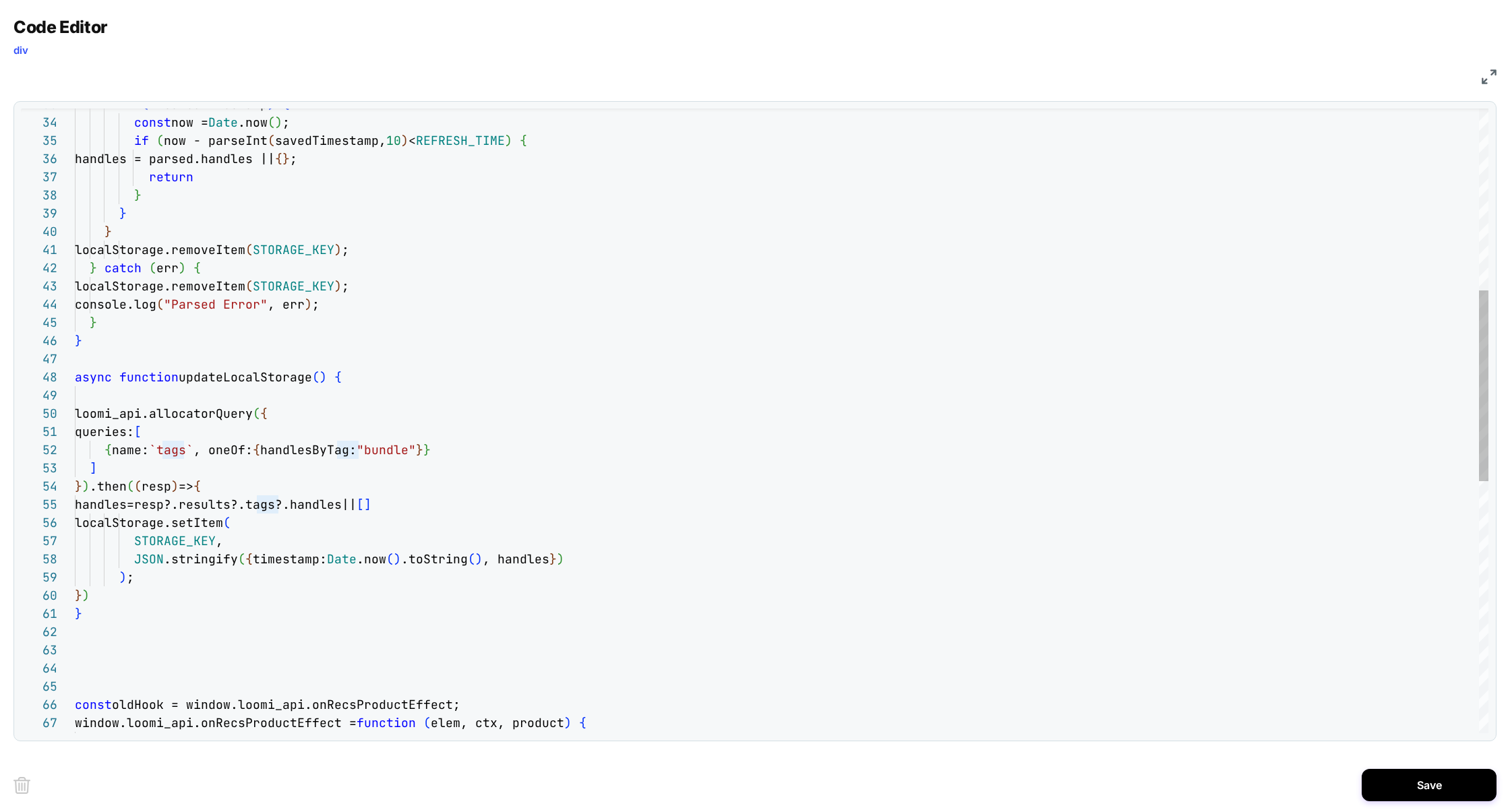
click at [399, 446] on div "if ( !!savedTimestamp ) { const now = Date .now ( ) ; if ( now - parseInt ( sav…" at bounding box center [781, 535] width 1413 height 2043
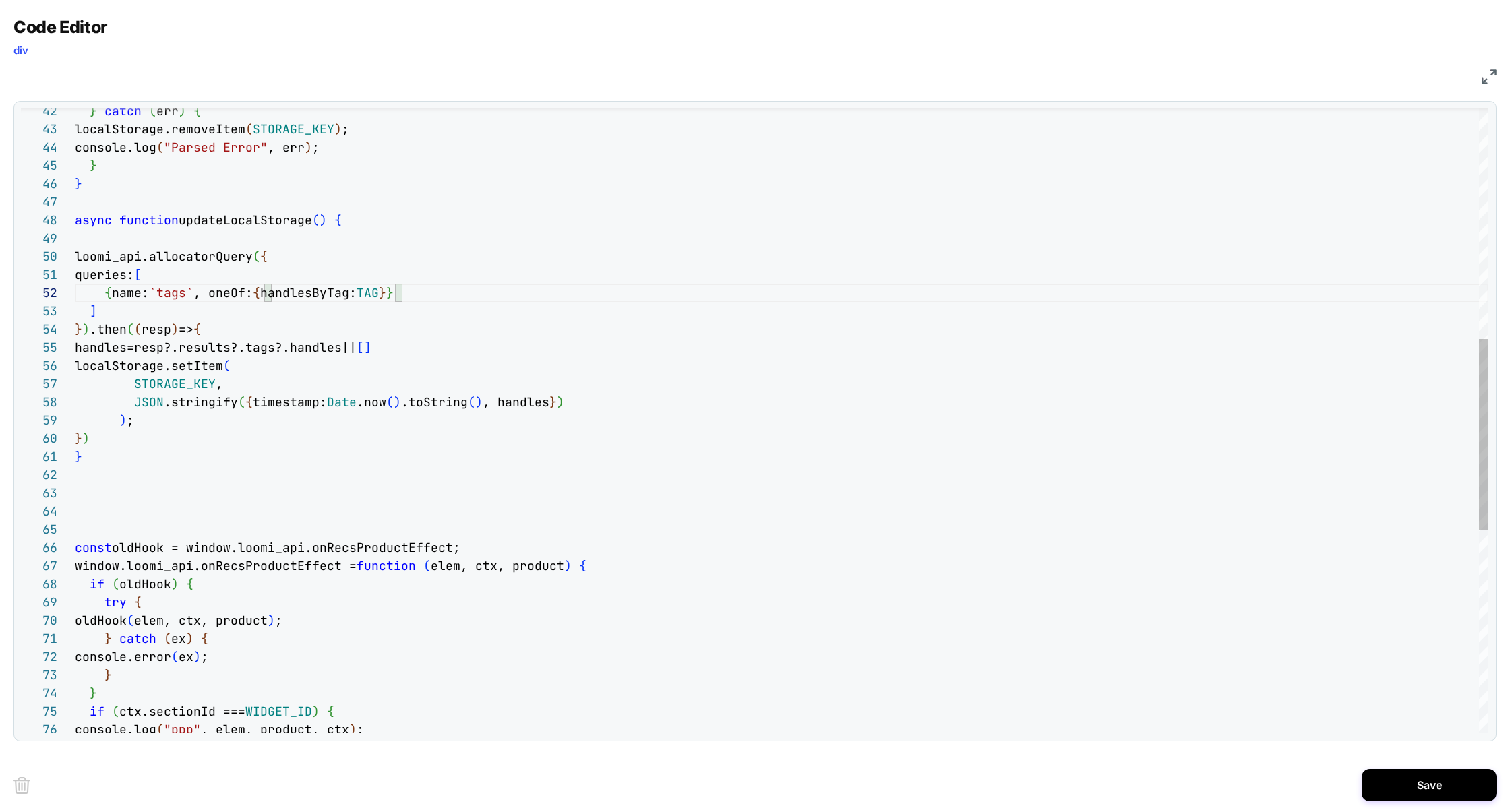
click at [244, 223] on div "loomi_api.allocatorQuery ( { queries: [ { name: `tags` , oneOf: { handlesByTag:…" at bounding box center [781, 377] width 1413 height 2043
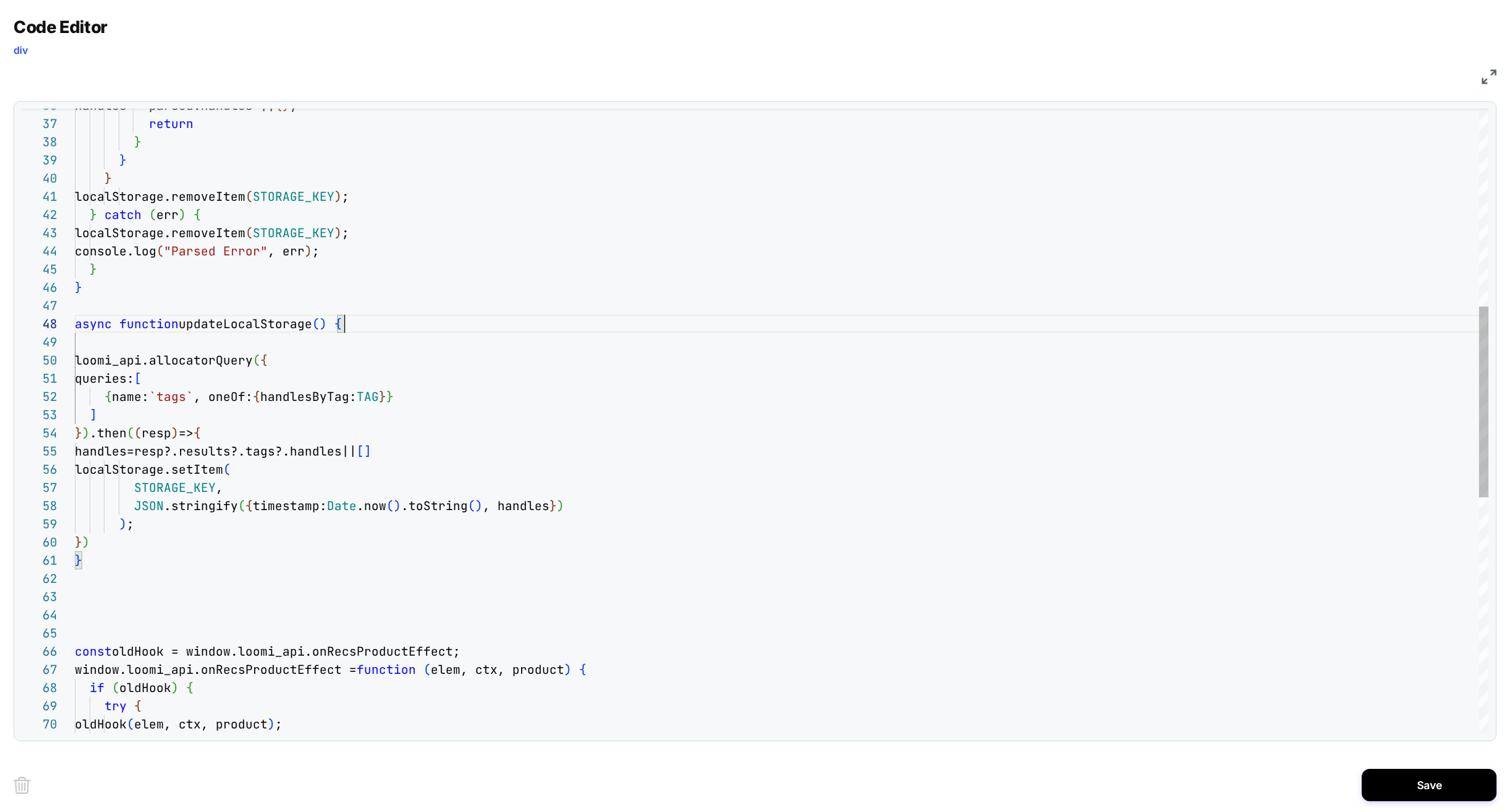
click at [348, 320] on div "loomi_api.allocatorQuery ( { queries: [ { name: `tags` , oneOf: { handlesByTag:…" at bounding box center [781, 481] width 1413 height 2043
click at [213, 322] on div "loomi_api.allocatorQuery ( { queries: [ { name: `tags` , oneOf: { handlesByTag:…" at bounding box center [781, 481] width 1413 height 2043
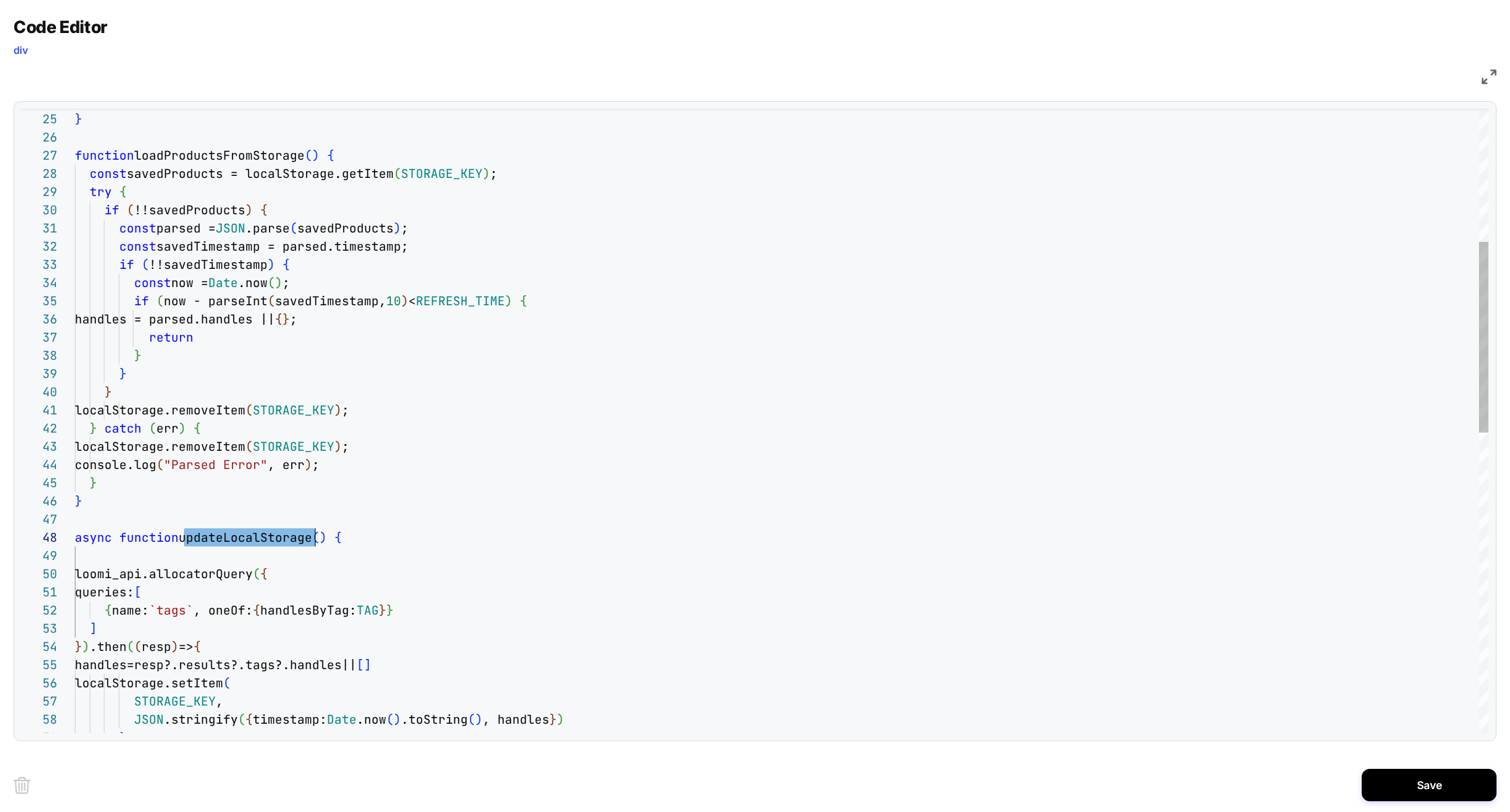
click at [150, 564] on div "loomi_api.allocatorQuery ( { queries: [ { name: `tags` , oneOf: { handlesByTag:…" at bounding box center [781, 695] width 1413 height 2043
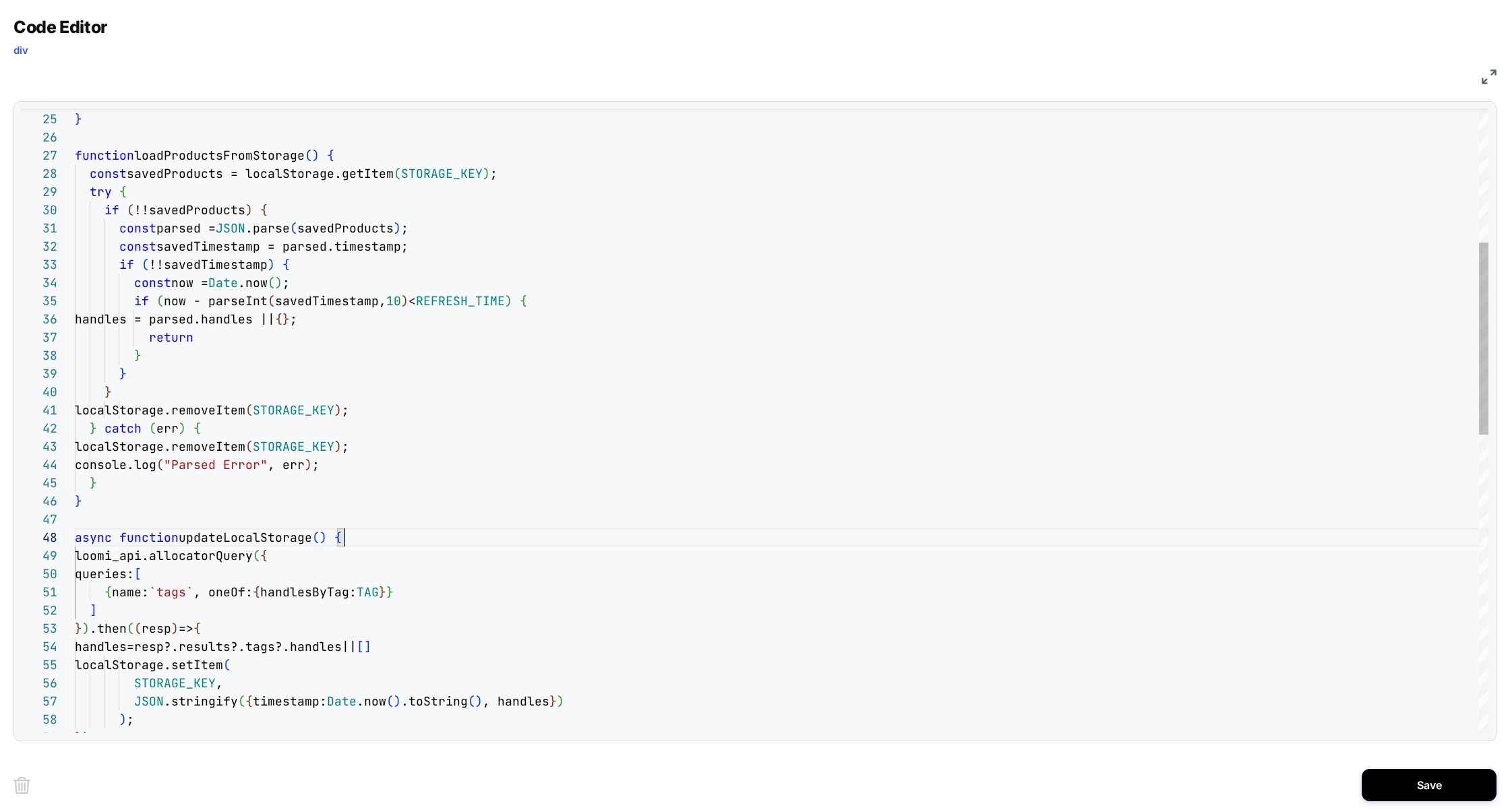
click at [211, 627] on div "loomi_api.allocatorQuery ( { queries: [ { name: `tags` , oneOf: { handlesByTag:…" at bounding box center [781, 686] width 1413 height 2025
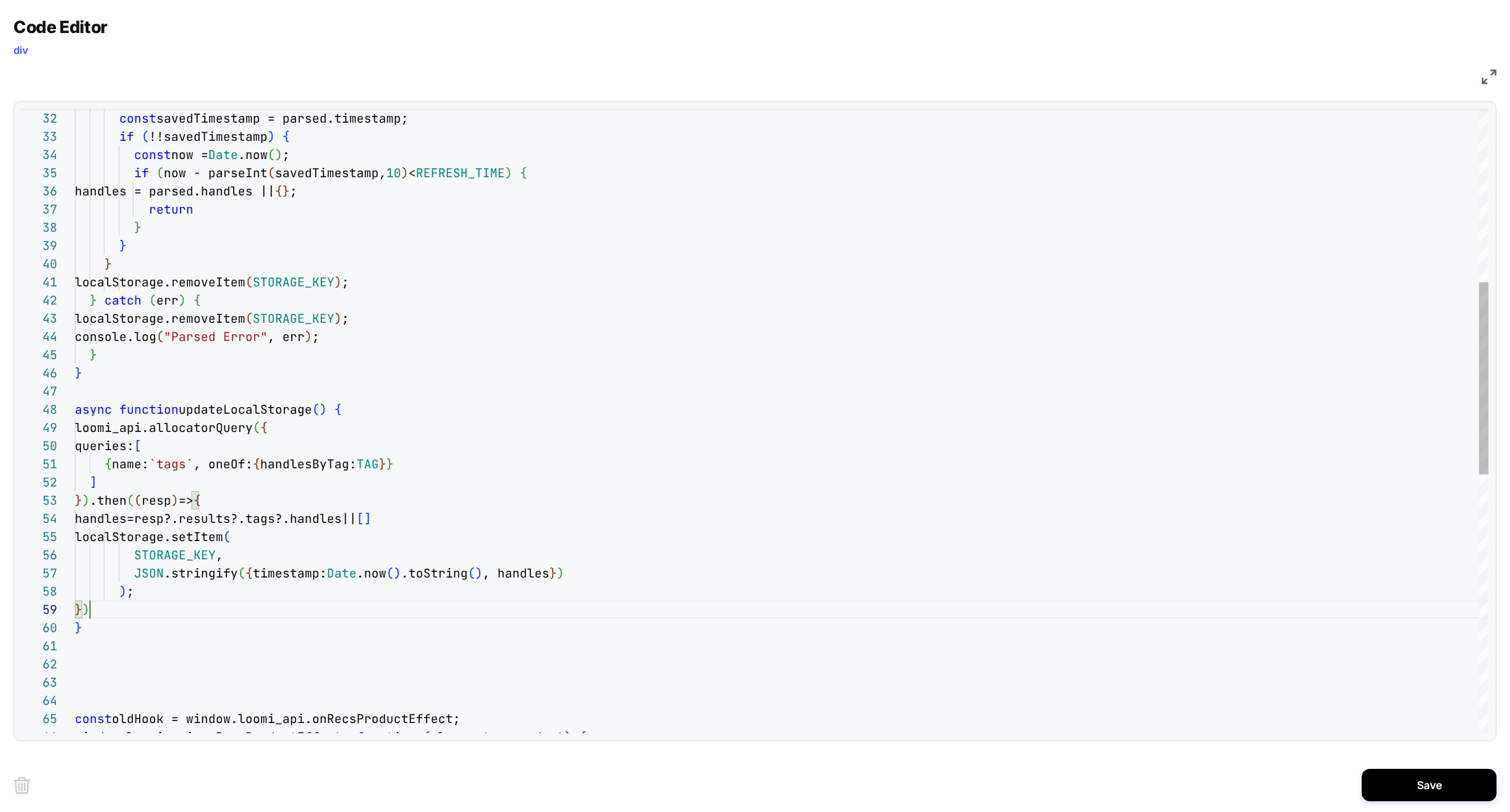
click at [110, 607] on div "loomi_api.allocatorQuery ( { queries: [ { name: `tags` , oneOf: { handlesByTag:…" at bounding box center [781, 557] width 1413 height 2025
drag, startPoint x: 385, startPoint y: 521, endPoint x: 0, endPoint y: 520, distance: 385.0
click at [0, 520] on div "Code Editor div JS 49 50 51 52 53 54 55 56 57 58 48 47 46 44 45 43 42 41 40 39 …" at bounding box center [755, 406] width 1510 height 812
click at [127, 639] on div "loomi_api.allocatorQuery ( { queries: [ { name: `tags` , oneOf: { handlesByTag:…" at bounding box center [781, 575] width 1413 height 2062
click at [126, 632] on div "loomi_api.allocatorQuery ( { queries: [ { name: `tags` , oneOf: { handlesByTag:…" at bounding box center [781, 575] width 1413 height 2062
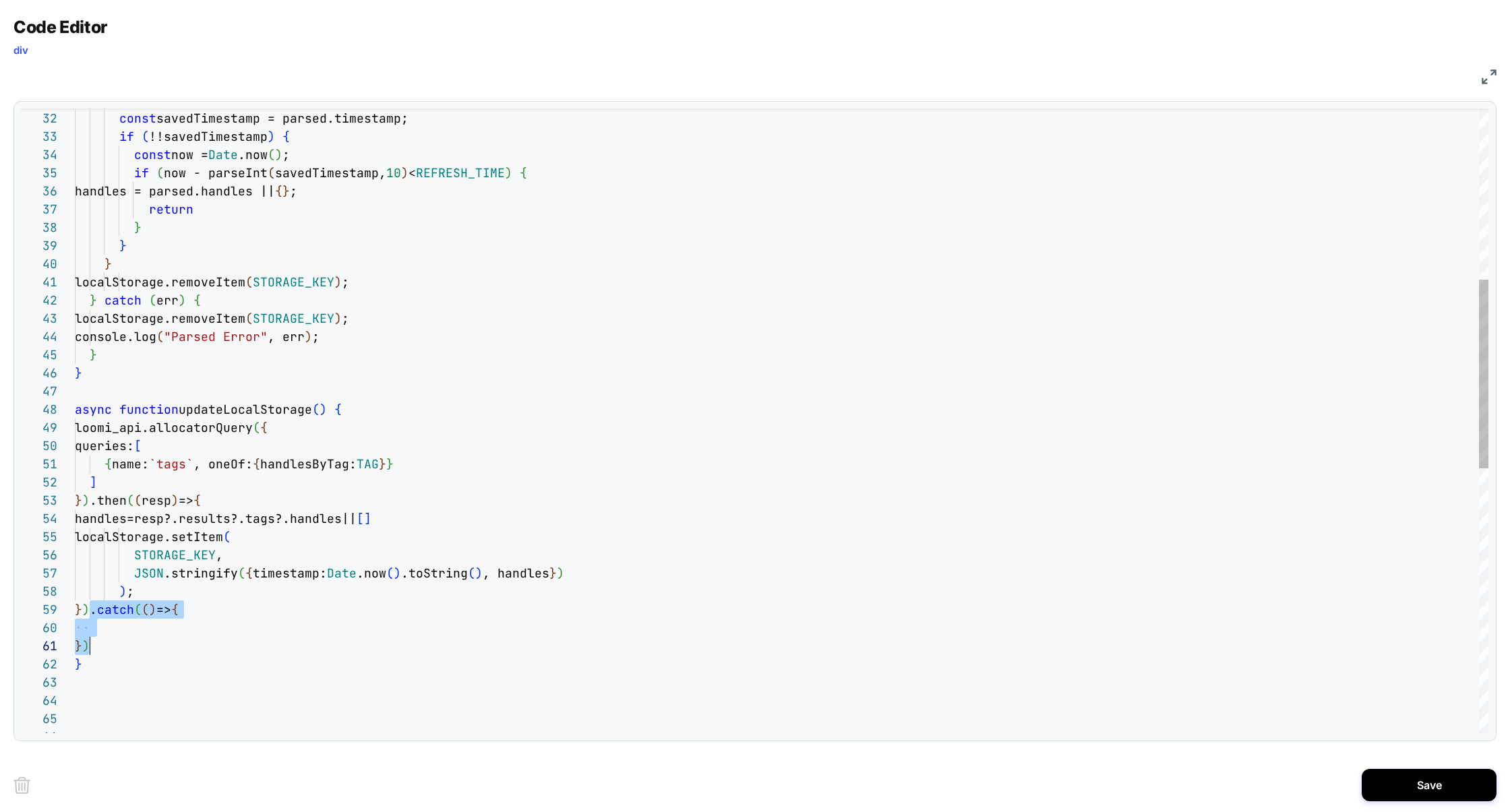
drag, startPoint x: 90, startPoint y: 612, endPoint x: 116, endPoint y: 647, distance: 43.6
click at [116, 647] on div "loomi_api.allocatorQuery ( { queries: [ { name: `tags` , oneOf: { handlesByTag:…" at bounding box center [781, 575] width 1413 height 2062
click at [88, 626] on div "loomi_api.allocatorQuery ( { queries: [ { name: `tags` , oneOf: { handlesByTag:…" at bounding box center [781, 557] width 1413 height 2025
click at [91, 612] on div "loomi_api.allocatorQuery ( { queries: [ { name: `tags` , oneOf: { handlesByTag:…" at bounding box center [781, 557] width 1413 height 2025
click at [76, 614] on div "loomi_api.allocatorQuery ( { queries: [ { name: `tags` , oneOf: { handlesByTag:…" at bounding box center [781, 557] width 1413 height 2025
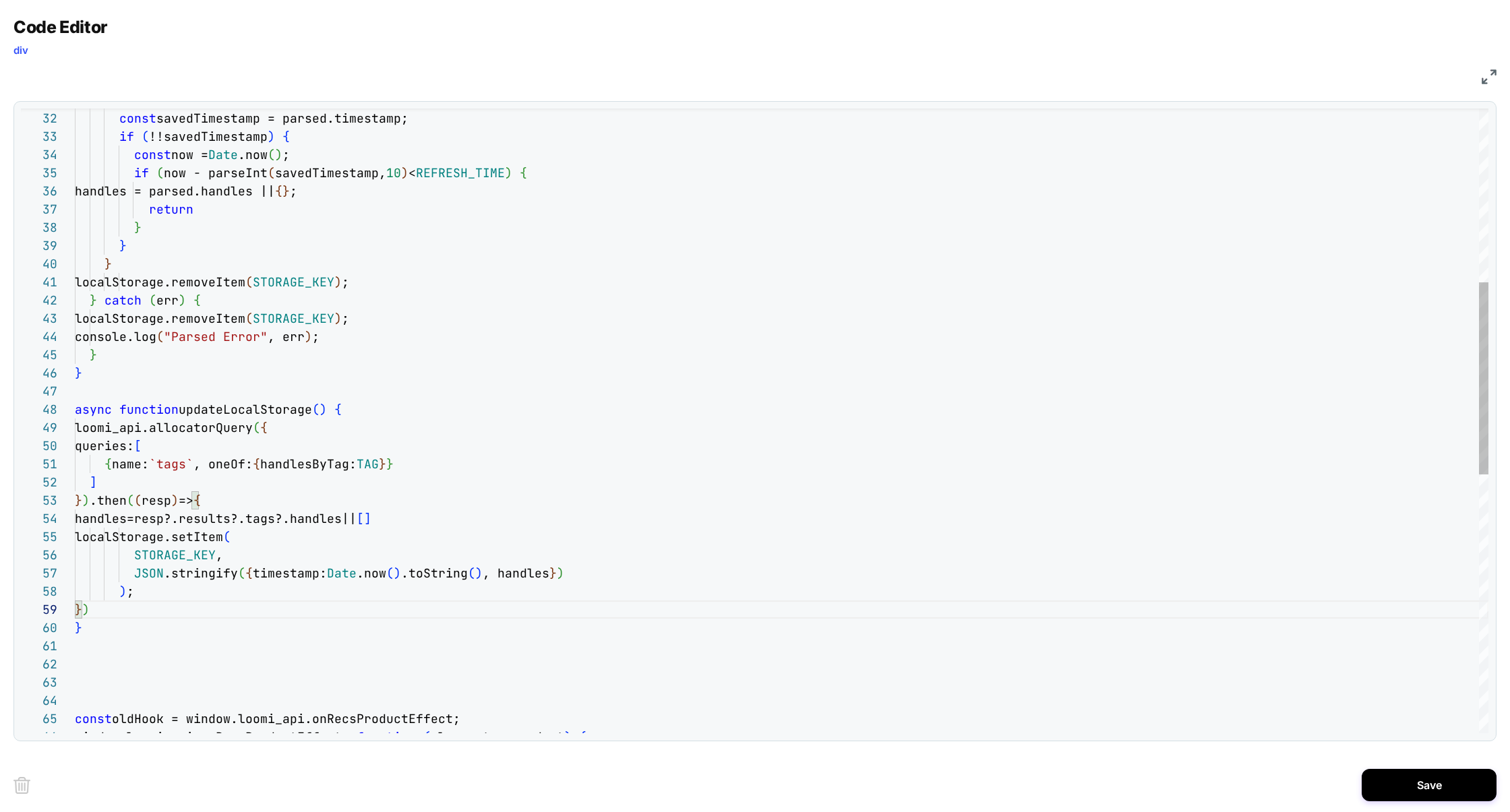
click at [224, 419] on div "loomi_api.allocatorQuery ( { queries: [ { name: `tags` , oneOf: { handlesByTag:…" at bounding box center [781, 557] width 1413 height 2025
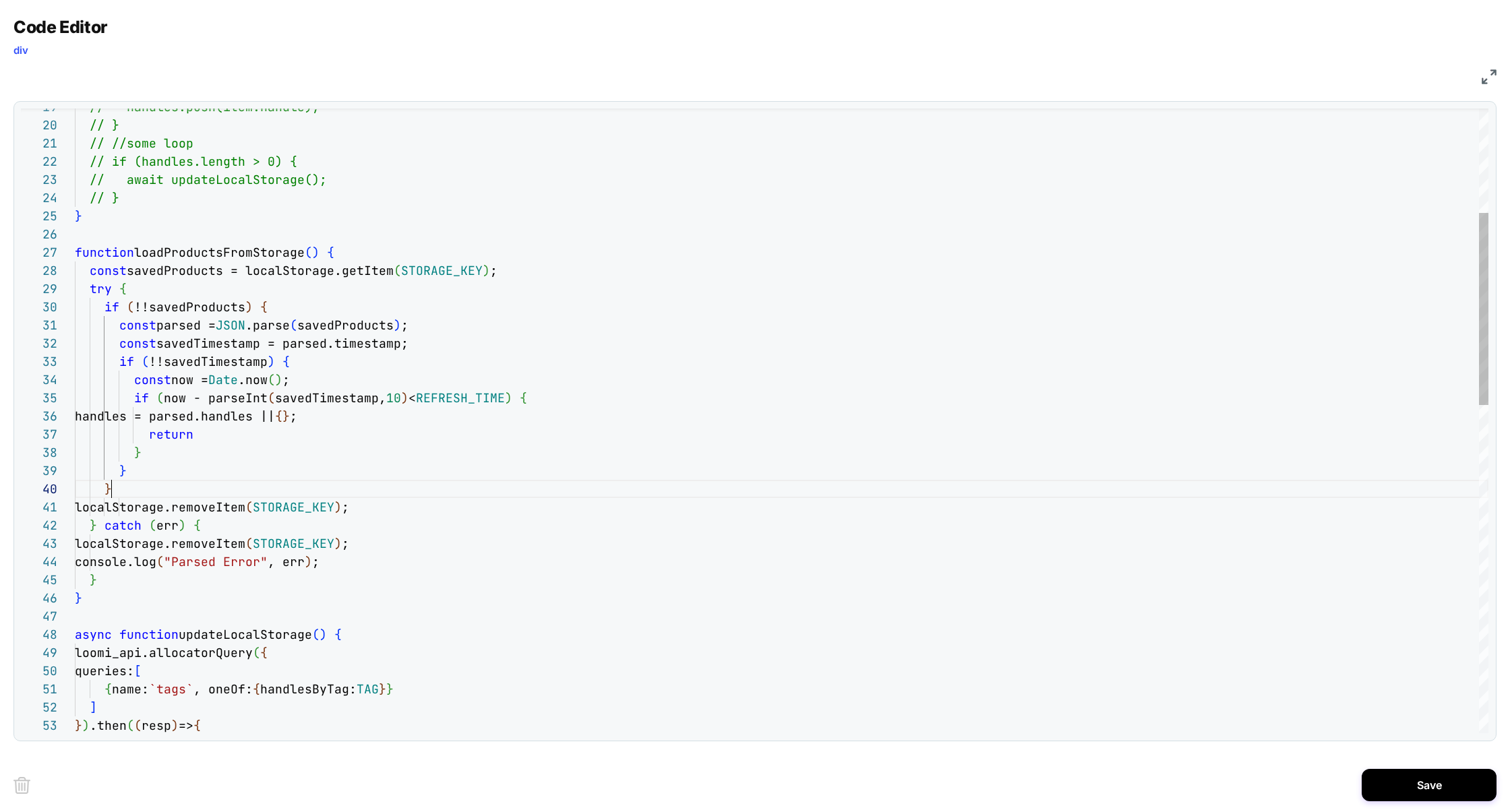
click at [162, 492] on div "loomi_api.allocatorQuery ( { queries: [ { name: `tags` , oneOf: { handlesByTag:…" at bounding box center [781, 782] width 1413 height 2025
click at [420, 508] on div "loomi_api.allocatorQuery ( { queries: [ { name: `tags` , oneOf: { handlesByTag:…" at bounding box center [781, 782] width 1413 height 2025
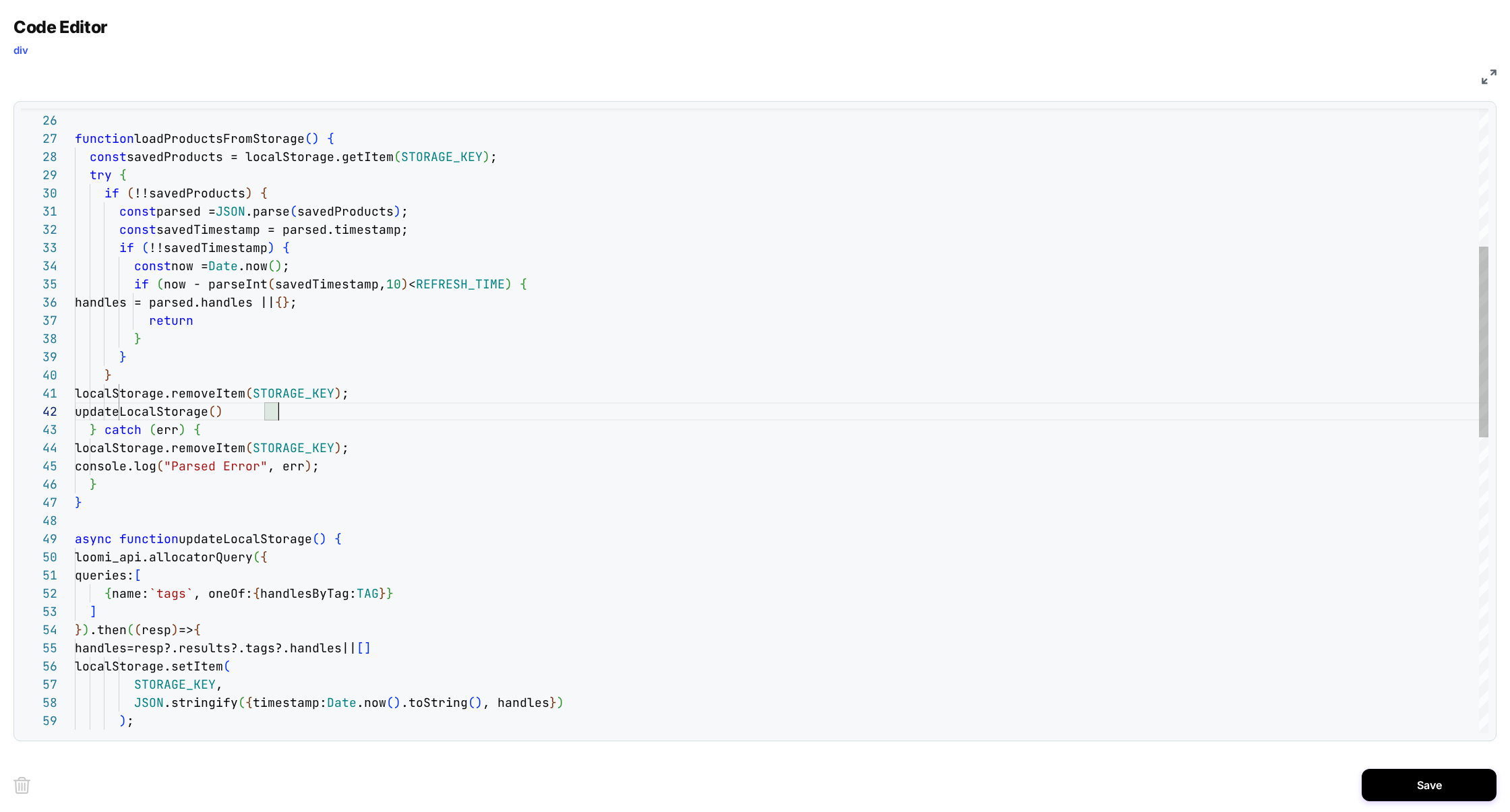
click at [388, 448] on div "loomi_api.allocatorQuery ( { queries: [ { name: `tags` , oneOf: { handlesByTag:…" at bounding box center [781, 678] width 1413 height 2043
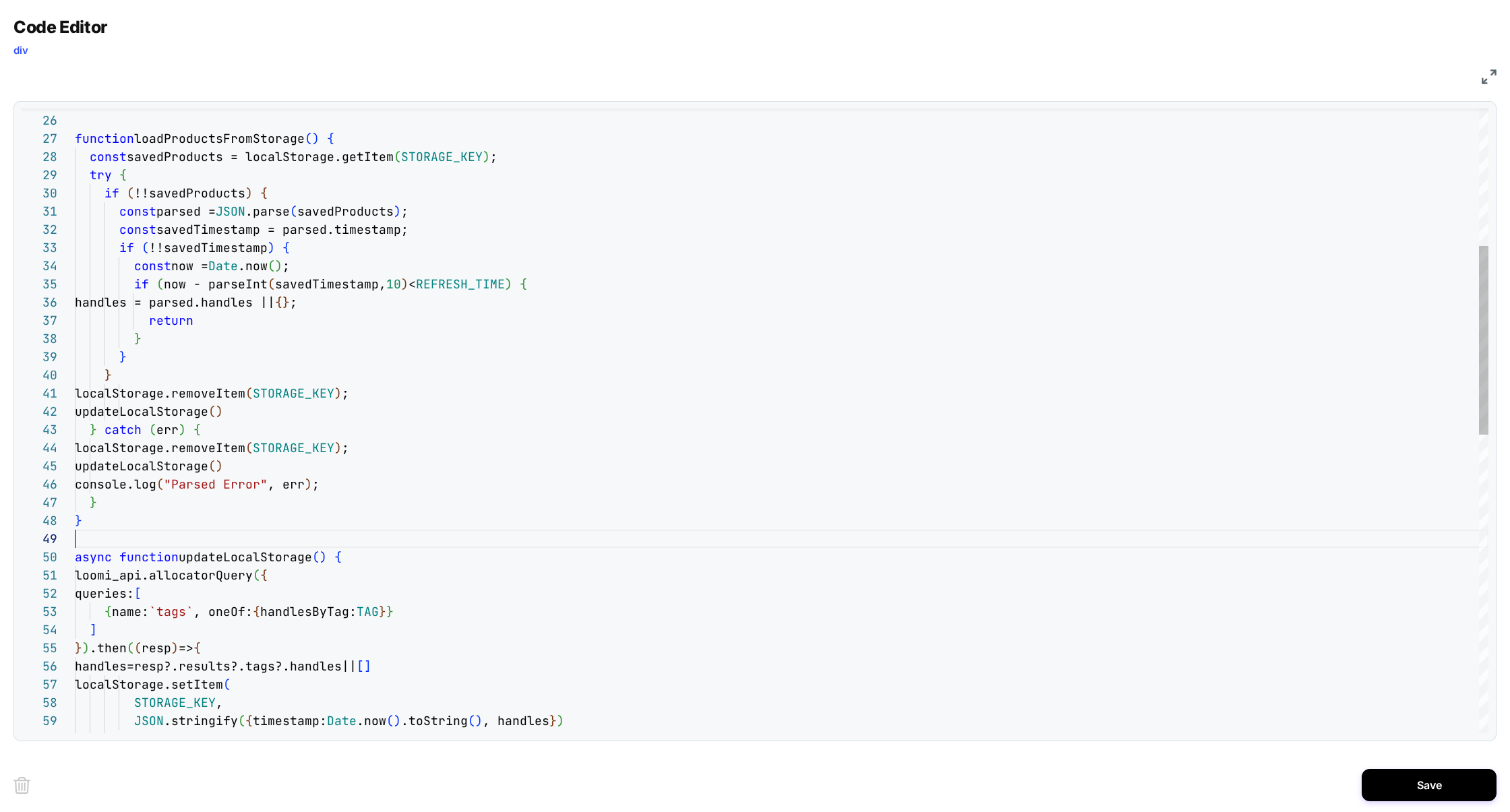
click at [335, 531] on div "loomi_api.allocatorQuery ( { queries: [ { name: `tags` , oneOf: { handlesByTag:…" at bounding box center [781, 686] width 1413 height 2062
click at [90, 428] on div "loomi_api.allocatorQuery ( { queries: [ { name: `tags` , oneOf: { handlesByTag:…" at bounding box center [781, 686] width 1413 height 2062
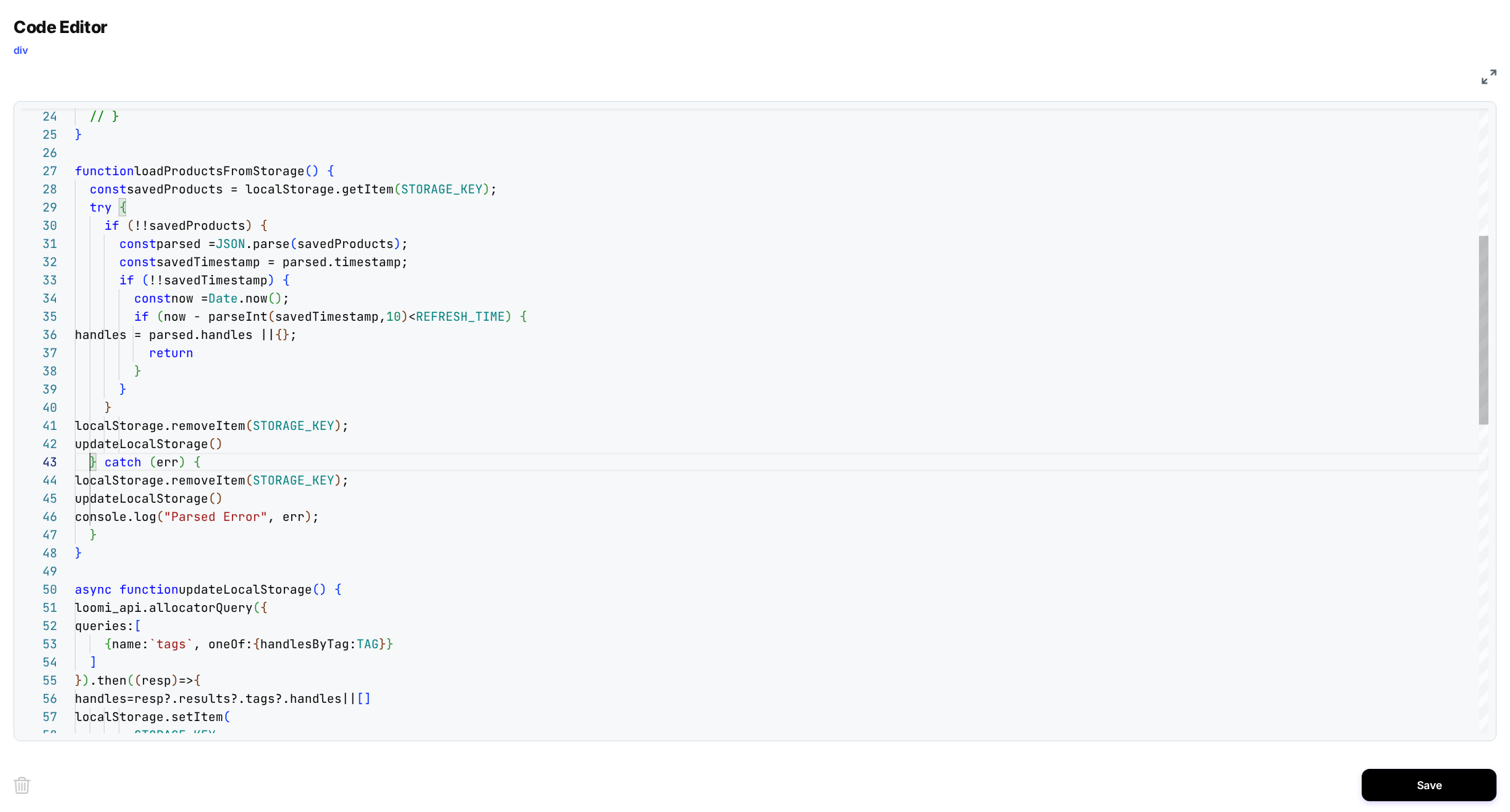
click at [342, 177] on div "loomi_api.allocatorQuery ( { queries: [ { name: `tags` , oneOf: { handlesByTag:…" at bounding box center [781, 719] width 1413 height 2062
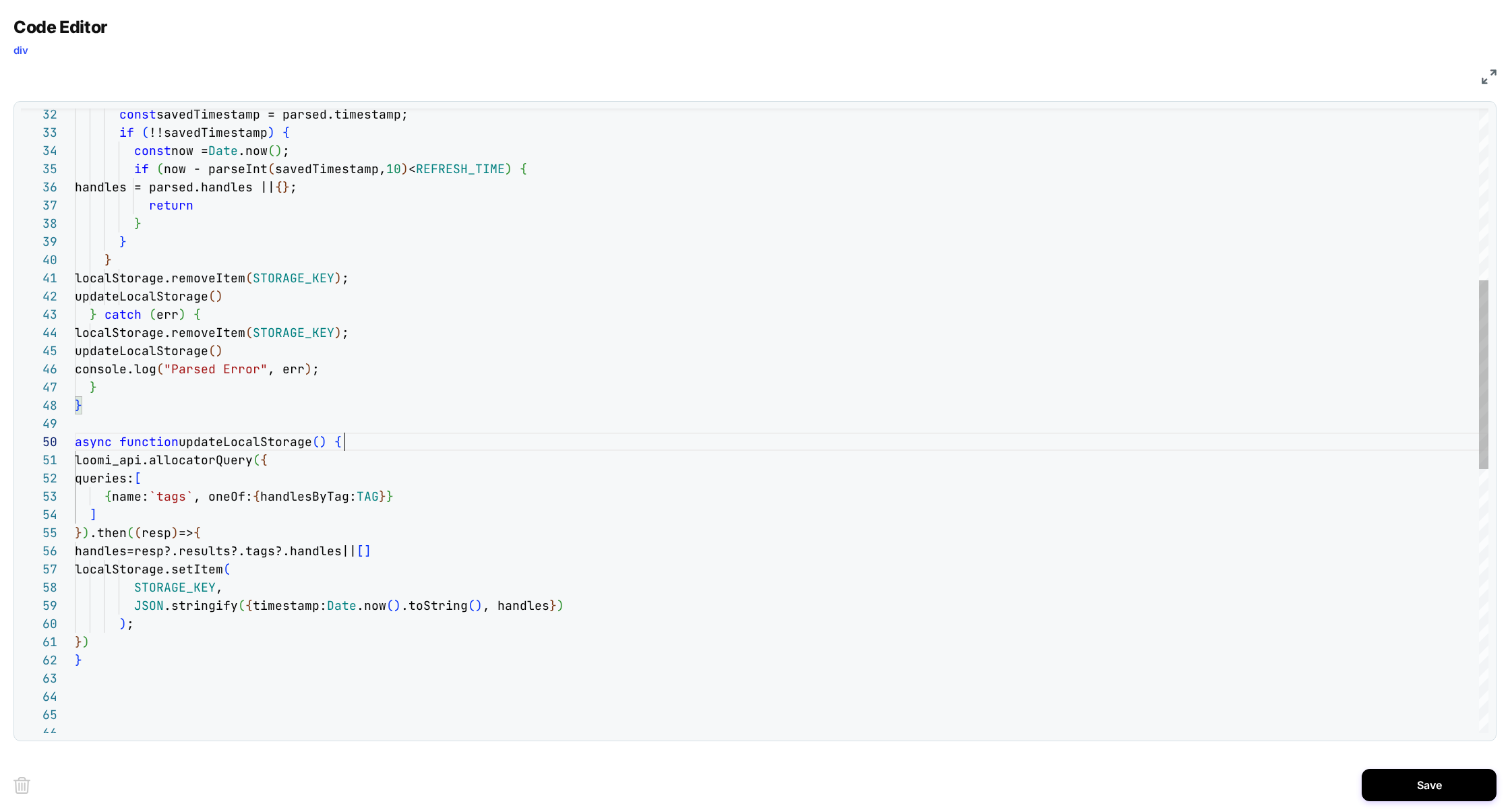
click at [352, 440] on div "loomi_api.allocatorQuery ( { queries: [ { name: `tags` , oneOf: { handlesByTag:…" at bounding box center [781, 572] width 1413 height 2062
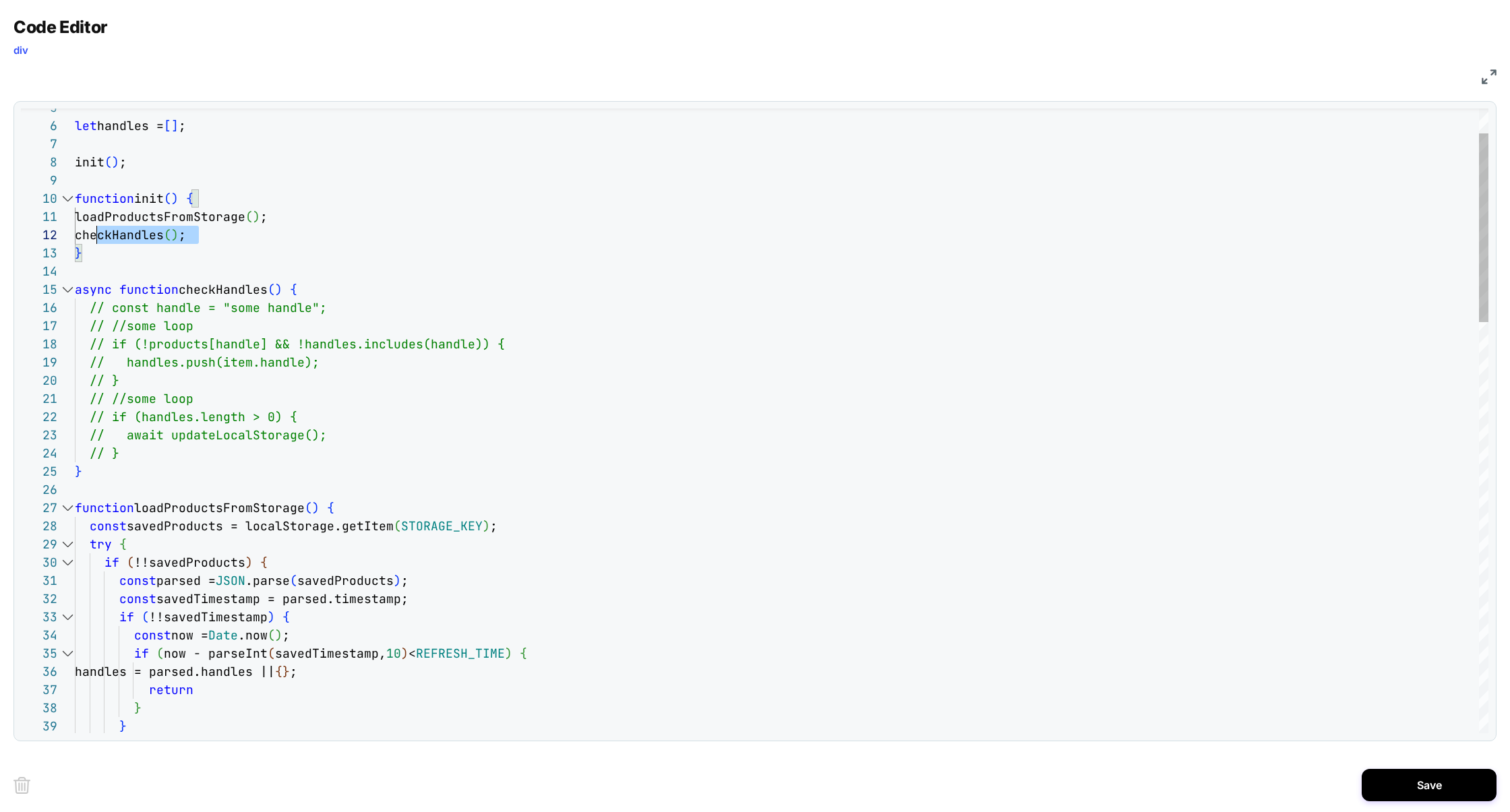
drag, startPoint x: 207, startPoint y: 239, endPoint x: 55, endPoint y: 236, distance: 152.0
click at [55, 237] on div "39 38 37 36 35 34 32 33 31 29 30 28 27 26 25 24 23 22 20 21 19 18 17 16 15 14 1…" at bounding box center [754, 420] width 1467 height 625
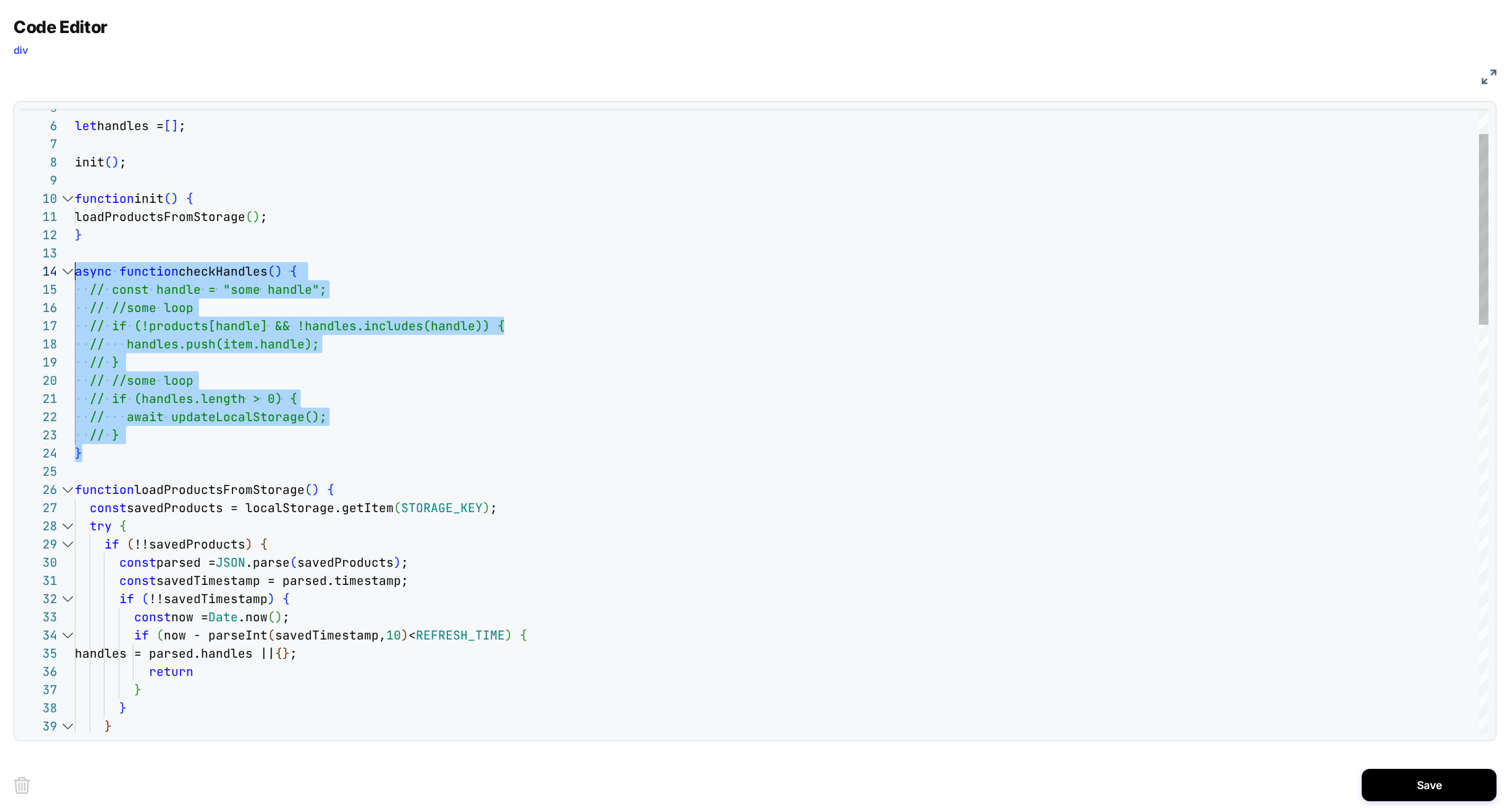
drag, startPoint x: 115, startPoint y: 459, endPoint x: 38, endPoint y: 263, distance: 210.6
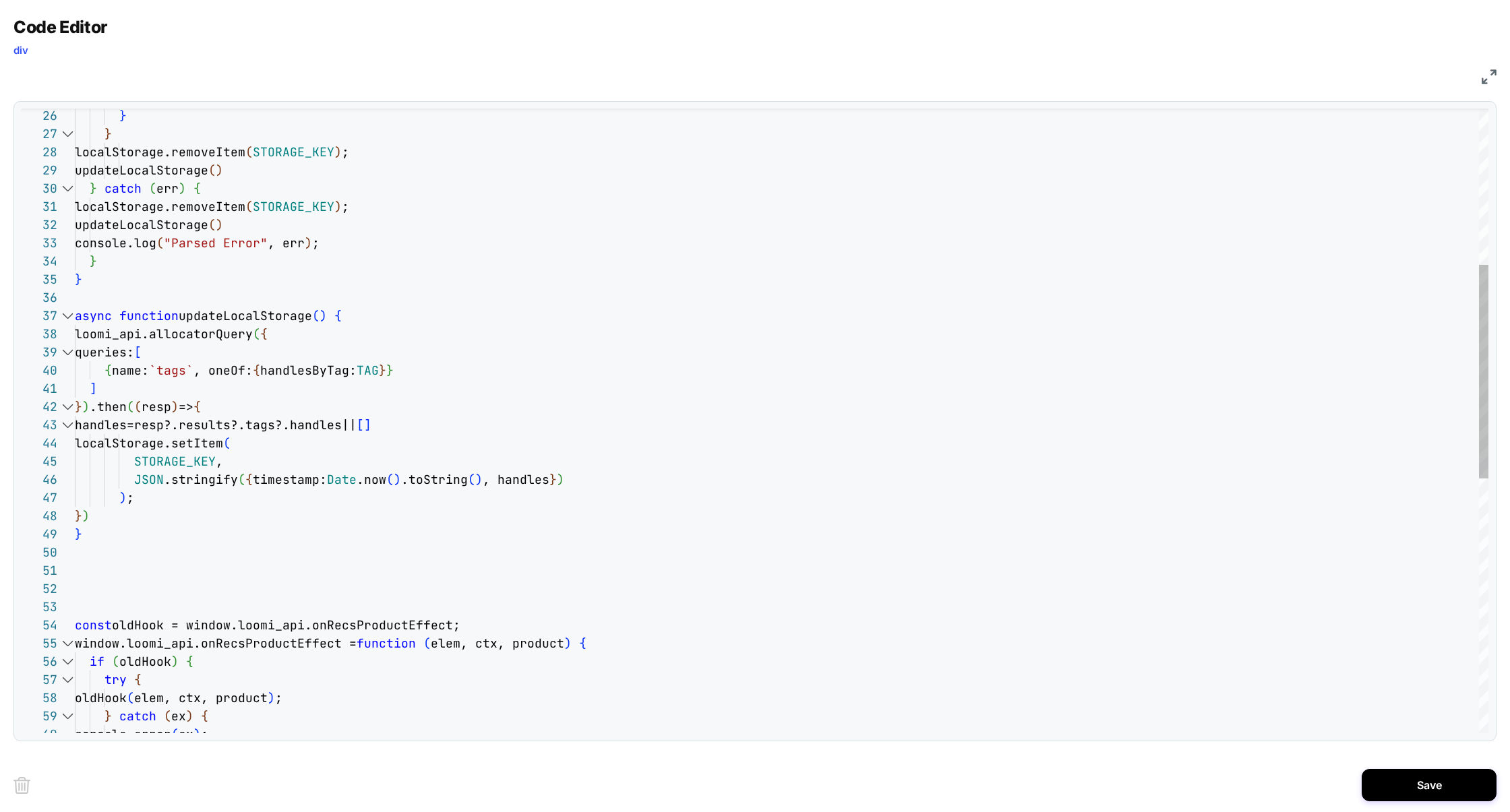
scroll to position [0, 238]
click at [205, 406] on div "localStorage.removeItem ( STORAGE_KEY ) ; updateLocalStorage ( ) console.log ( …" at bounding box center [781, 564] width 1413 height 1825
click at [100, 517] on div "localStorage.removeItem ( STORAGE_KEY ) ; updateLocalStorage ( ) console.log ( …" at bounding box center [781, 564] width 1413 height 1825
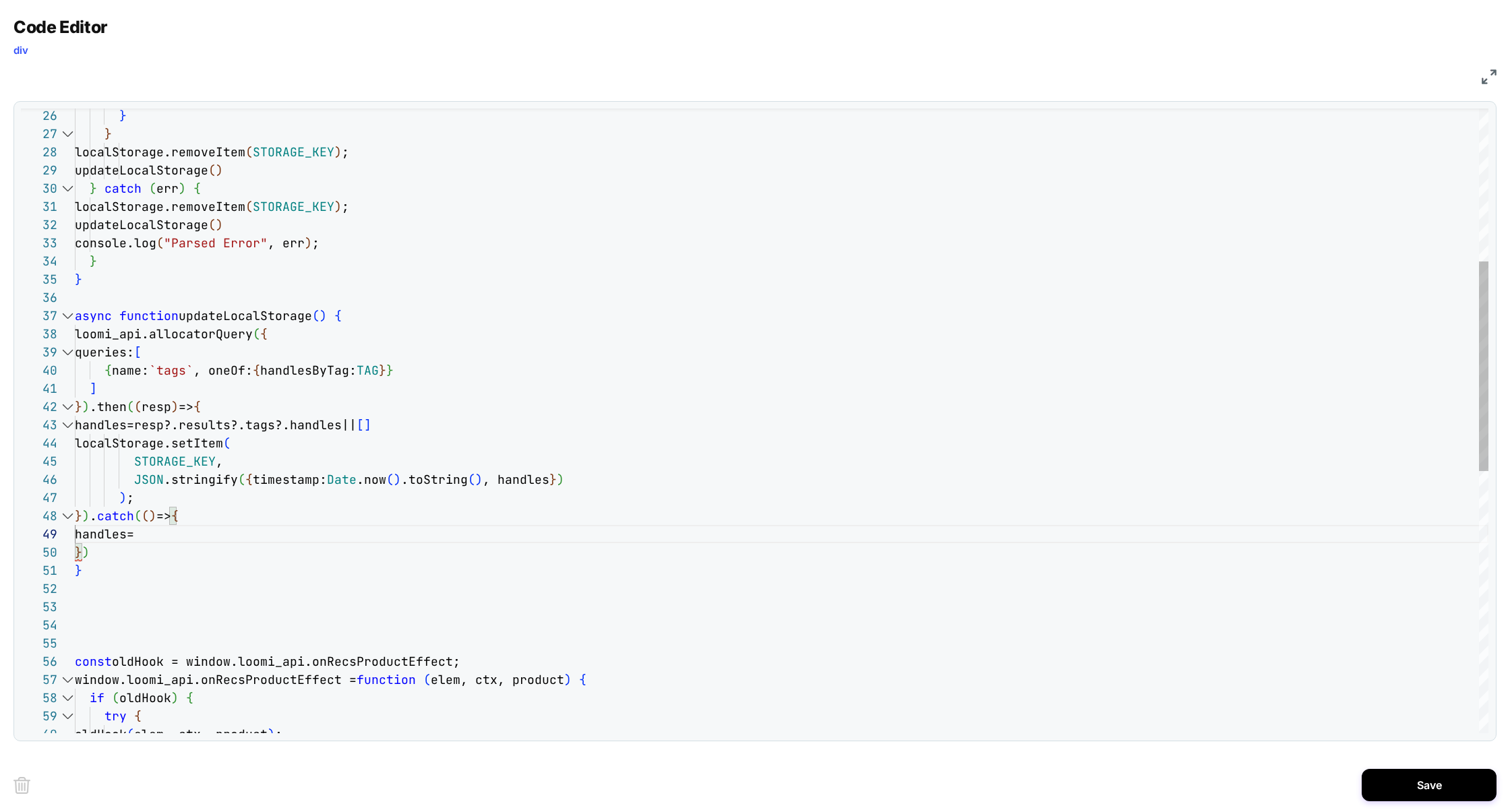
scroll to position [146, 80]
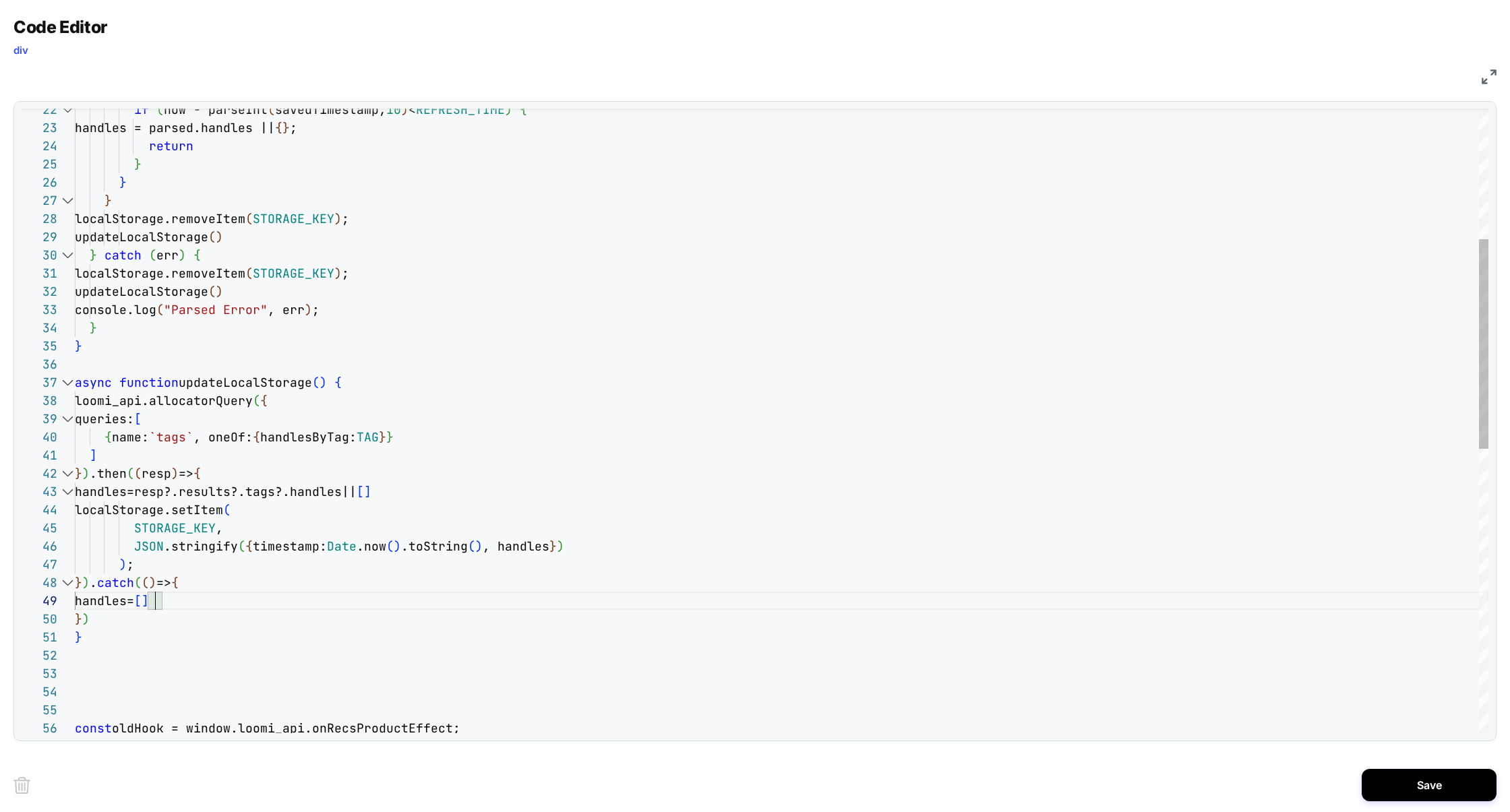
click at [99, 494] on div "localStorage.removeItem ( STORAGE_KEY ) ; updateLocalStorage ( ) console.log ( …" at bounding box center [781, 649] width 1413 height 1861
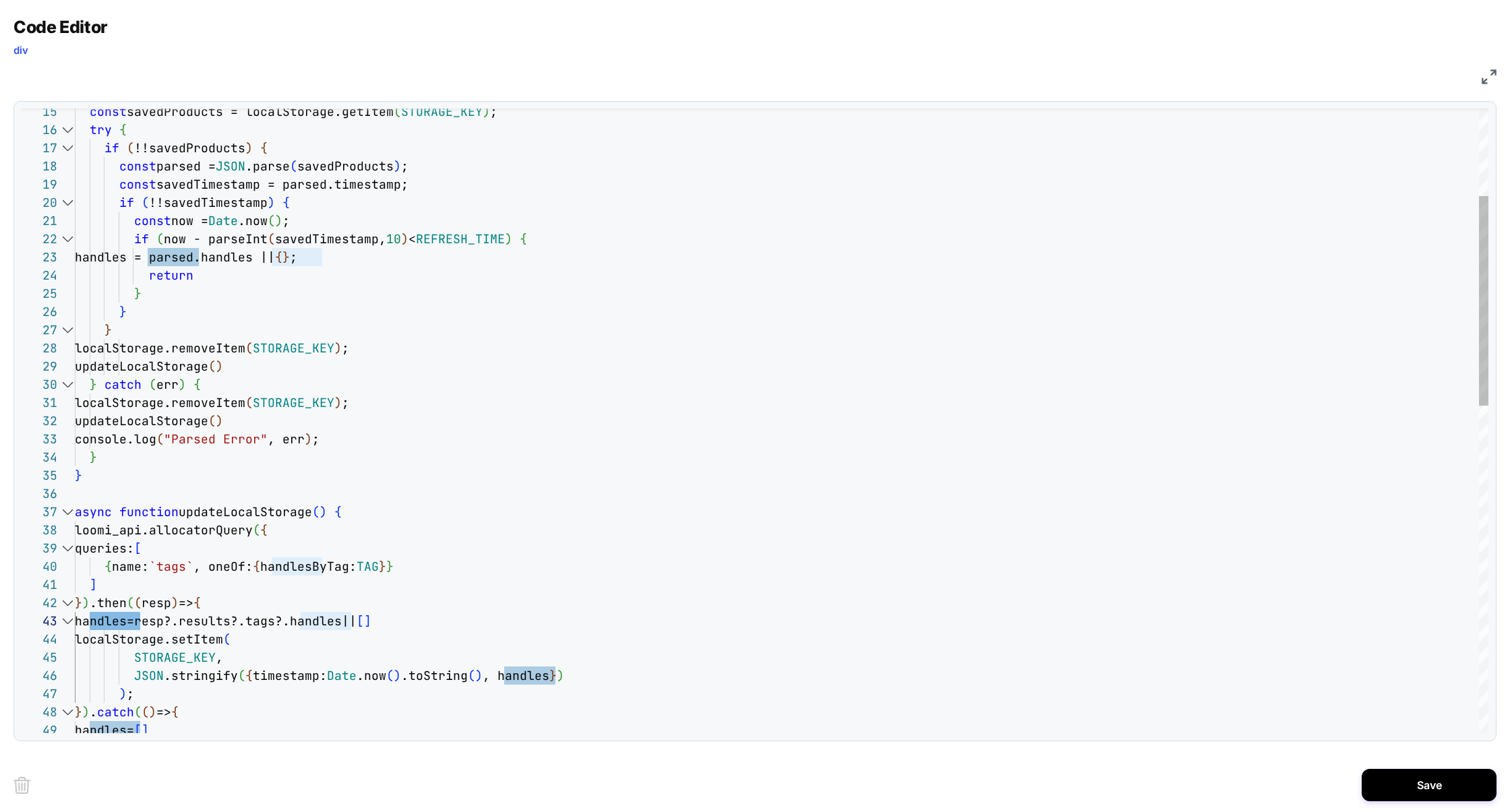
scroll to position [0, 0]
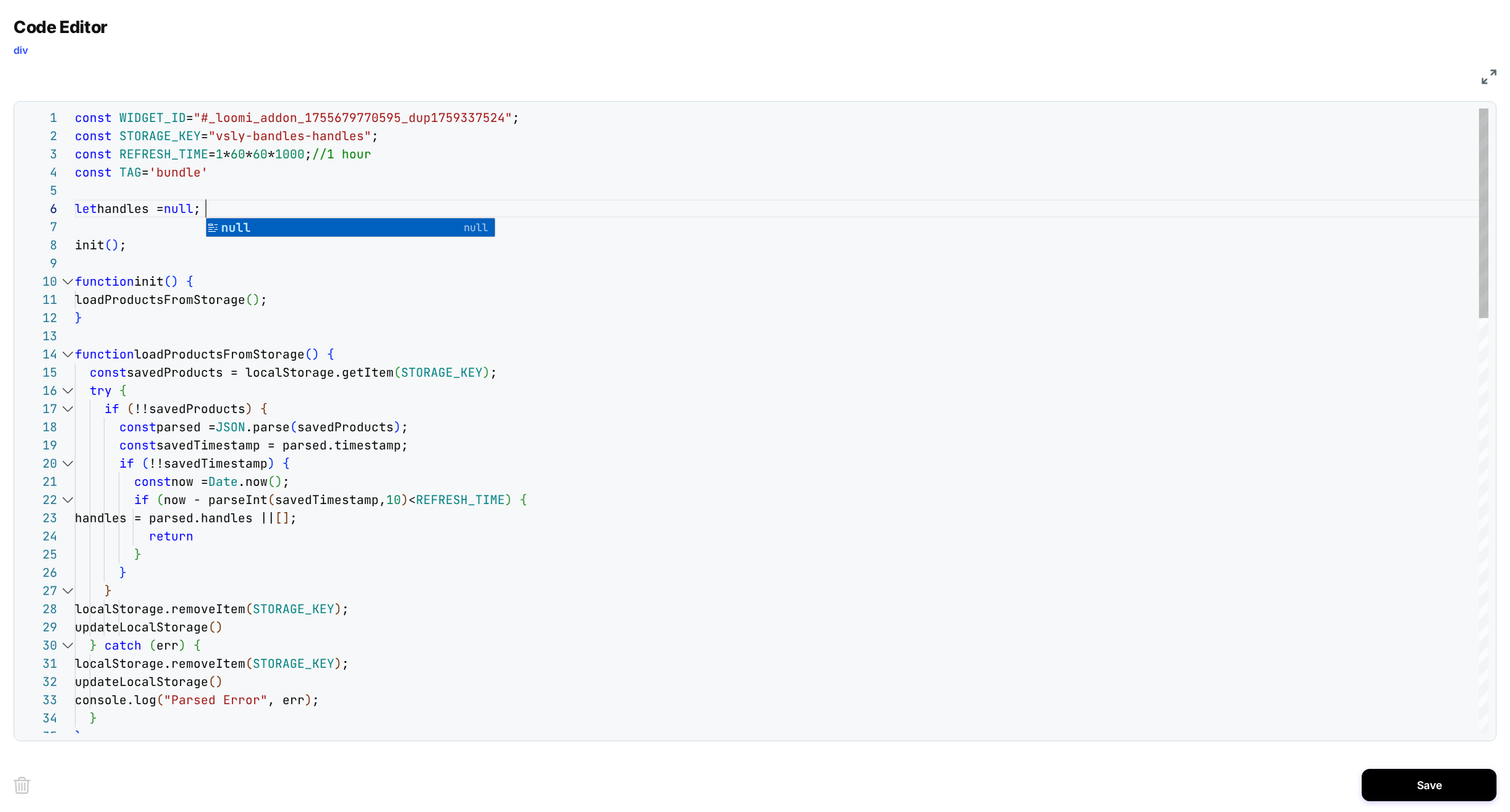
scroll to position [0, 0]
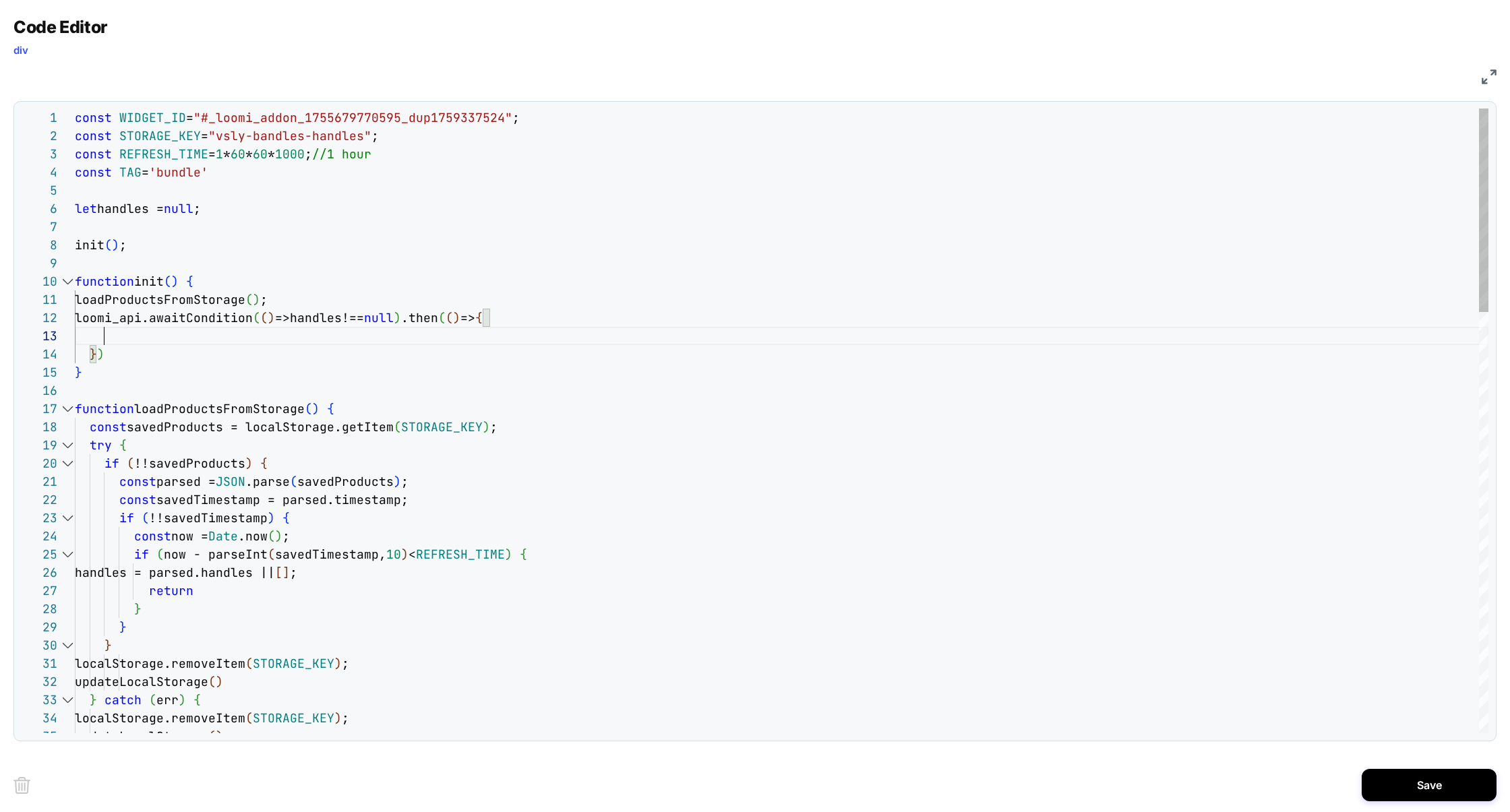
scroll to position [0, 0]
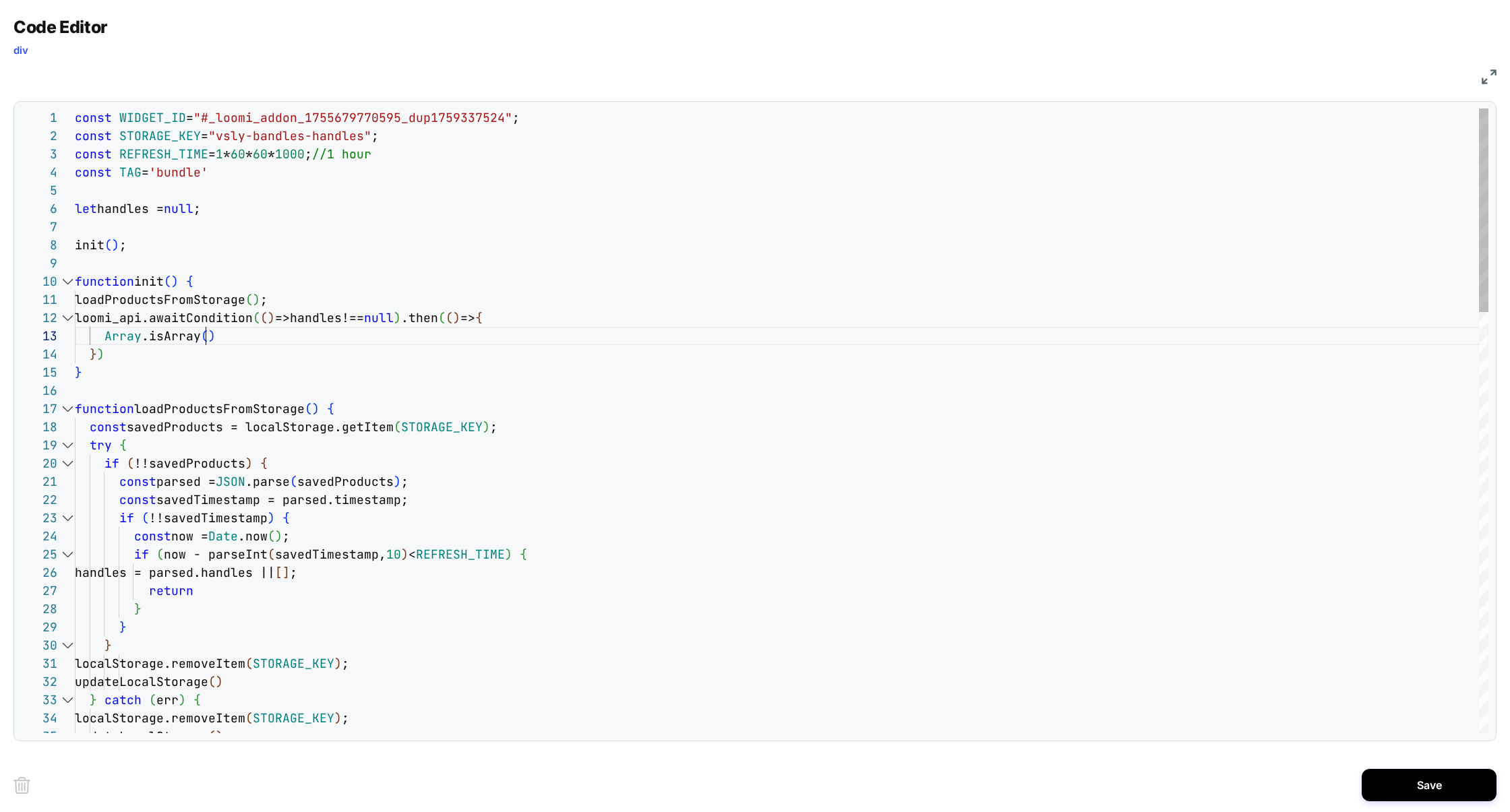
drag, startPoint x: 285, startPoint y: 332, endPoint x: 102, endPoint y: 335, distance: 183.0
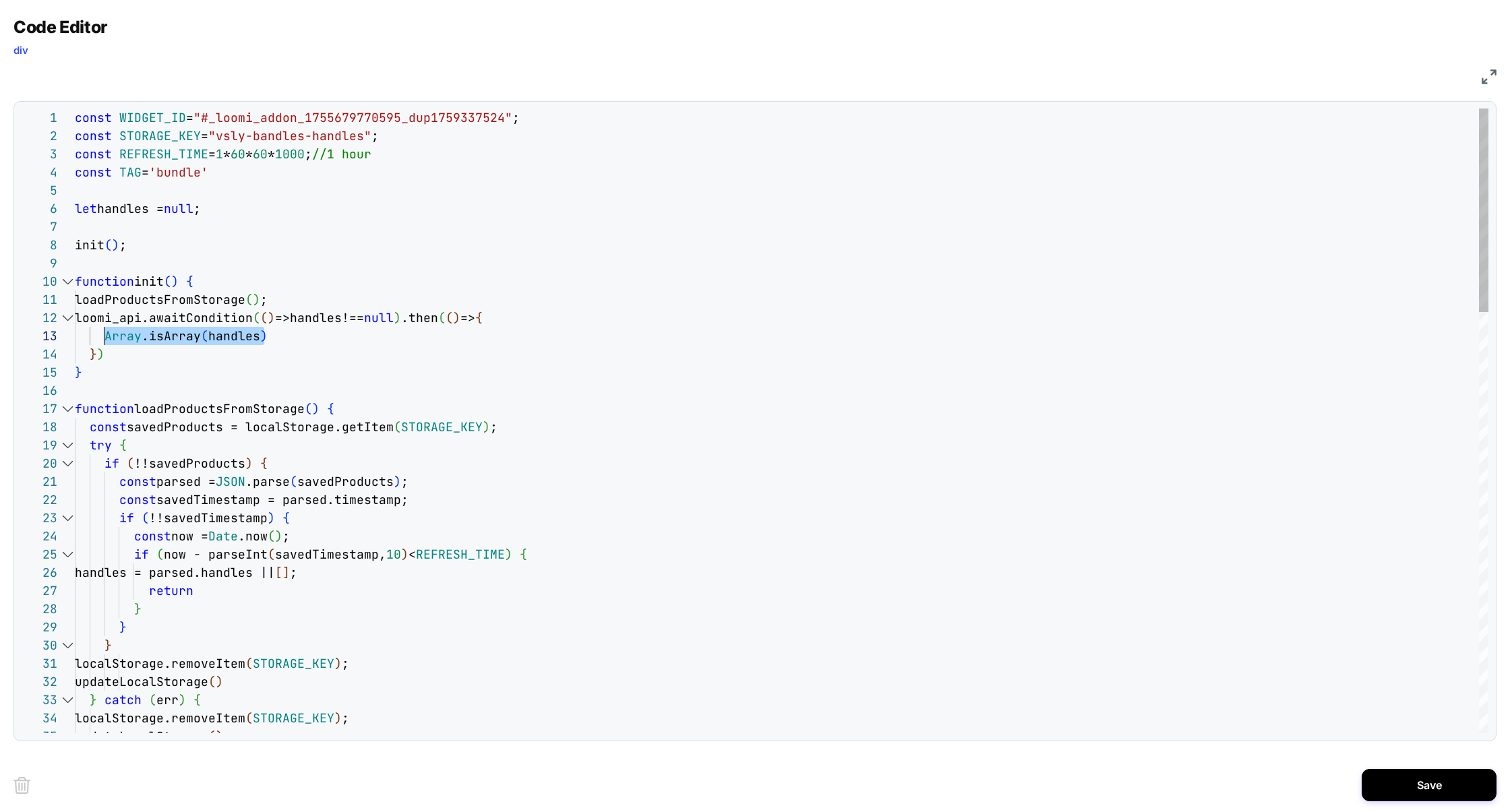
drag, startPoint x: 299, startPoint y: 321, endPoint x: 404, endPoint y: 326, distance: 105.1
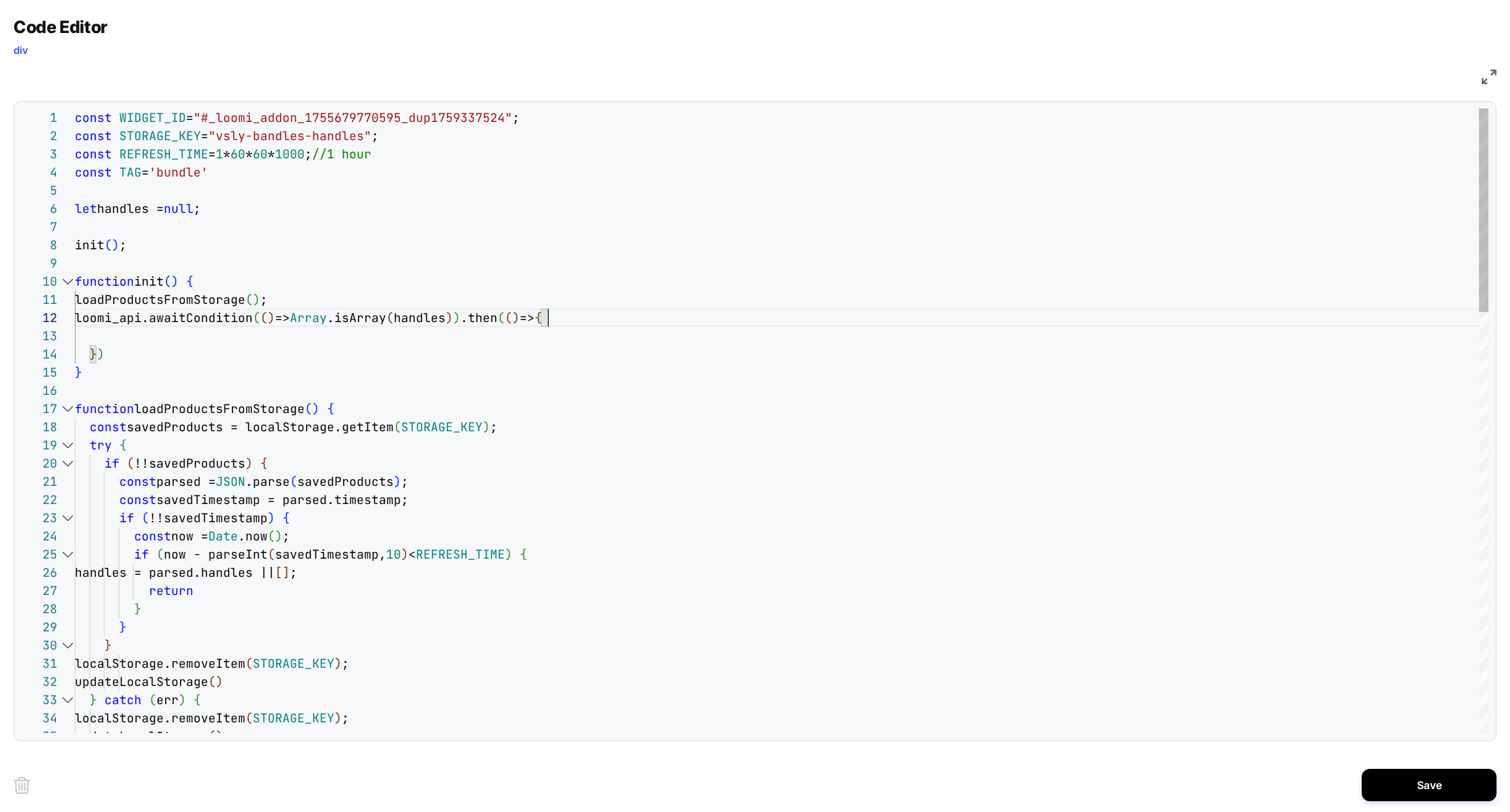
scroll to position [17, 473]
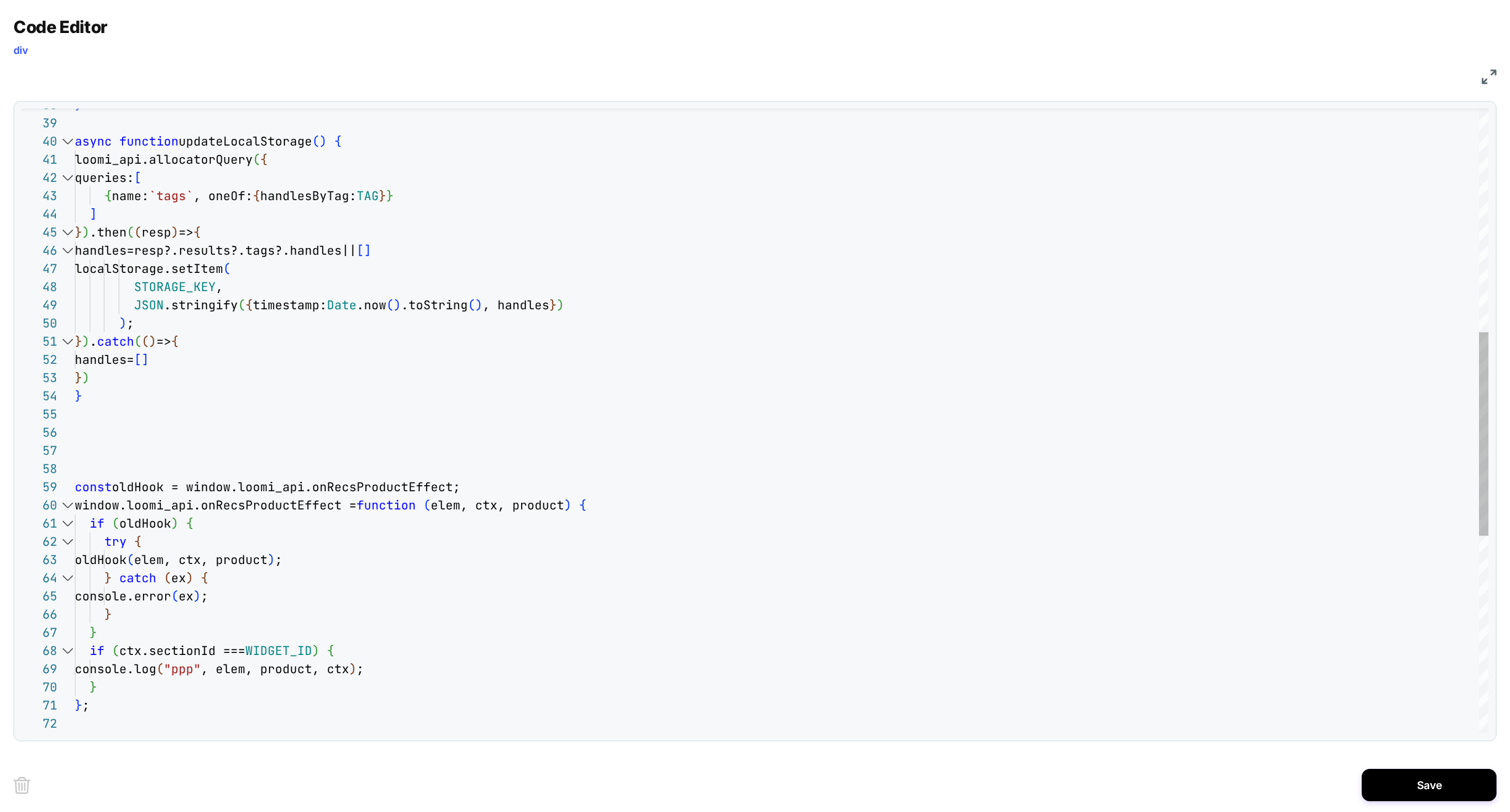
scroll to position [163, 508]
click at [613, 507] on div "} async function updateLocalStorage ( ) { loomi_api.allocatorQuery ( { queries:…" at bounding box center [781, 380] width 1413 height 1916
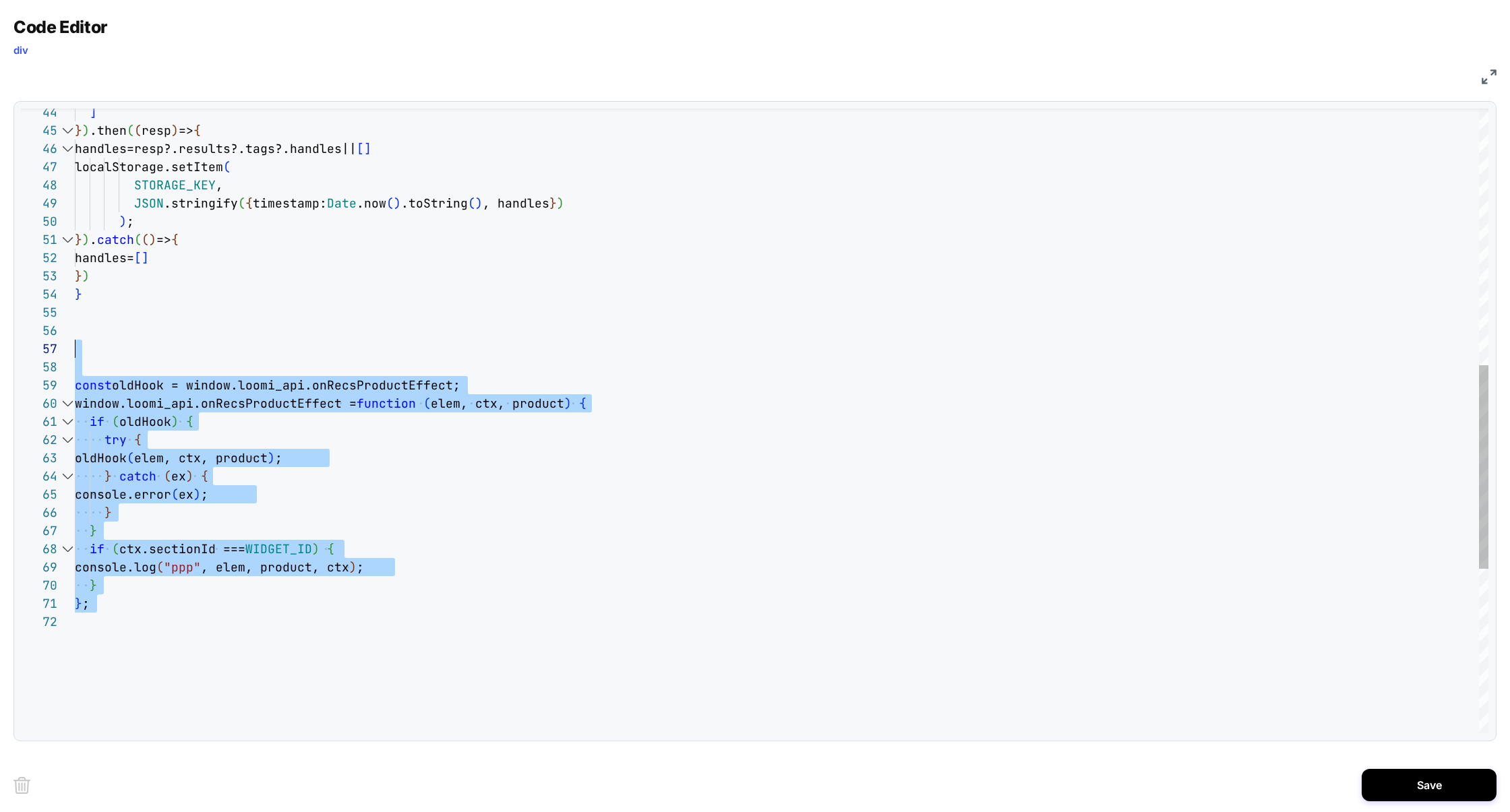
scroll to position [0, 0]
drag, startPoint x: 105, startPoint y: 613, endPoint x: 47, endPoint y: 356, distance: 263.5
click at [75, 356] on div "] } ) .then ( ( resp ) => { handles=resp?.results?.tags?.handles|| [ ] localSto…" at bounding box center [781, 279] width 1413 height 1916
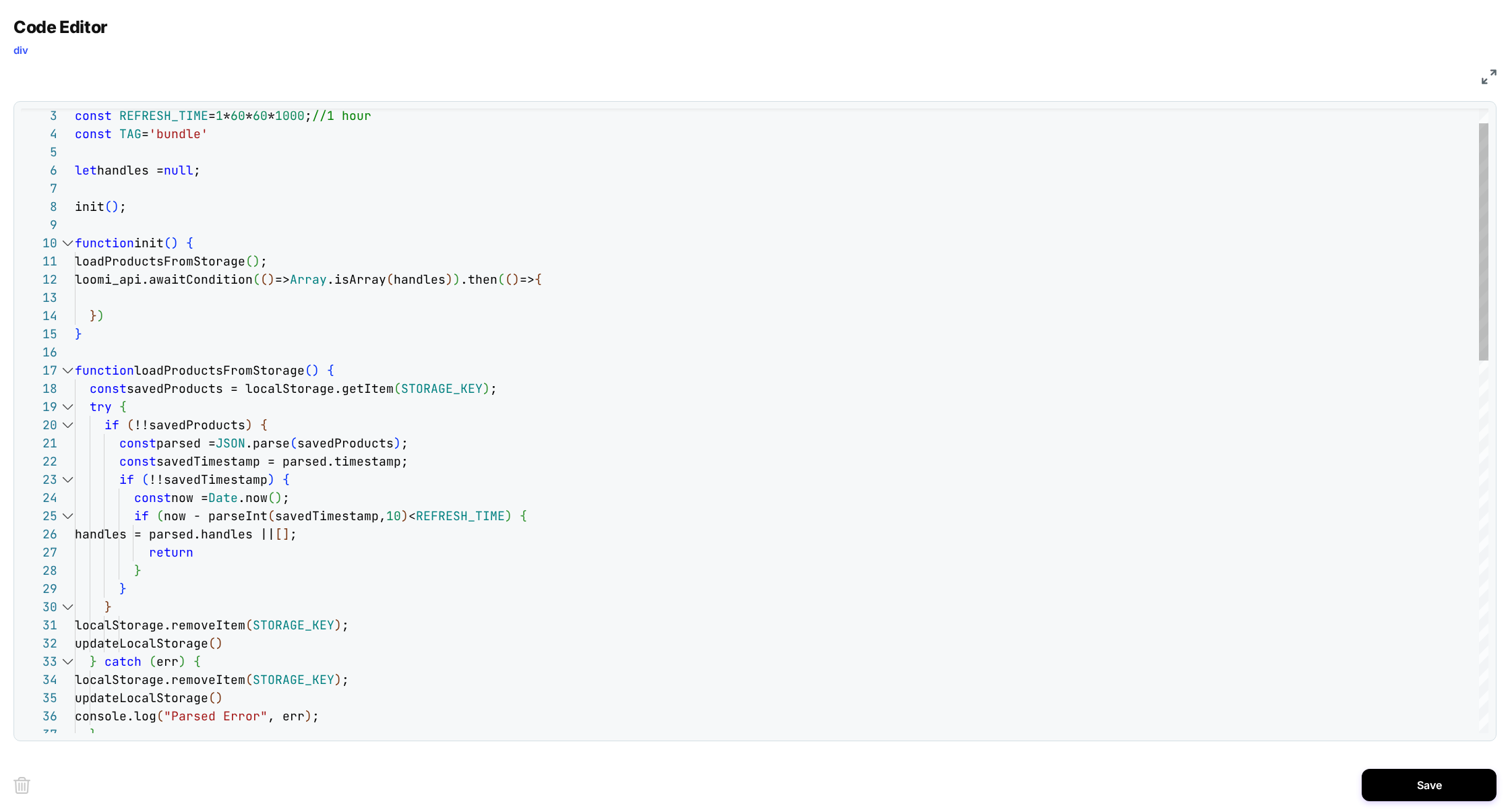
scroll to position [36, 28]
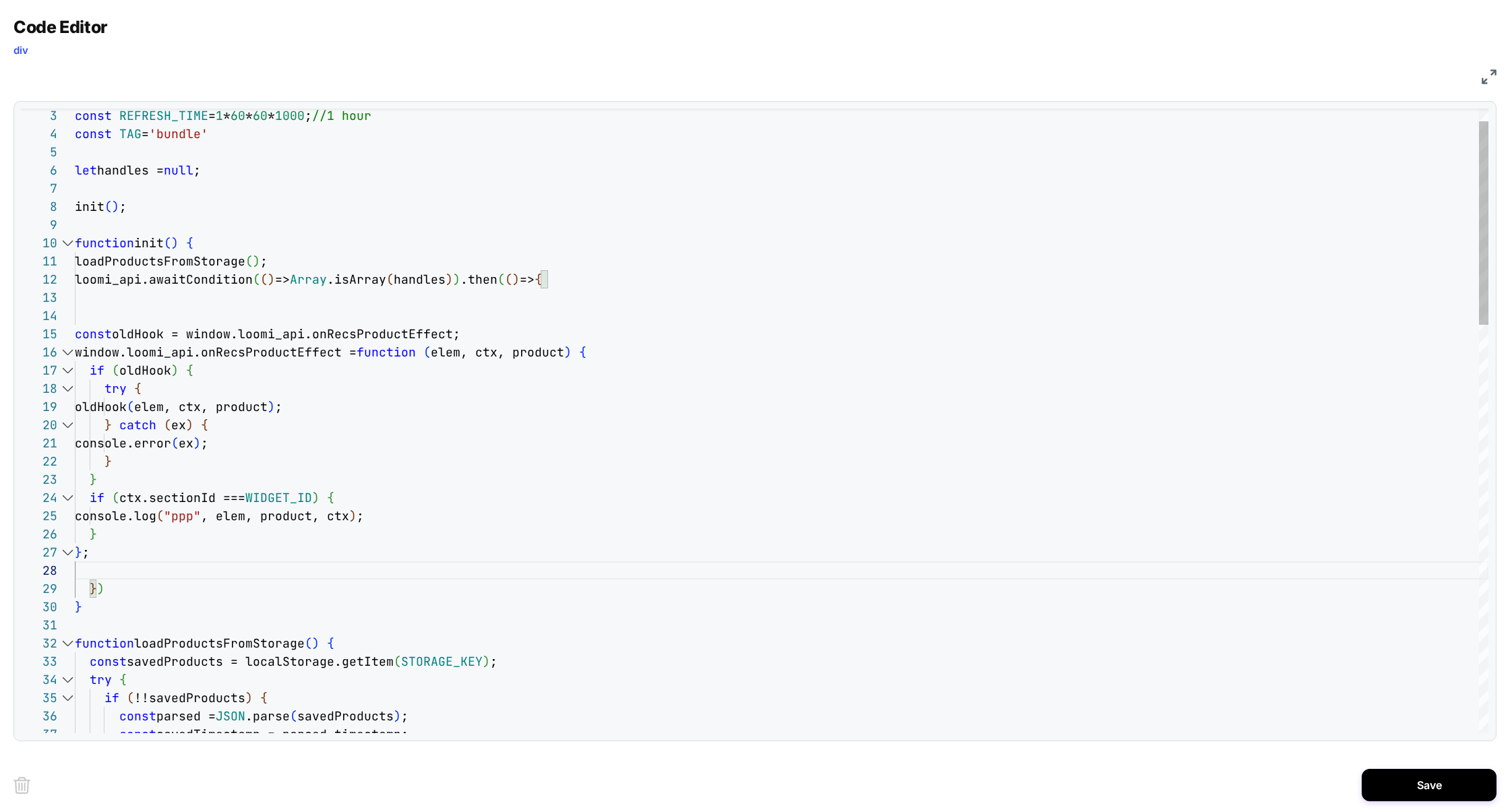
scroll to position [0, 0]
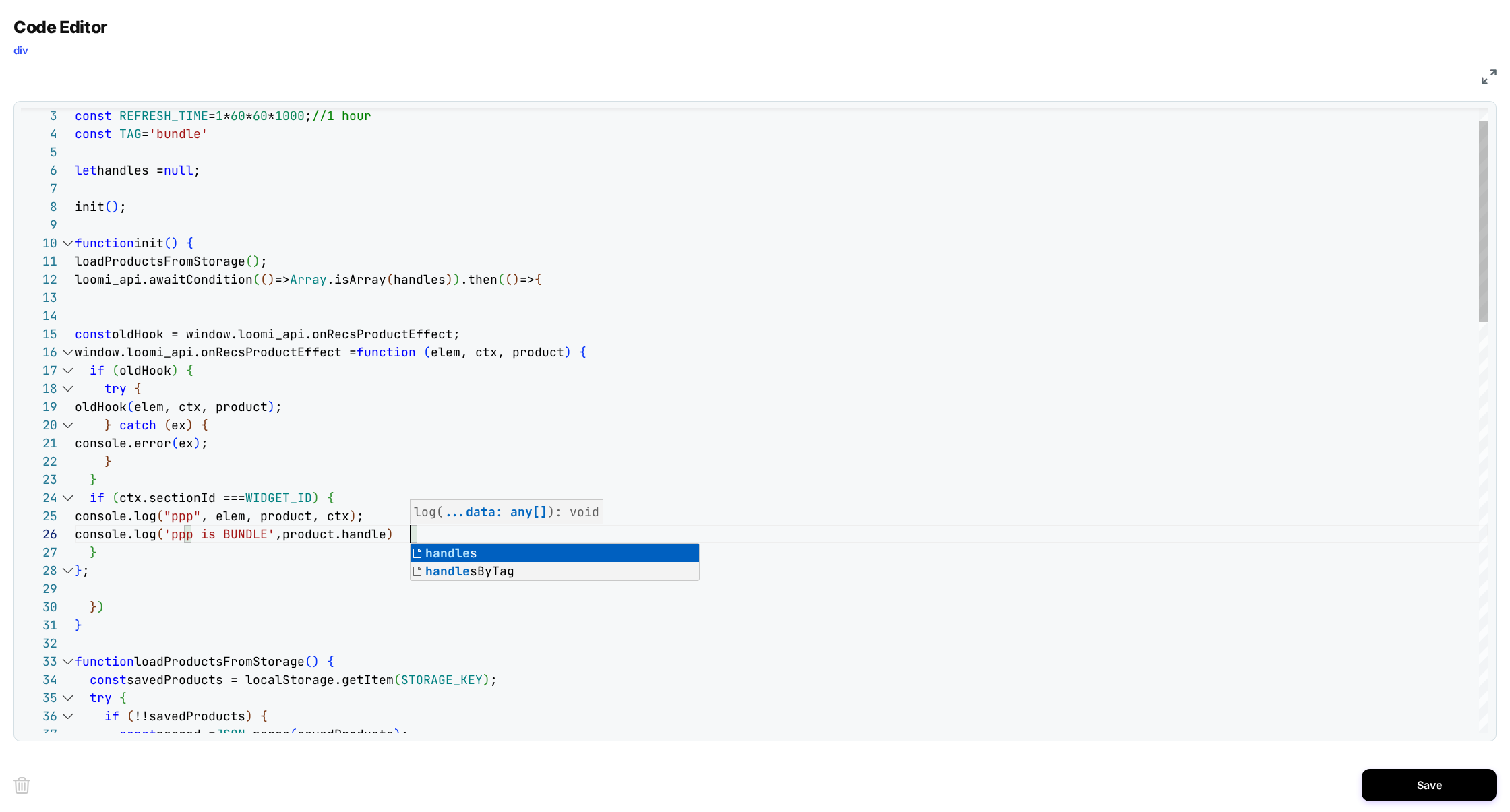
scroll to position [90, 335]
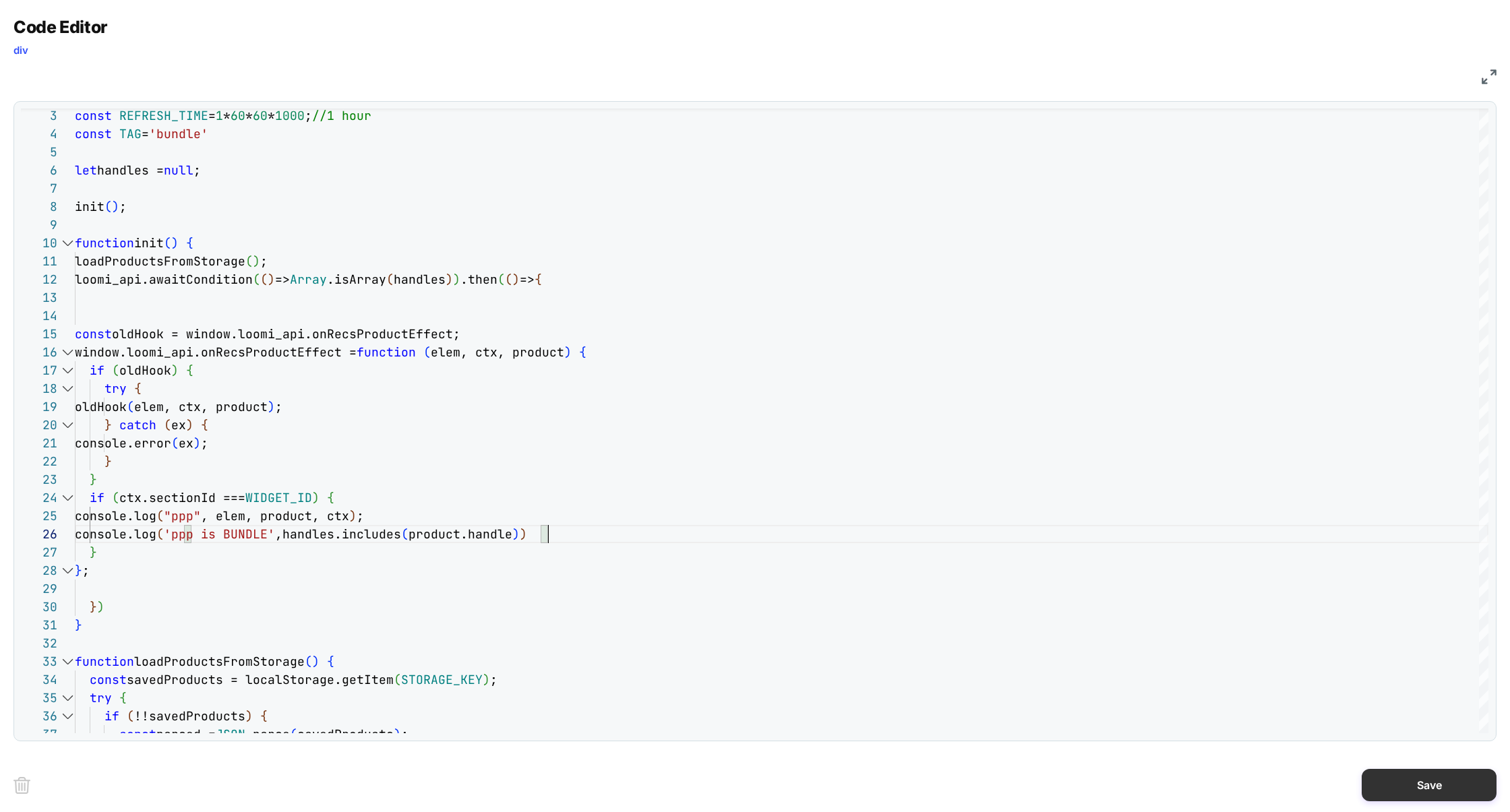
type textarea "**********"
click at [1407, 778] on button "Save" at bounding box center [1429, 784] width 135 height 33
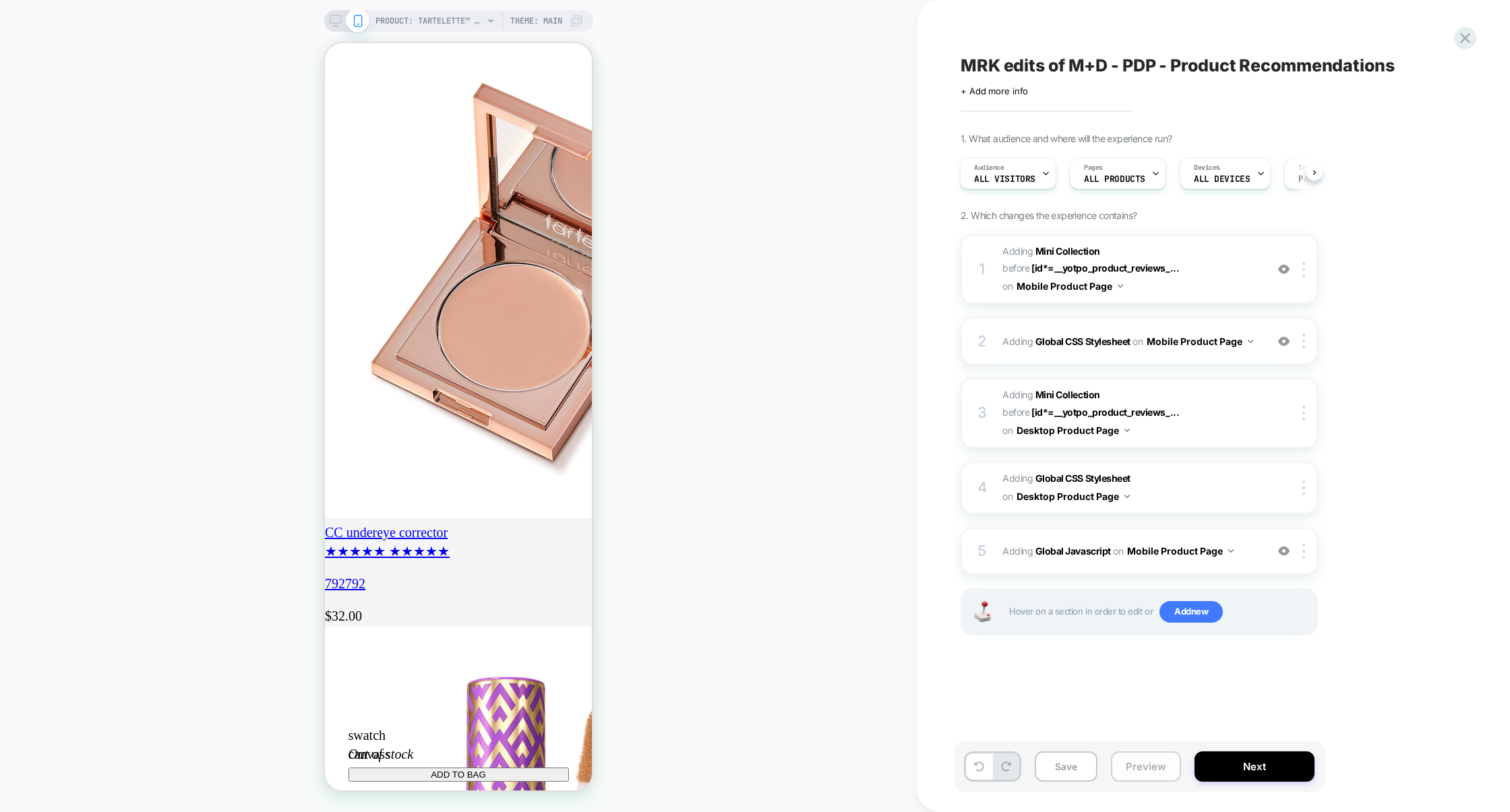
click at [1145, 775] on button "Preview" at bounding box center [1146, 766] width 70 height 30
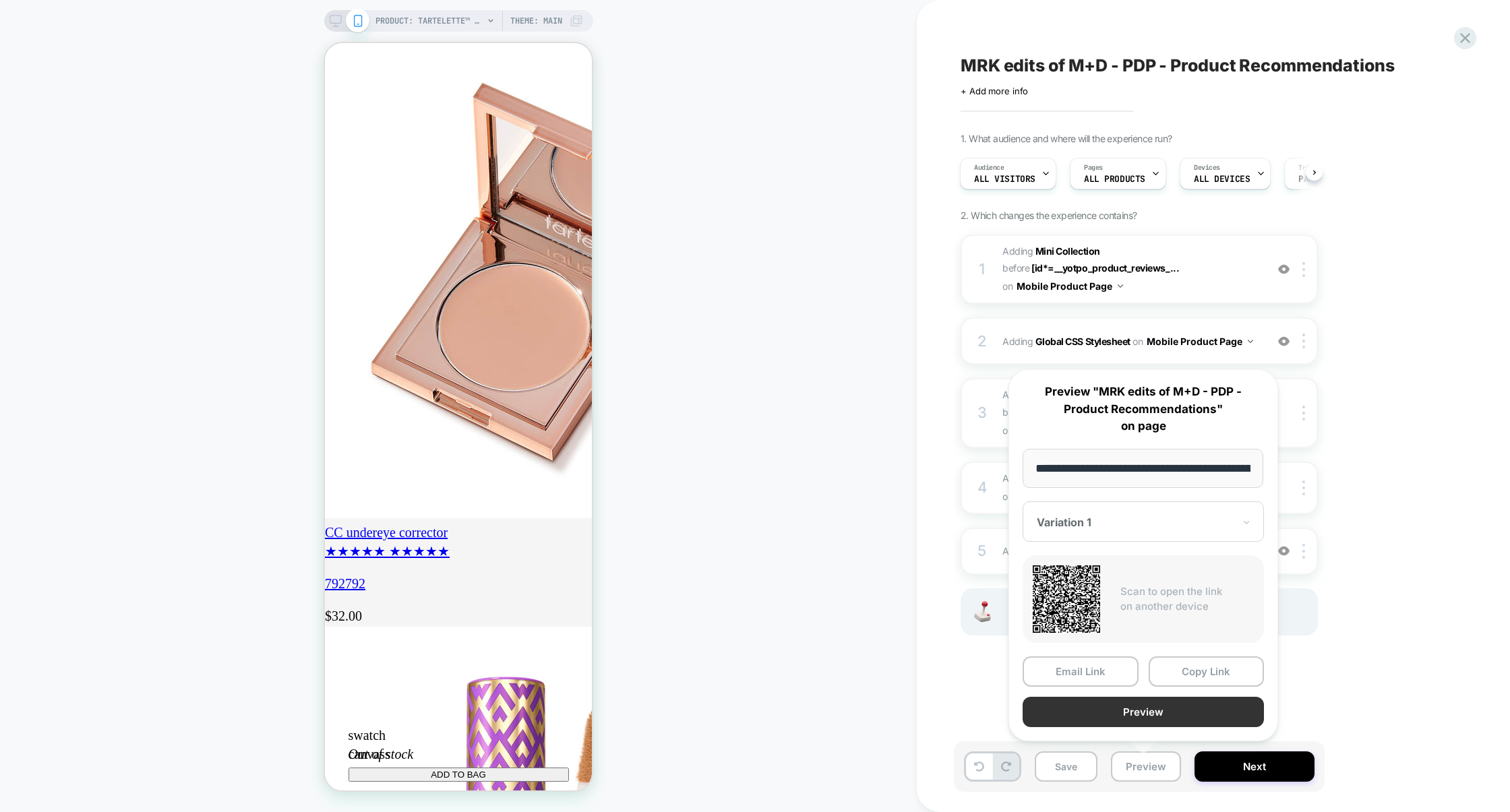
click at [1146, 718] on button "Preview" at bounding box center [1143, 712] width 241 height 30
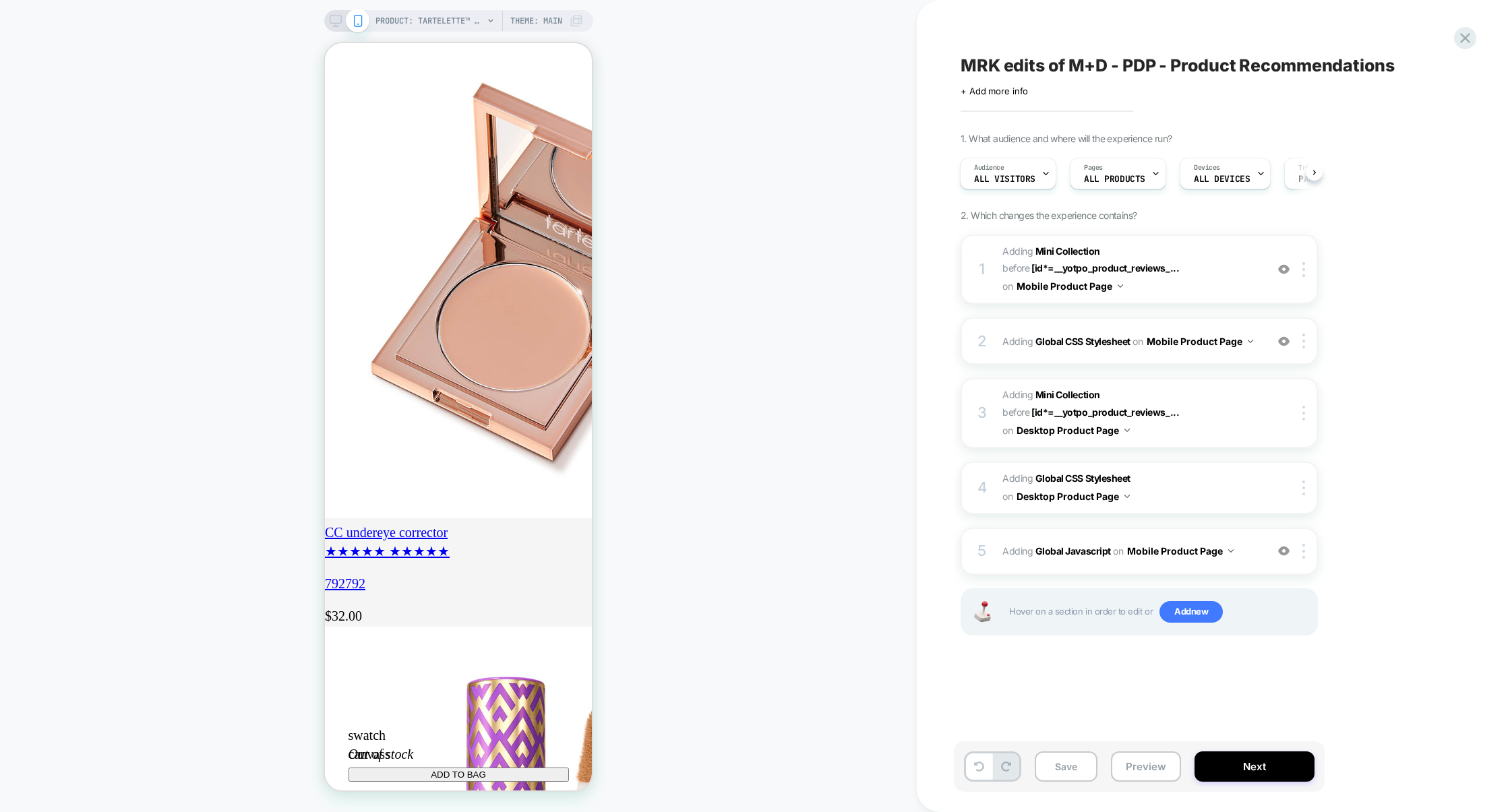
scroll to position [0, 238]
click at [1207, 533] on div "5 Adding Global Javascript on Mobile Product Page Add Before Add After Copy to …" at bounding box center [1139, 551] width 357 height 47
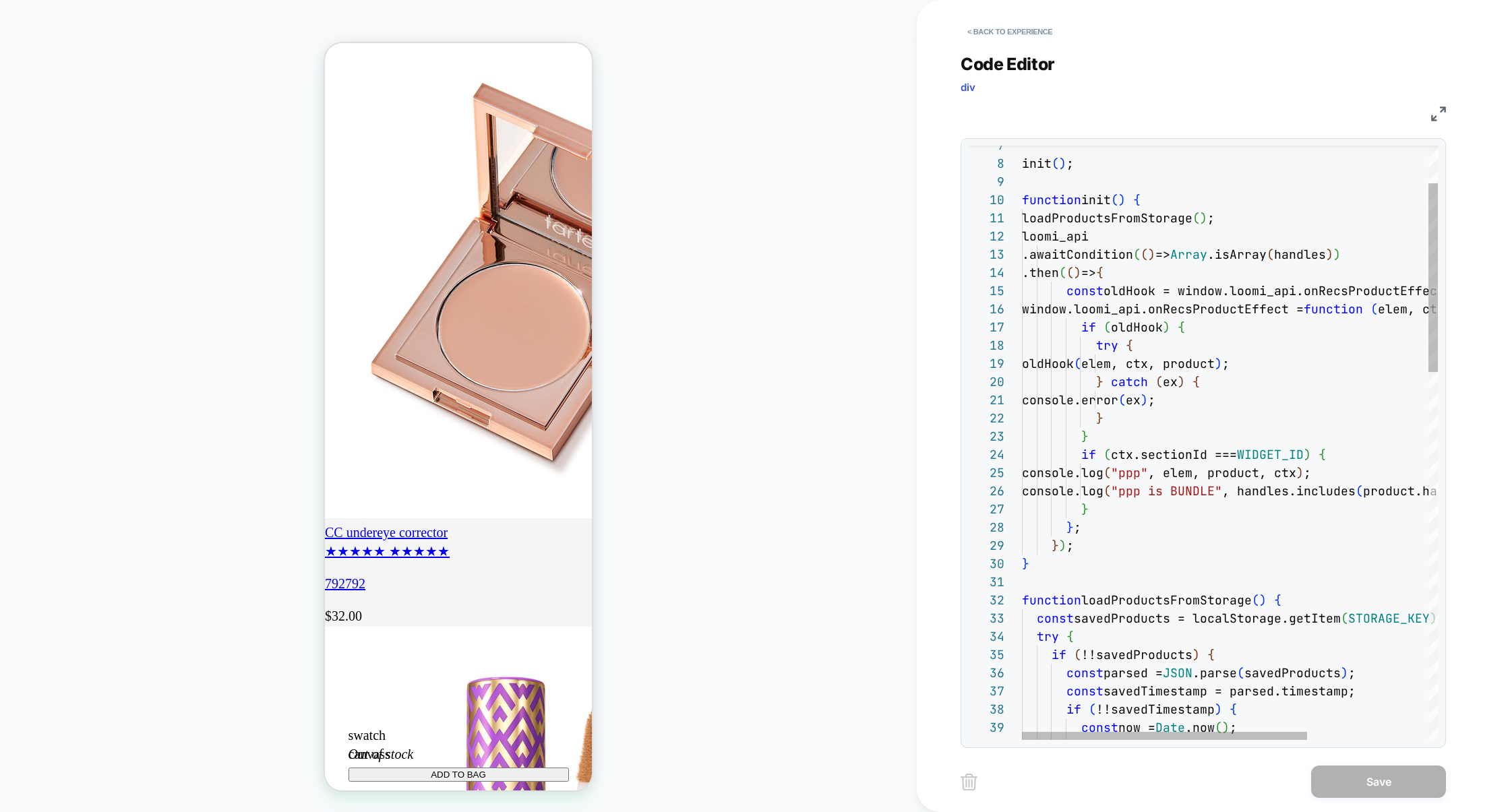
scroll to position [0, 0]
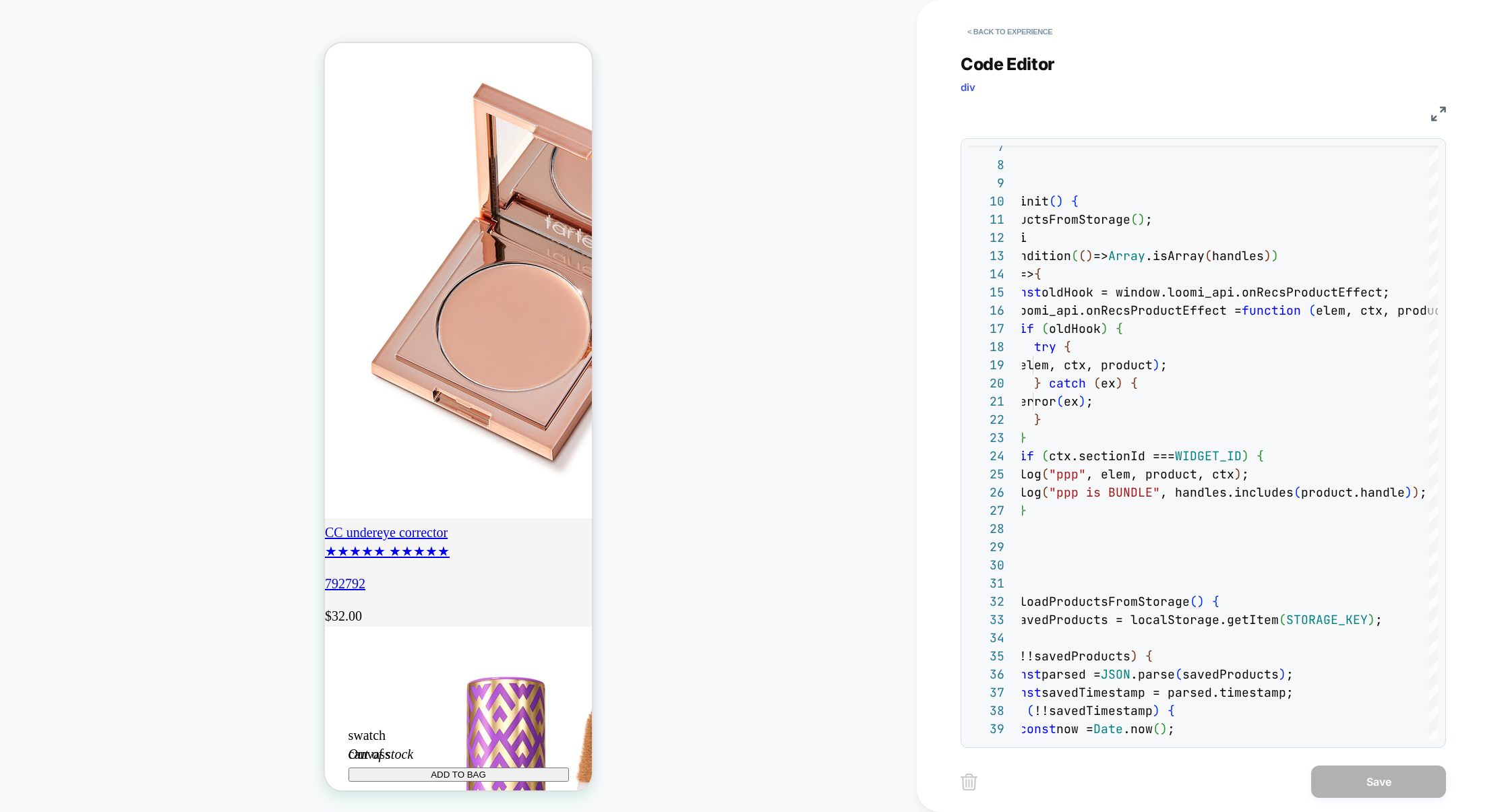
click at [1436, 118] on img at bounding box center [1438, 114] width 15 height 15
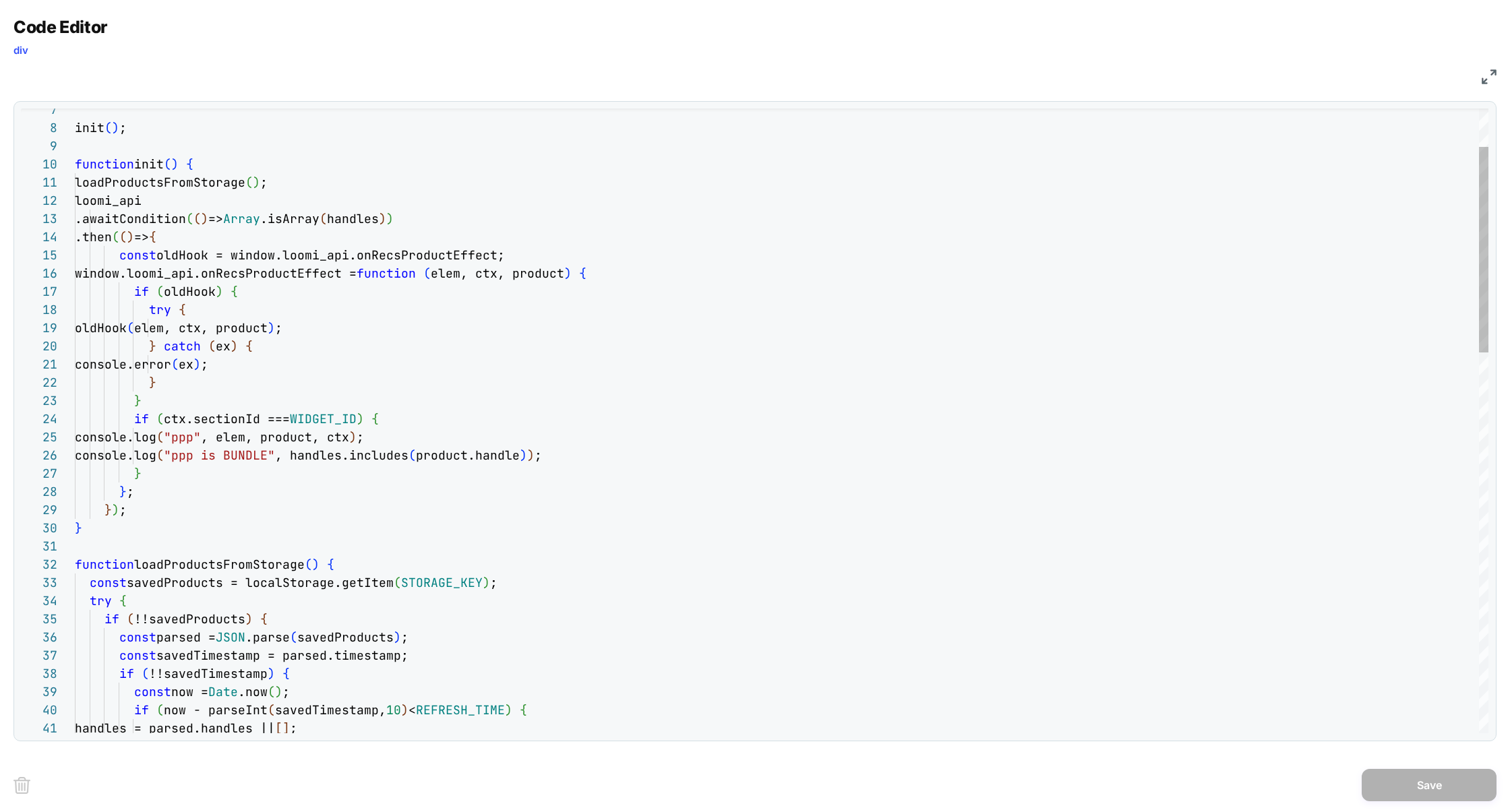
scroll to position [0, 238]
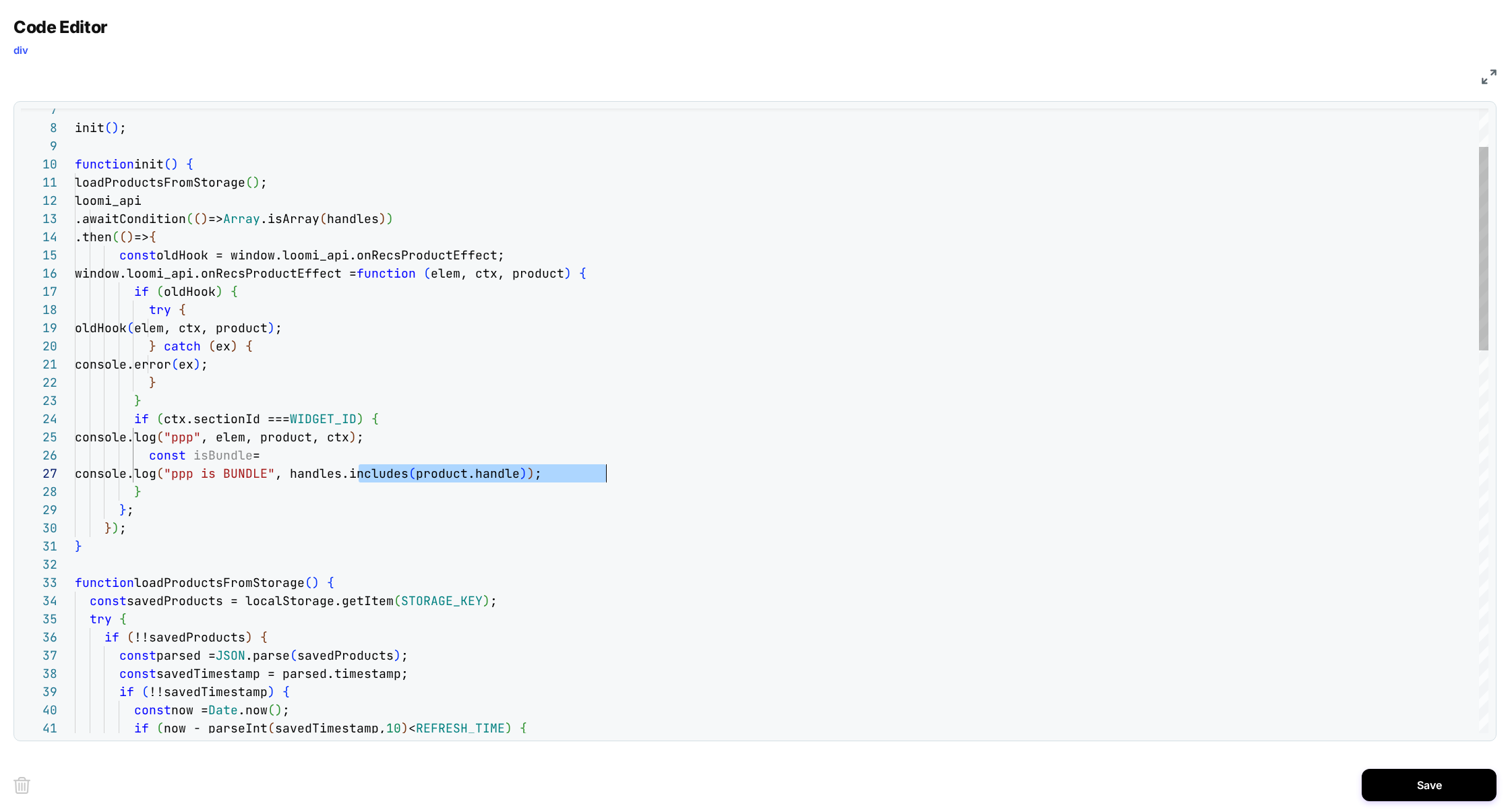
scroll to position [109, 516]
drag, startPoint x: 359, startPoint y: 471, endPoint x: 592, endPoint y: 465, distance: 233.1
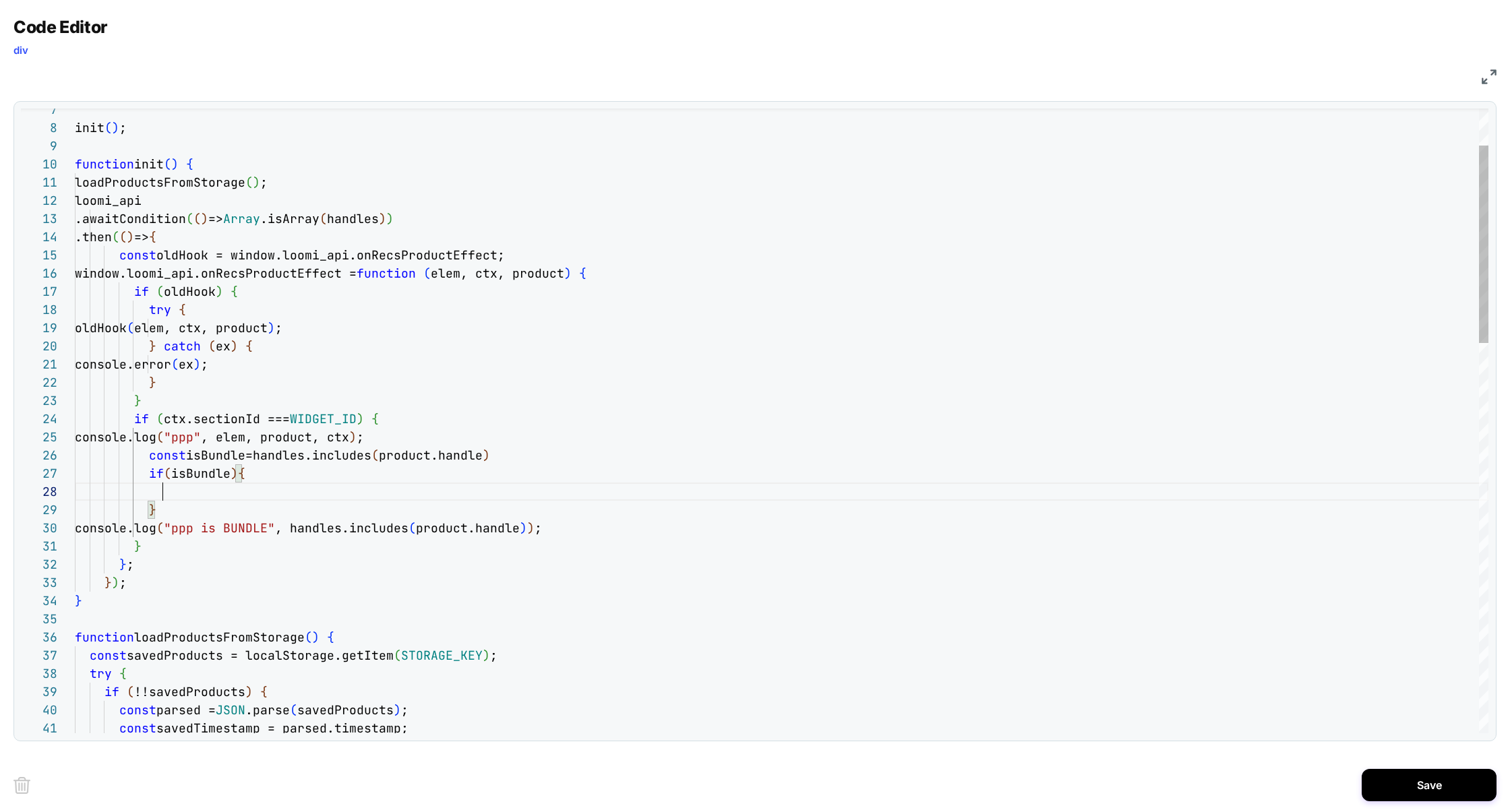
scroll to position [127, 88]
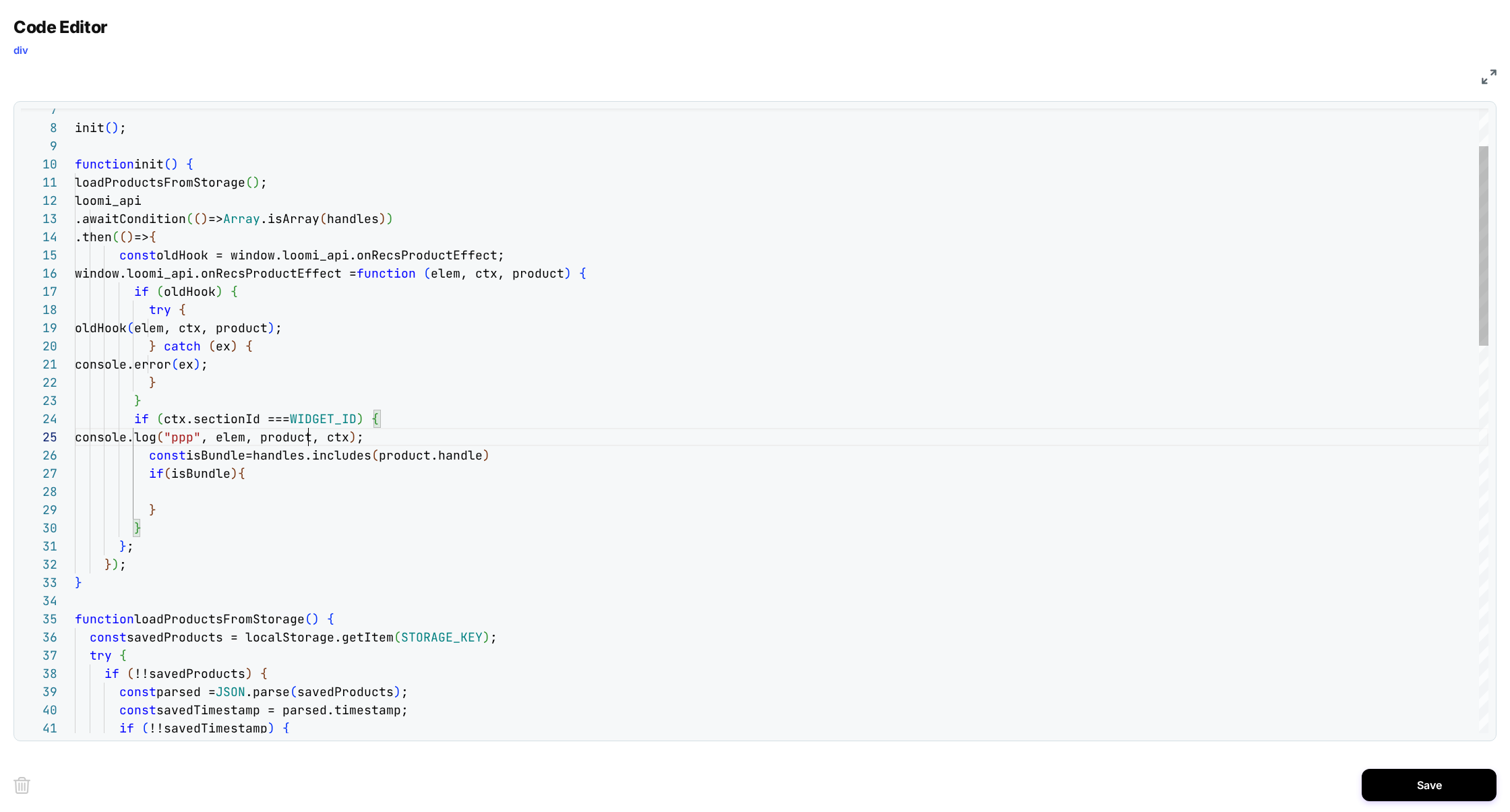
scroll to position [73, 233]
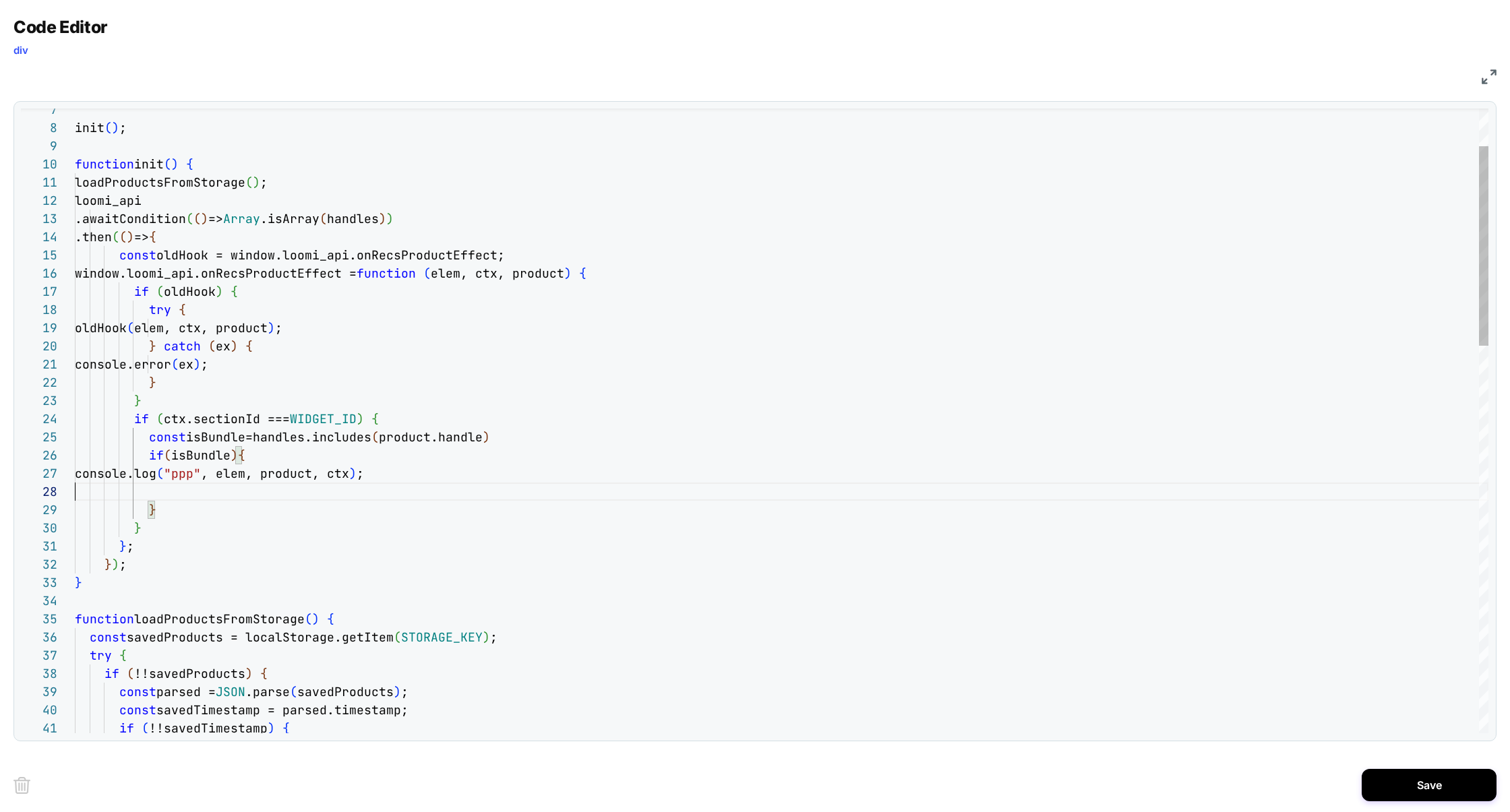
scroll to position [127, 0]
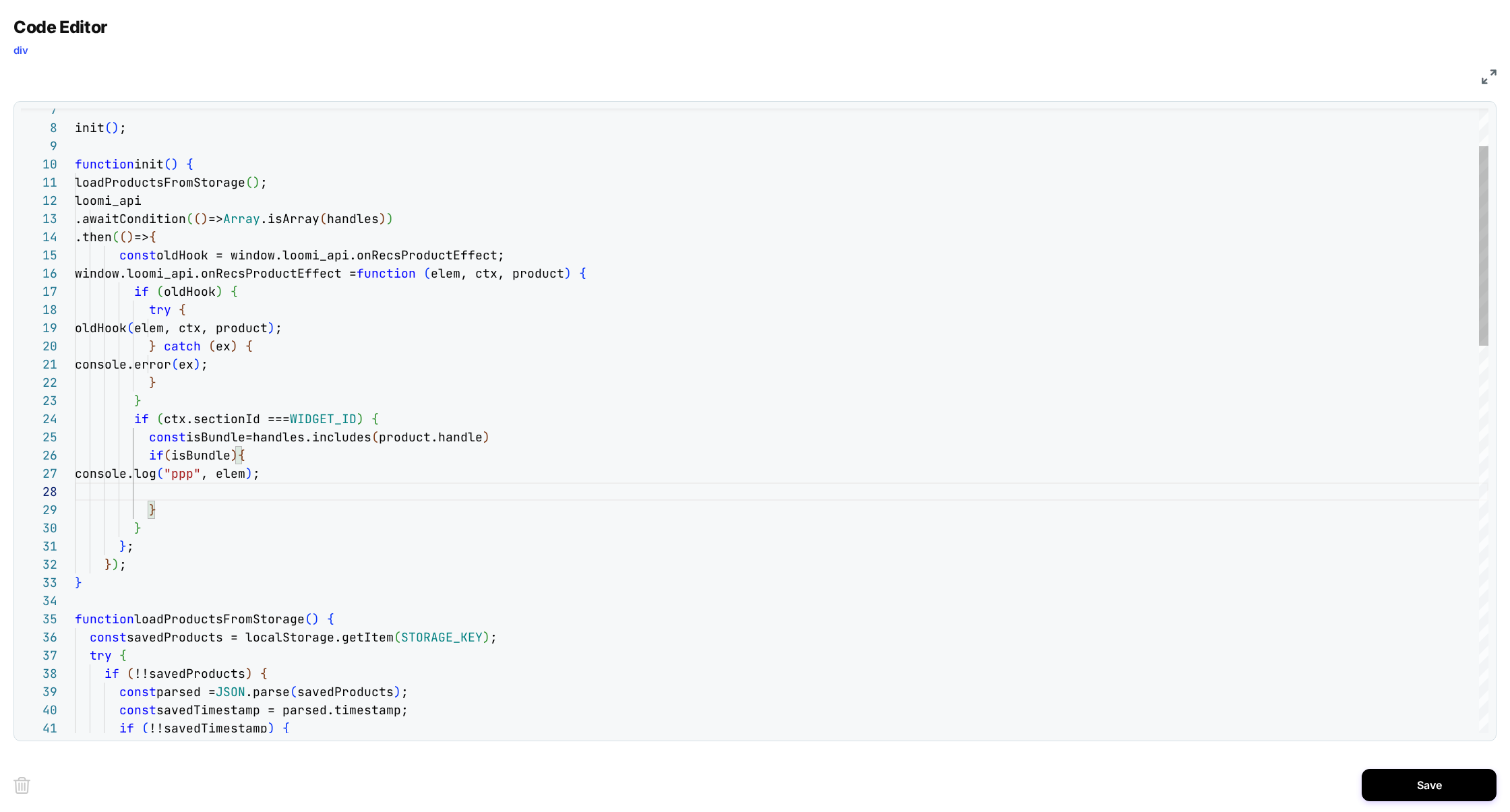
scroll to position [109, 255]
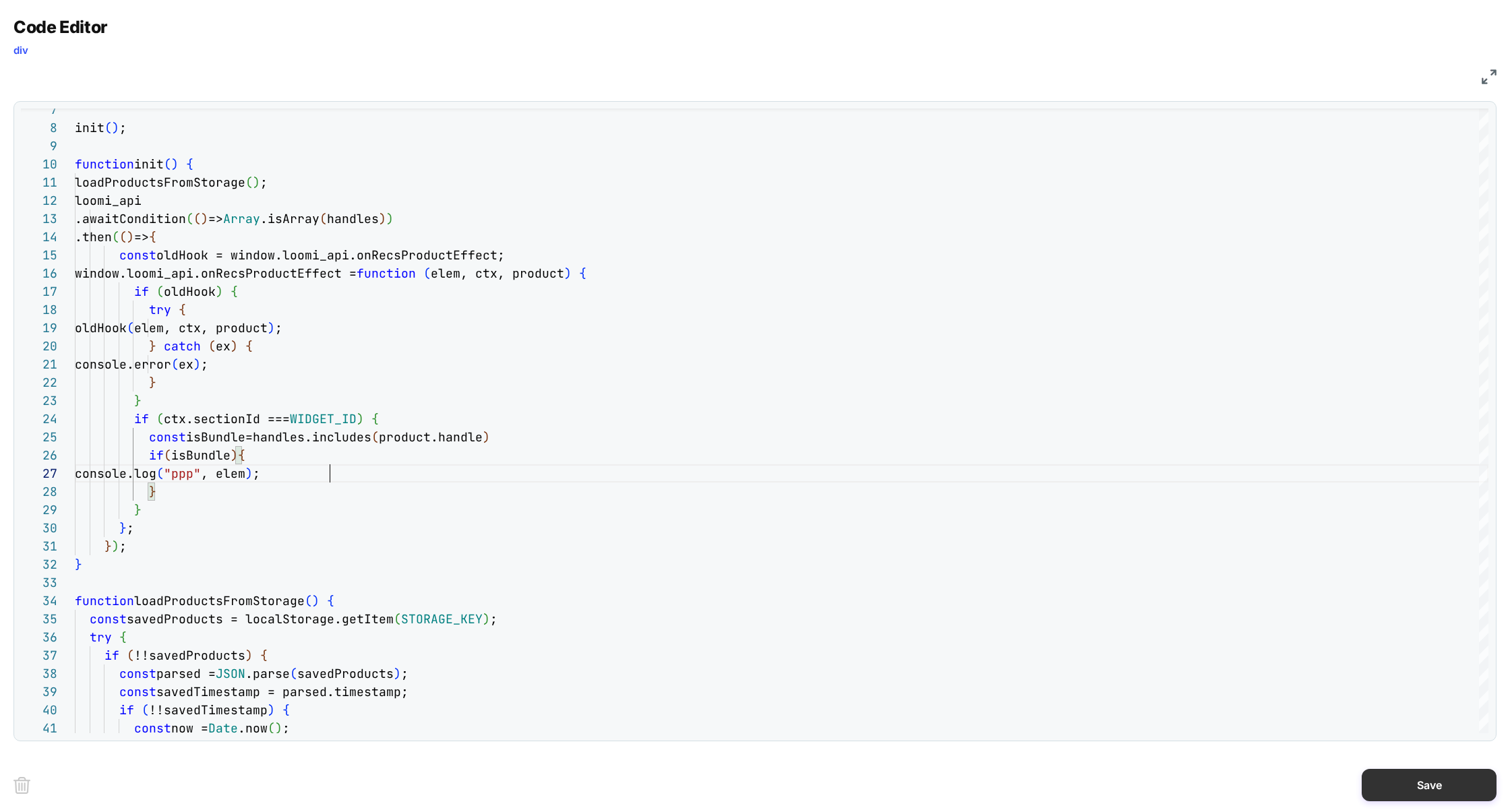
type textarea "**********"
click at [1408, 787] on button "Save" at bounding box center [1429, 784] width 135 height 33
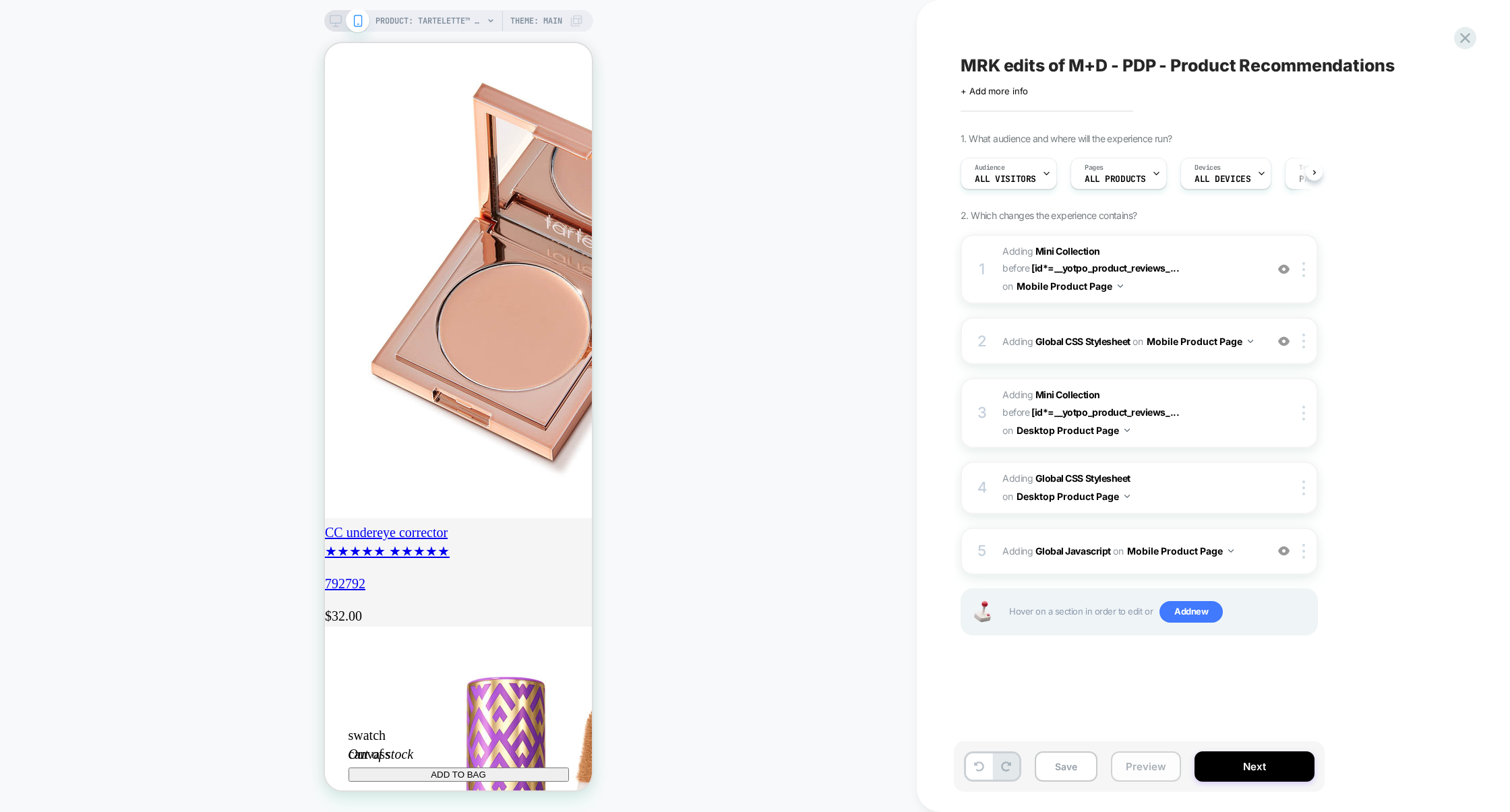
click at [1146, 766] on button "Preview" at bounding box center [1146, 766] width 70 height 30
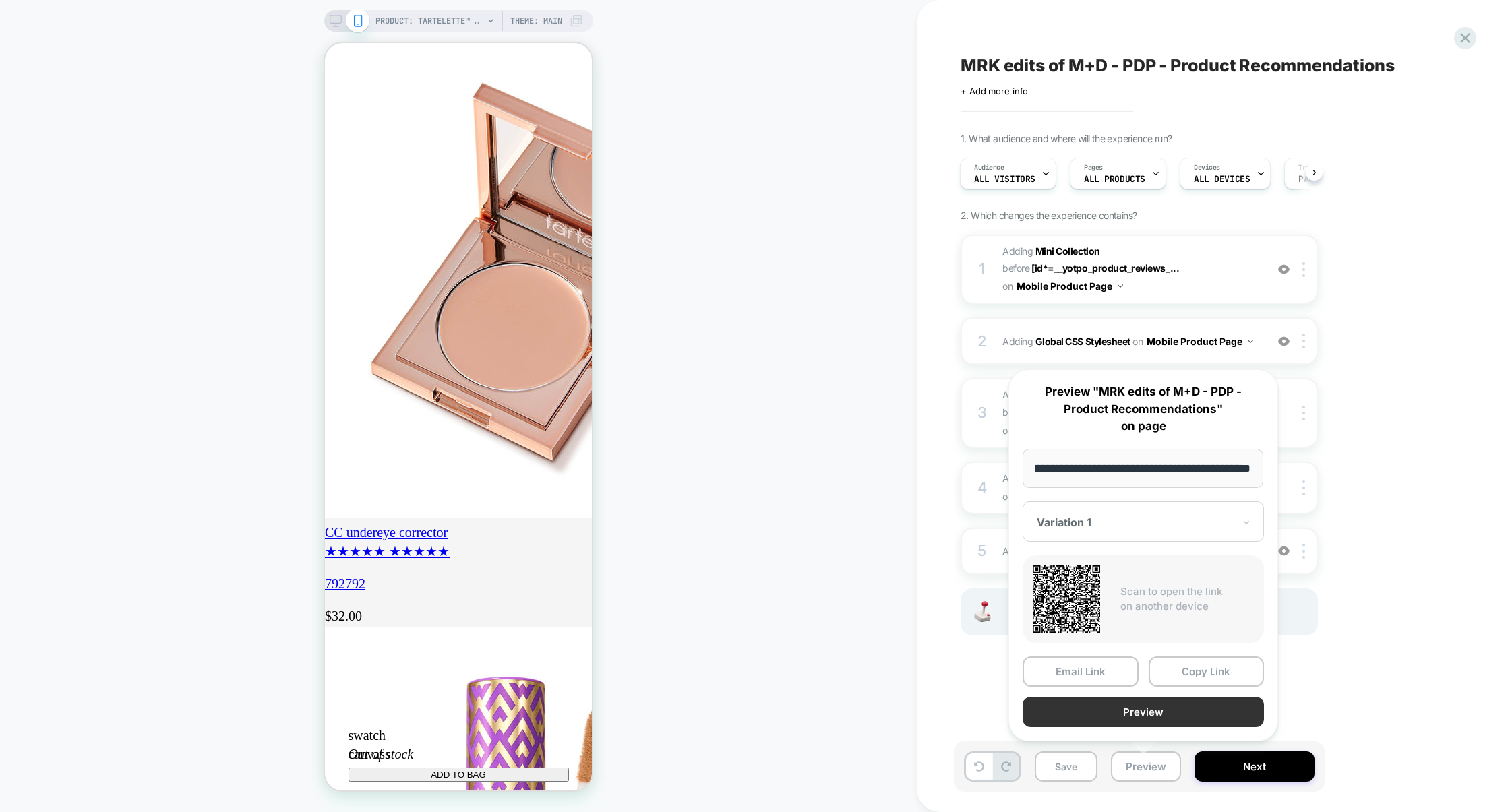
click at [1137, 715] on button "Preview" at bounding box center [1143, 712] width 241 height 30
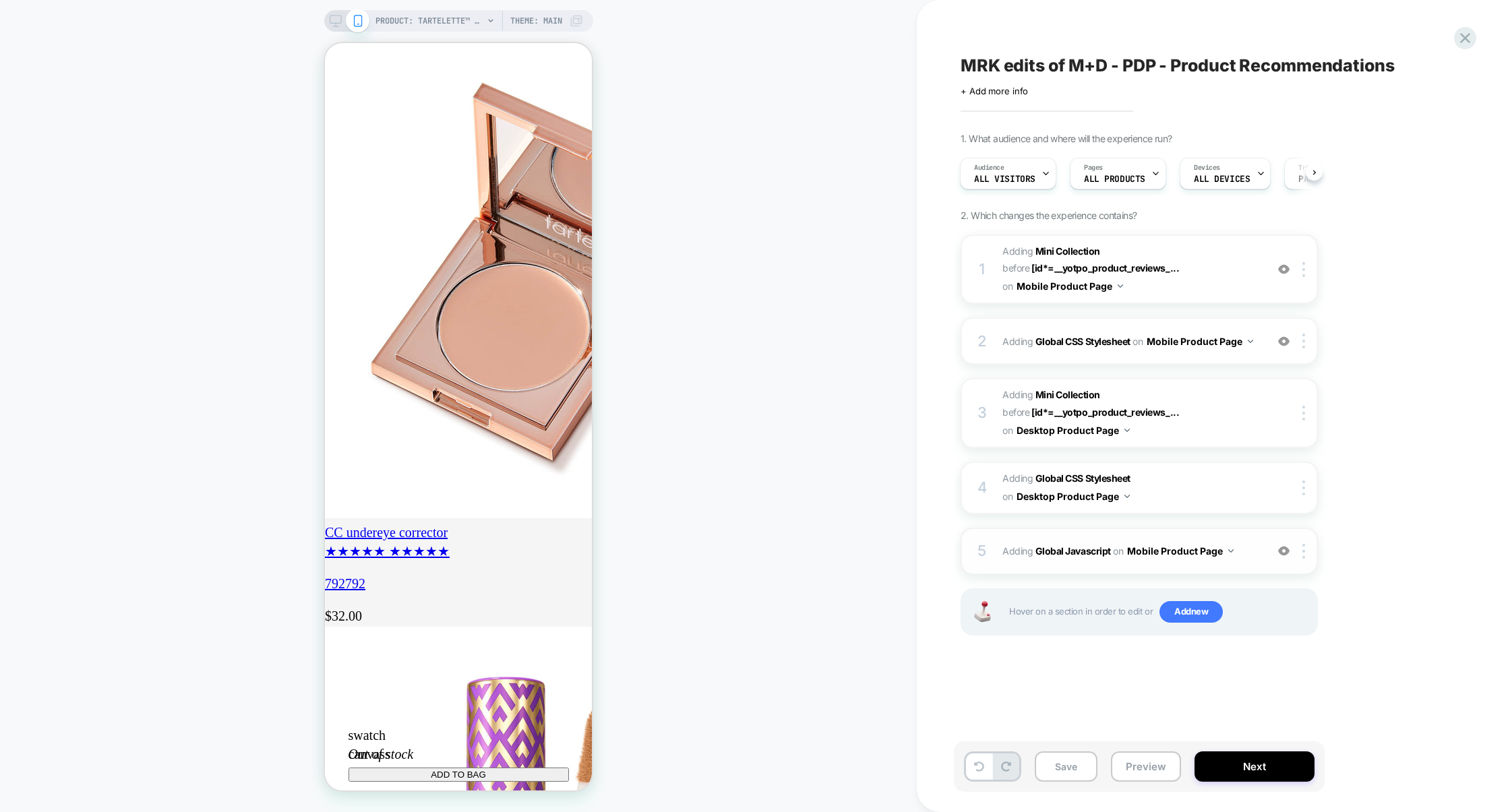
click at [1253, 541] on span "Adding Global Javascript on Mobile Product Page" at bounding box center [1131, 551] width 257 height 20
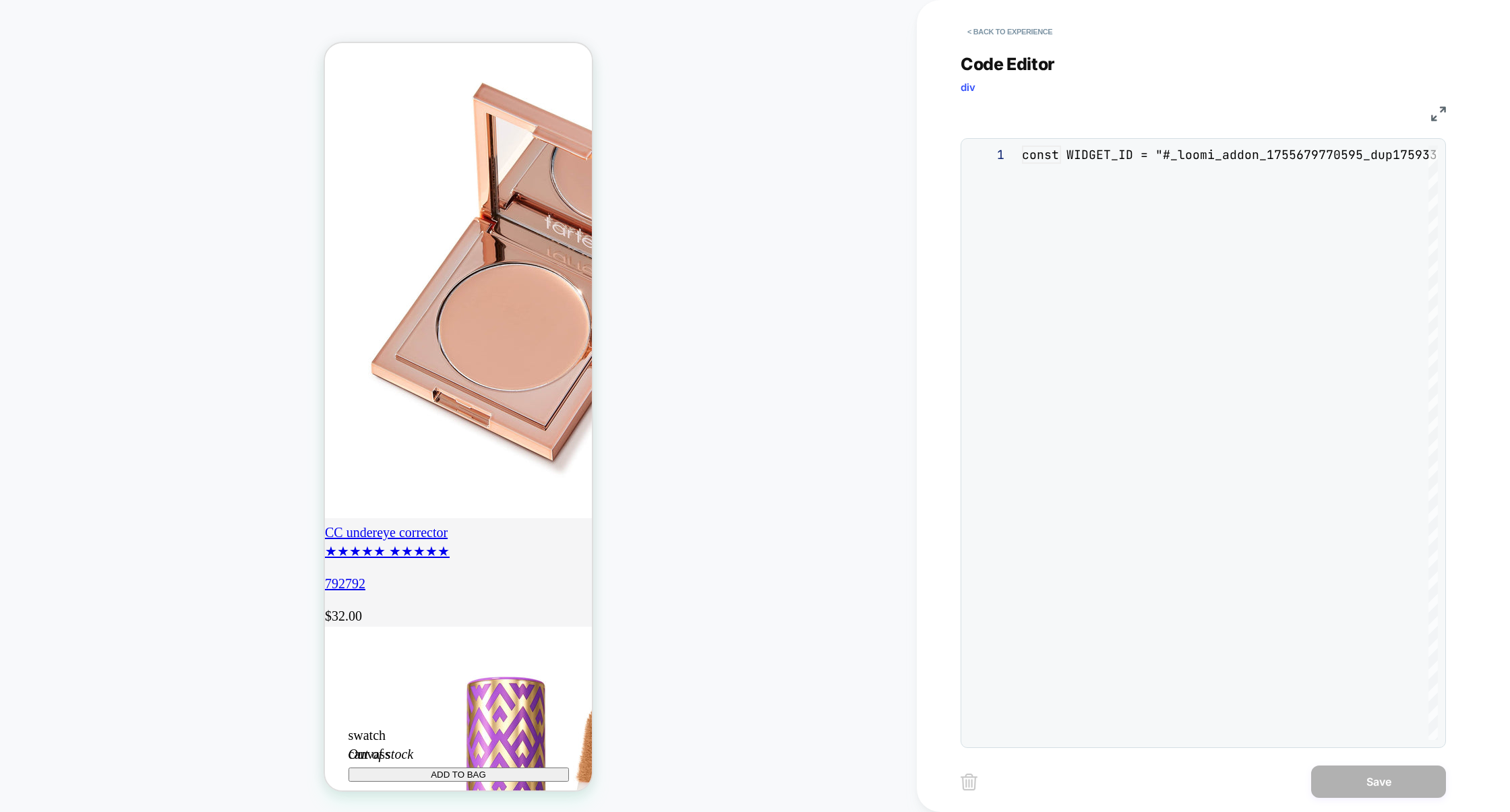
scroll to position [182, 0]
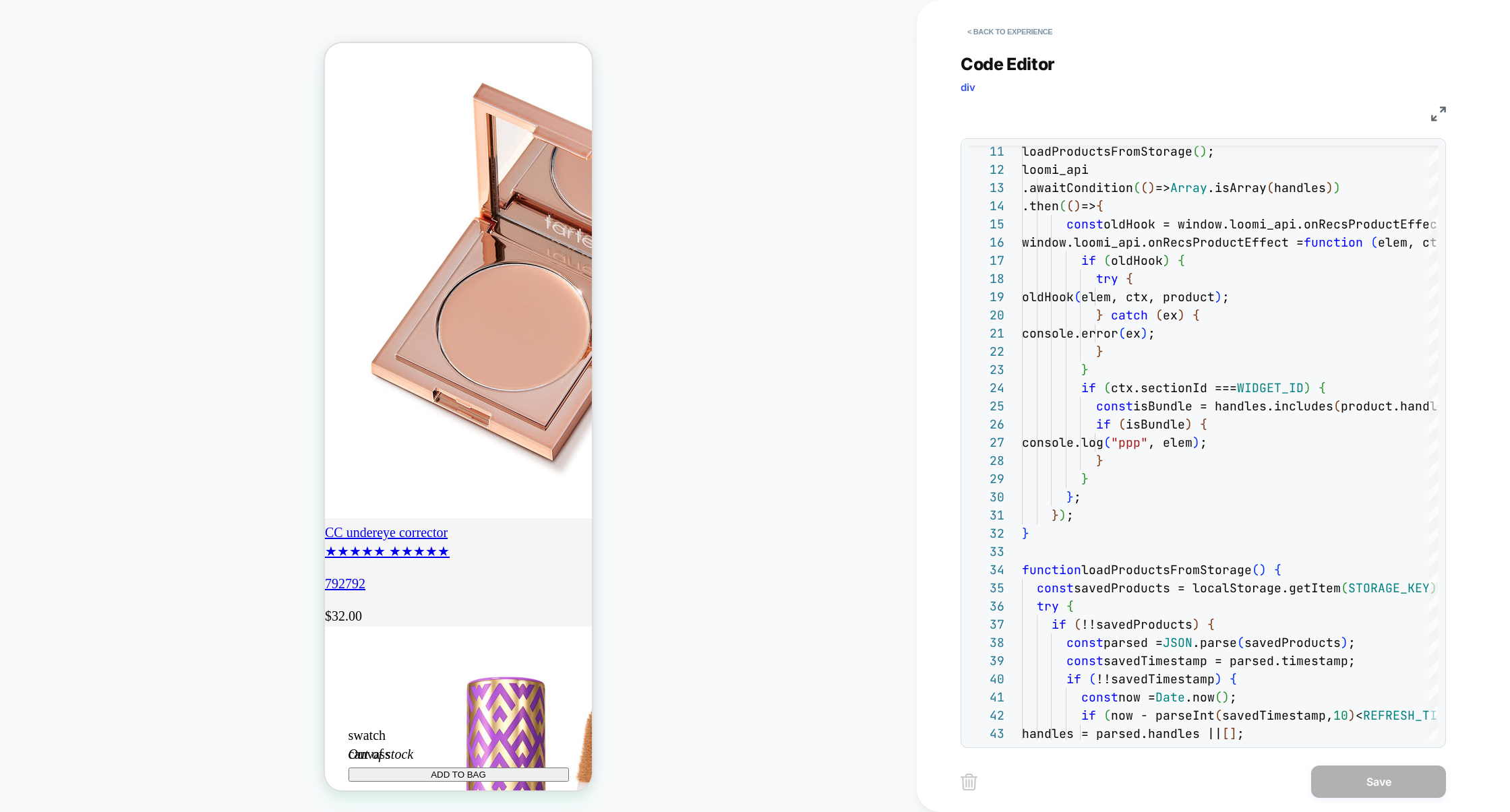
click at [1442, 107] on img at bounding box center [1438, 114] width 15 height 15
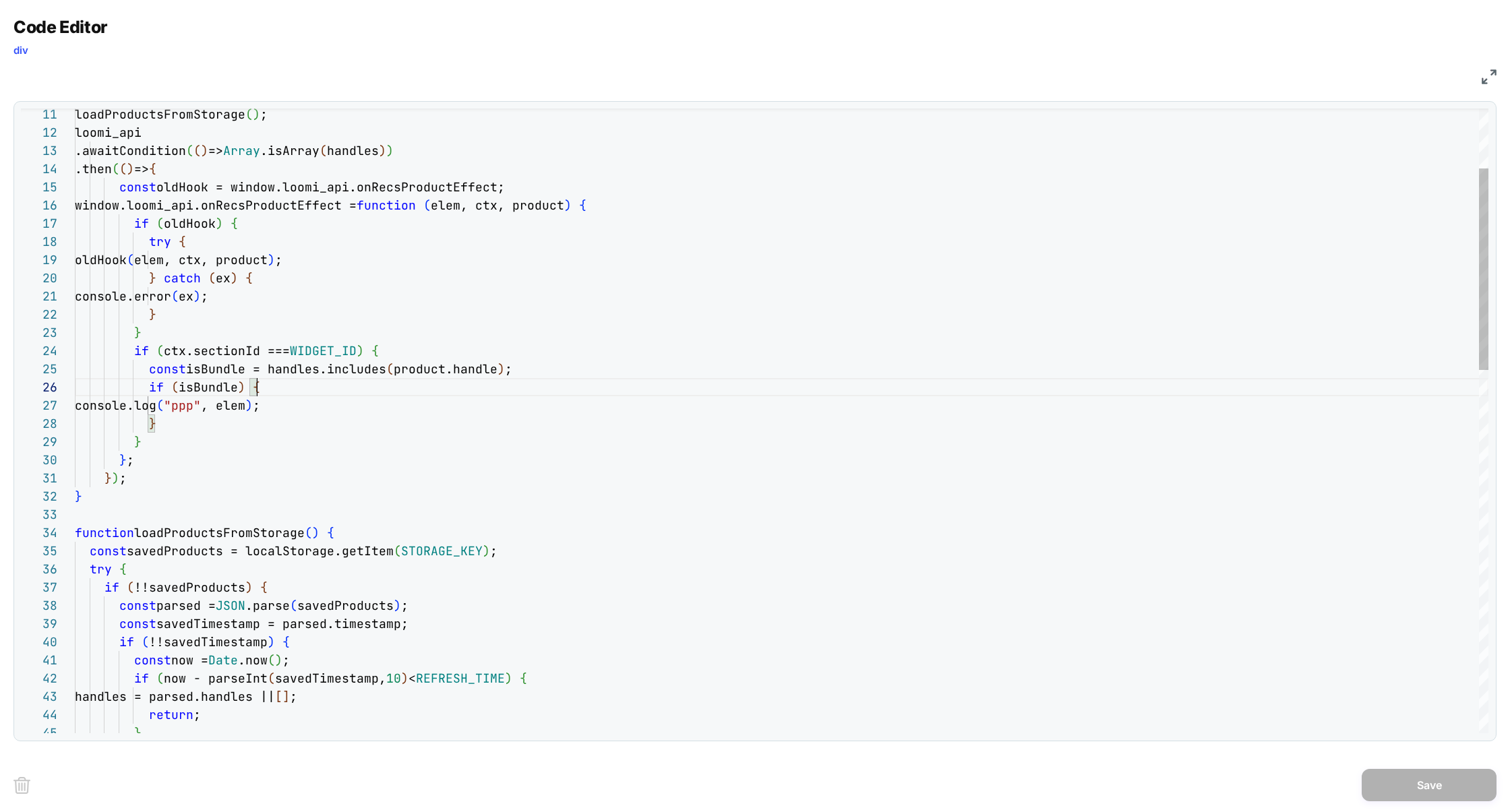
scroll to position [90, 182]
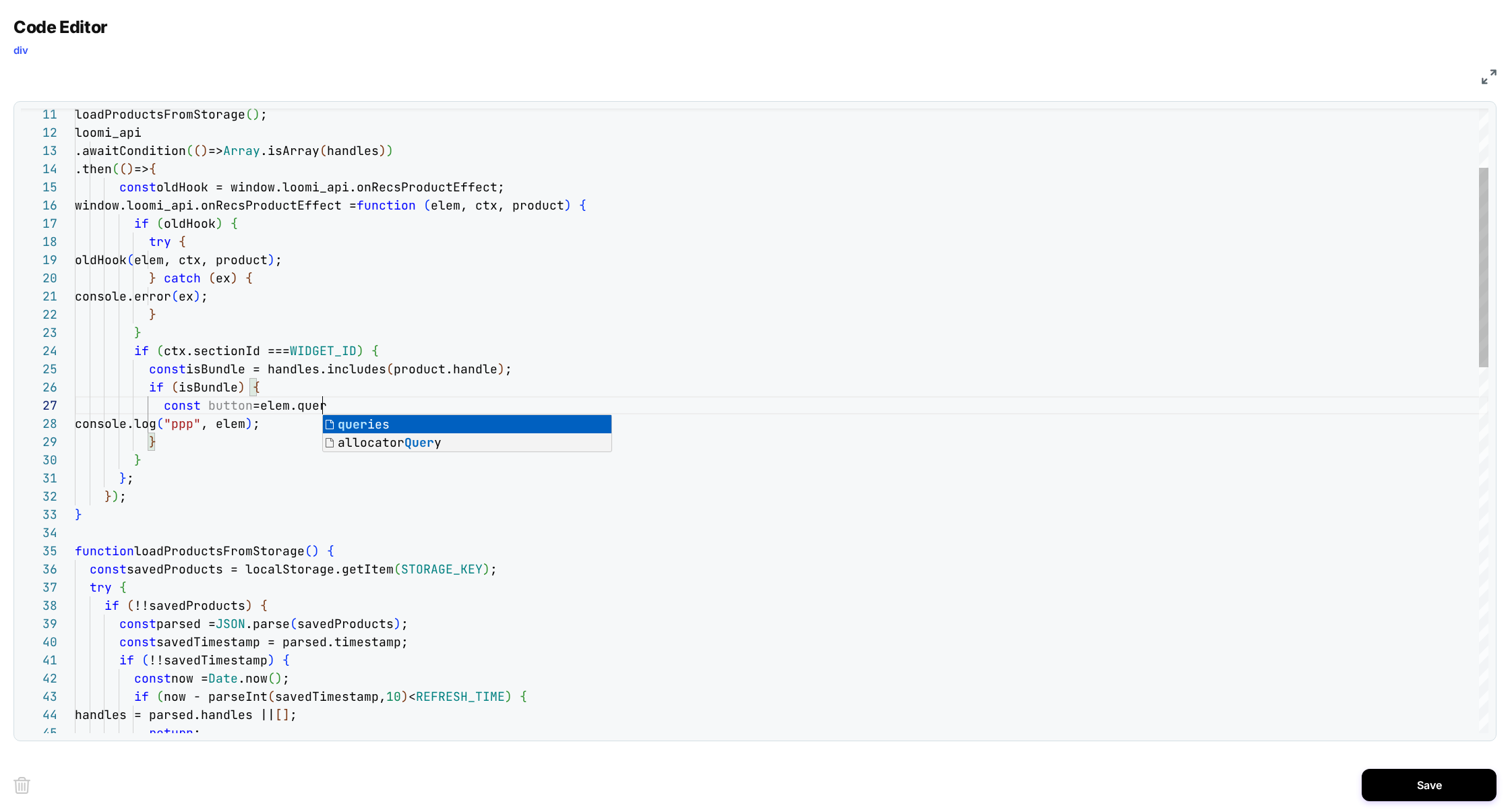
scroll to position [0, 238]
type textarea "**********"
